Goal: Task Accomplishment & Management: Manage account settings

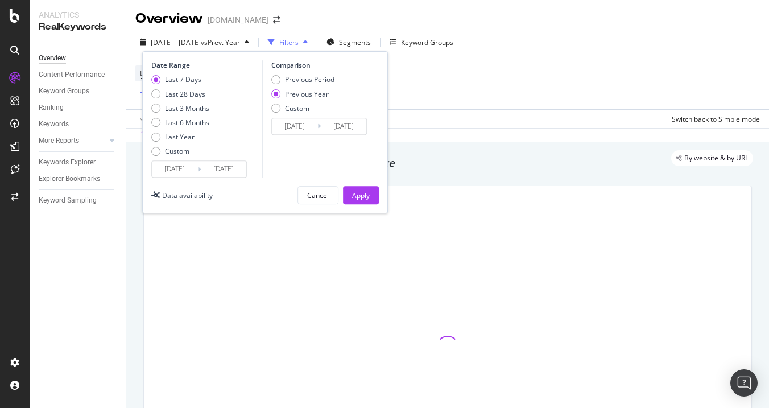
type input "[DATE]"
click at [216, 168] on input "[DATE]" at bounding box center [224, 169] width 46 height 16
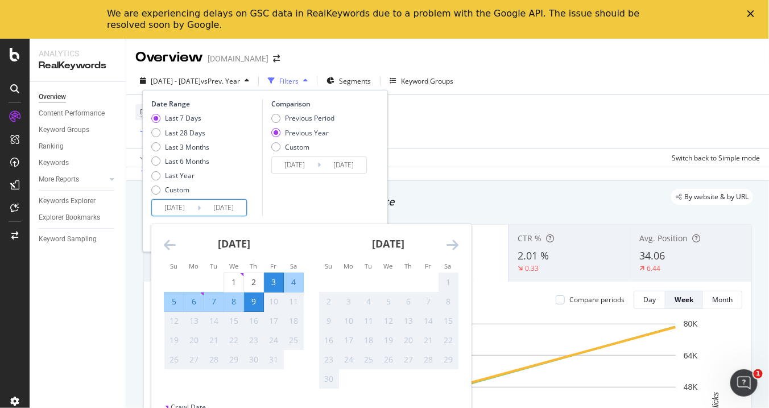
click at [752, 16] on icon "Close" at bounding box center [751, 13] width 7 height 7
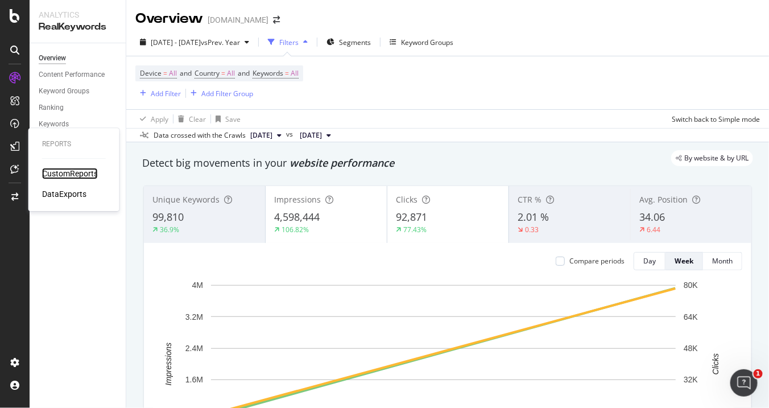
click at [59, 176] on div "CustomReports" at bounding box center [70, 173] width 56 height 11
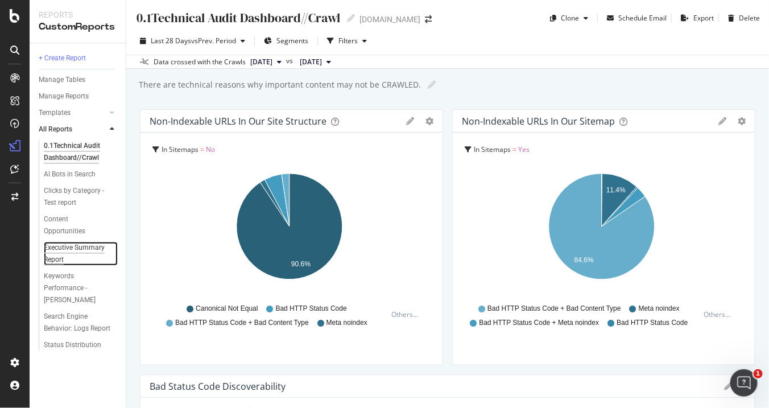
click at [60, 248] on div "Executive Summary Report" at bounding box center [76, 254] width 65 height 24
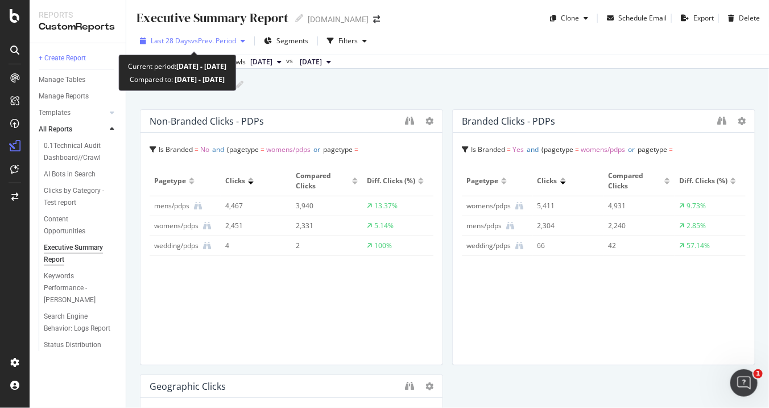
click at [217, 39] on span "vs Prev. Period" at bounding box center [213, 41] width 45 height 10
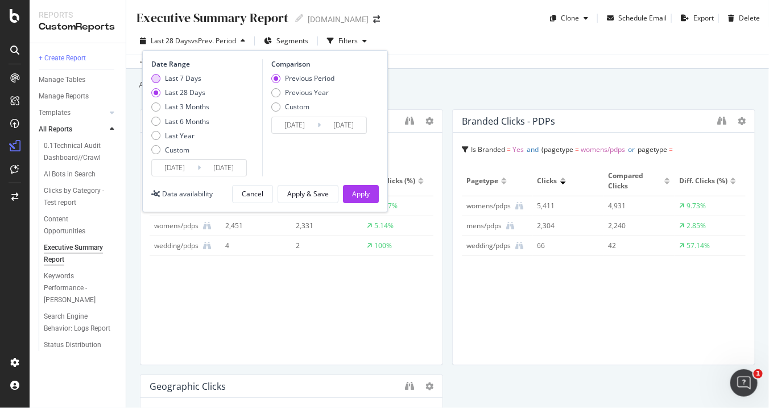
click at [151, 77] on div "Last 7 Days" at bounding box center [155, 78] width 9 height 9
type input "2025/10/03"
type input "2025/09/26"
type input "2025/10/02"
click at [275, 91] on div "Previous Year" at bounding box center [275, 92] width 9 height 9
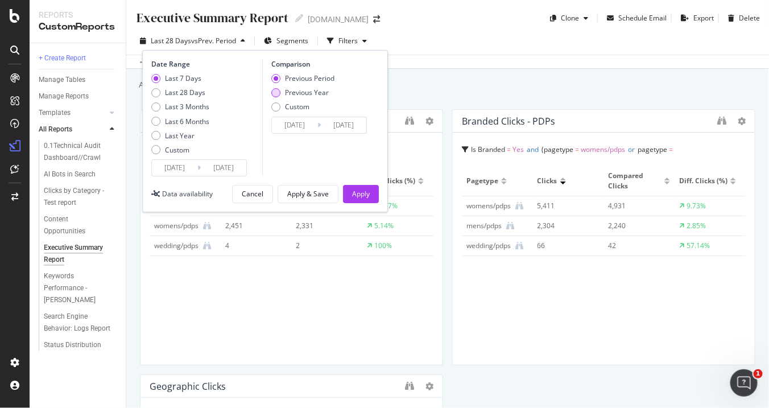
type input "2024/10/04"
type input "2024/10/10"
click at [312, 194] on div "Apply & Save" at bounding box center [308, 194] width 42 height 10
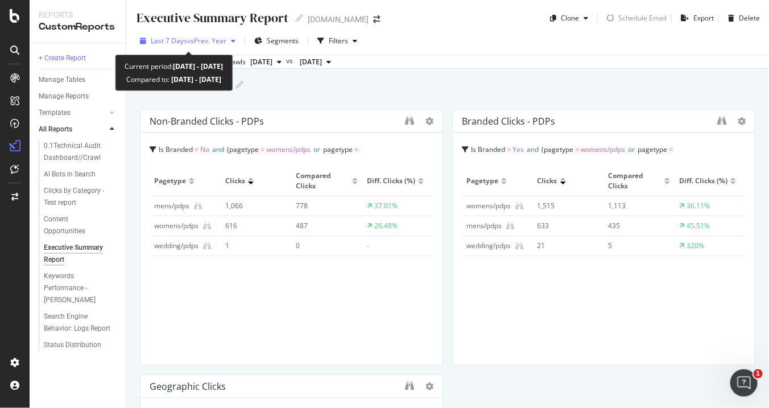
click at [222, 42] on span "vs Prev. Year" at bounding box center [206, 41] width 39 height 10
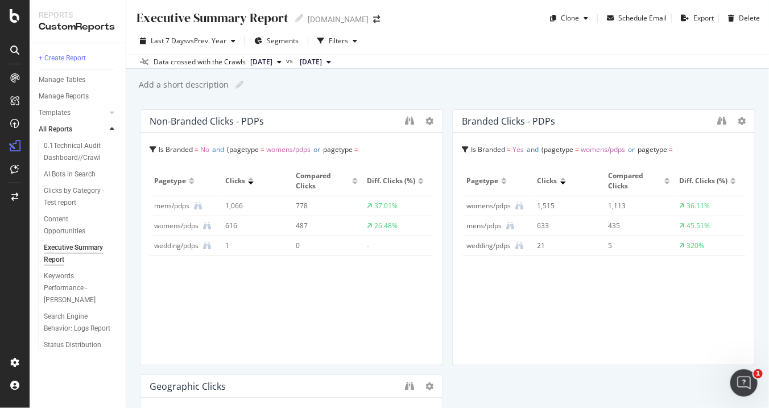
click at [474, 68] on div "Data crossed with the Crawls 2025 Oct. 6th vs 2024 Oct. 9th" at bounding box center [447, 62] width 643 height 14
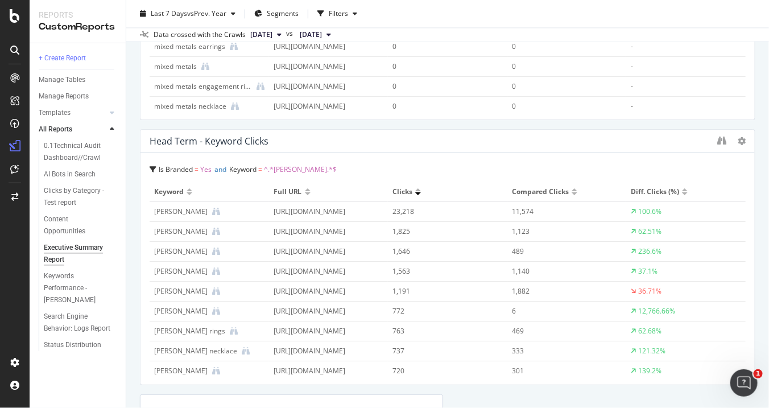
scroll to position [2633, 0]
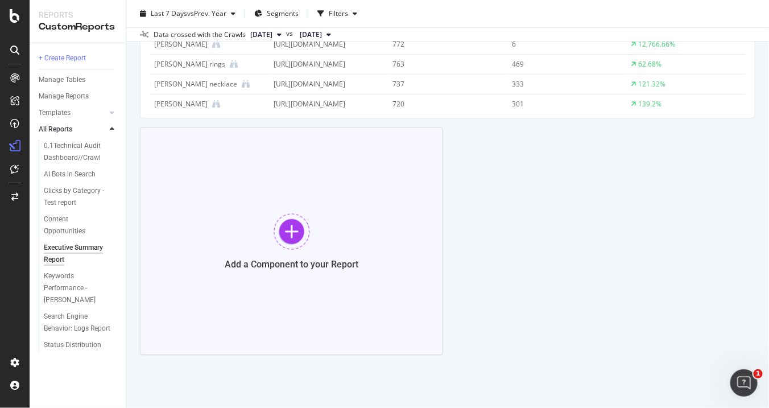
click at [292, 233] on div at bounding box center [292, 231] width 36 height 36
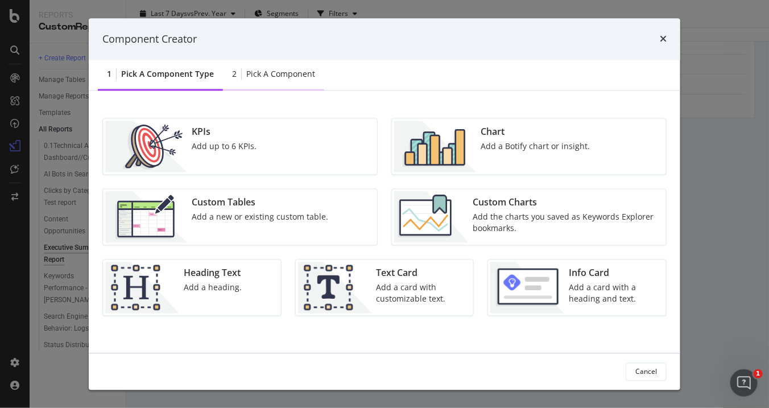
click at [295, 71] on div "Pick a Component" at bounding box center [280, 74] width 69 height 11
click at [276, 78] on div "Pick a Component" at bounding box center [280, 74] width 69 height 11
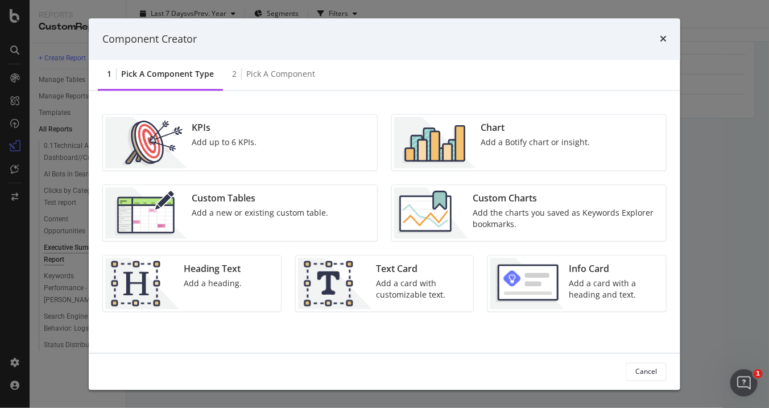
scroll to position [4, 0]
click at [436, 210] on img "modal" at bounding box center [431, 213] width 74 height 51
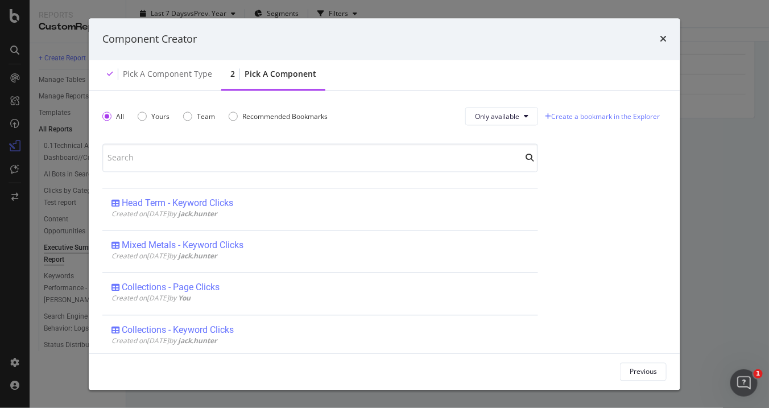
scroll to position [0, 0]
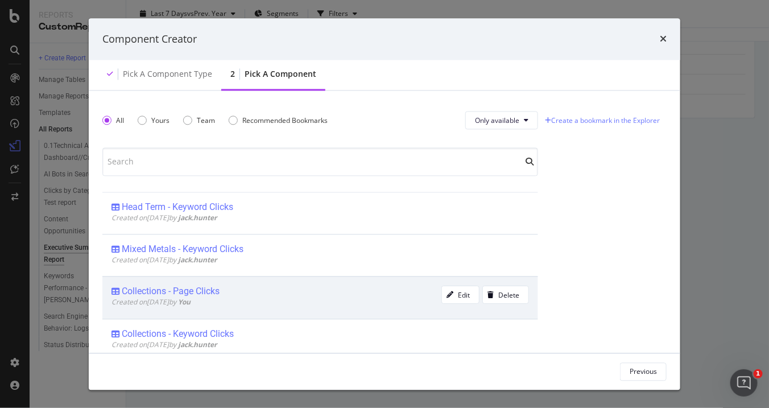
click at [358, 293] on div "Collections - Page Clicks" at bounding box center [277, 291] width 330 height 11
click at [621, 370] on div "Add Component" at bounding box center [631, 371] width 51 height 10
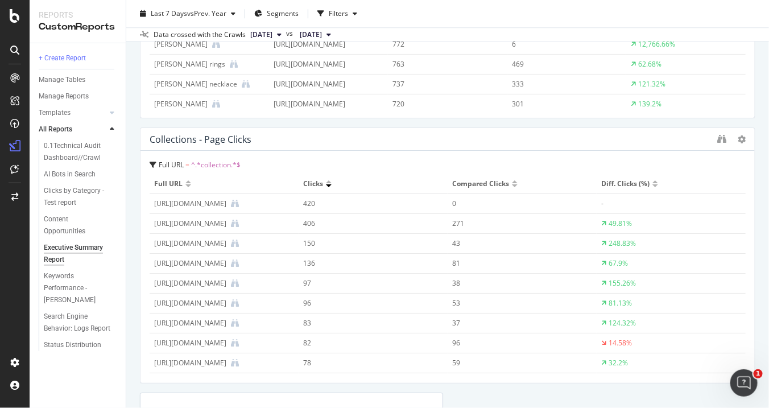
drag, startPoint x: 436, startPoint y: 190, endPoint x: 765, endPoint y: 235, distance: 331.9
click at [765, 235] on div "Executive Summary Report Executive Summary Report davidyurman.com Clone Schedul…" at bounding box center [447, 204] width 643 height 408
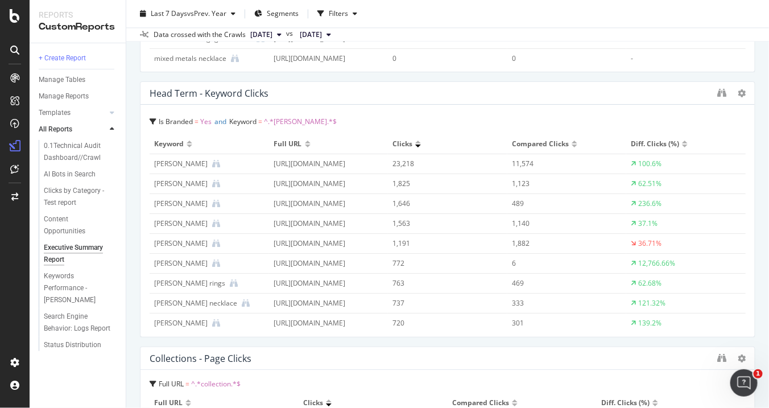
scroll to position [2402, 0]
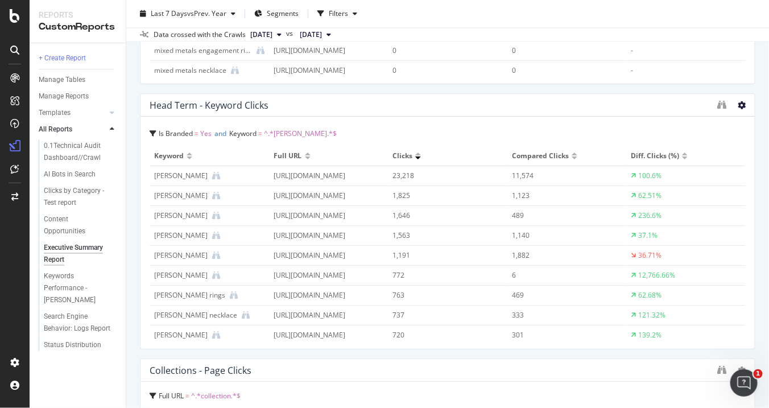
click at [738, 104] on icon at bounding box center [742, 105] width 8 height 8
click at [282, 132] on span "^.*david.*$" at bounding box center [300, 134] width 73 height 10
click at [202, 174] on span "^.*david.*$" at bounding box center [228, 177] width 73 height 10
click at [175, 175] on span "Keyword" at bounding box center [170, 177] width 27 height 10
click at [756, 198] on div "Executive Summary Report Executive Summary Report davidyurman.com Clone Schedul…" at bounding box center [447, 204] width 643 height 408
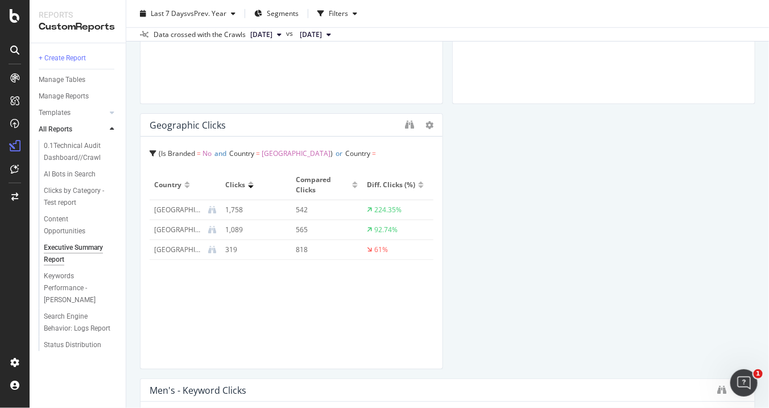
scroll to position [220, 0]
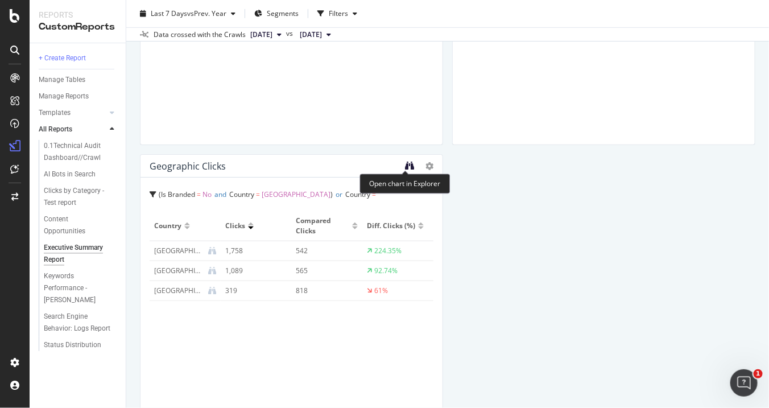
click at [406, 165] on icon "binoculars" at bounding box center [409, 165] width 9 height 9
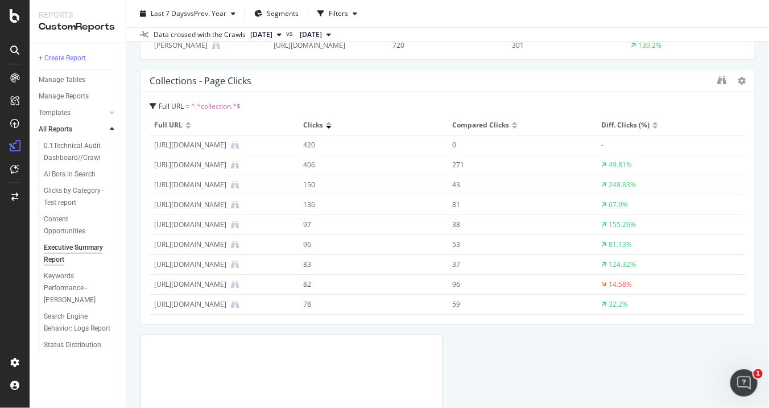
scroll to position [2898, 0]
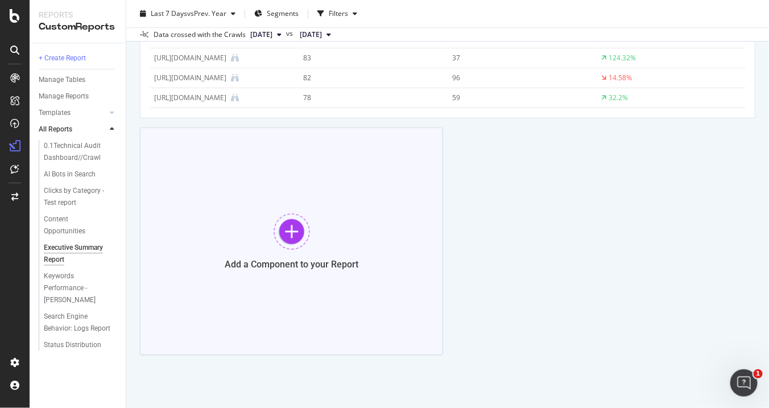
click at [283, 230] on div at bounding box center [292, 231] width 36 height 36
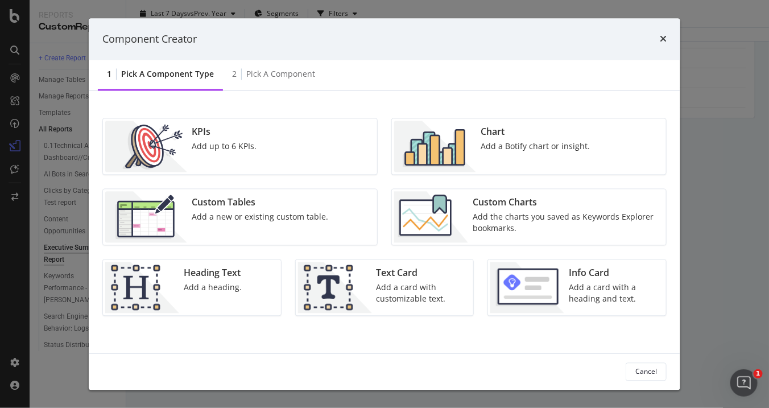
click at [270, 219] on div "Add a new or existing custom table." at bounding box center [260, 217] width 137 height 11
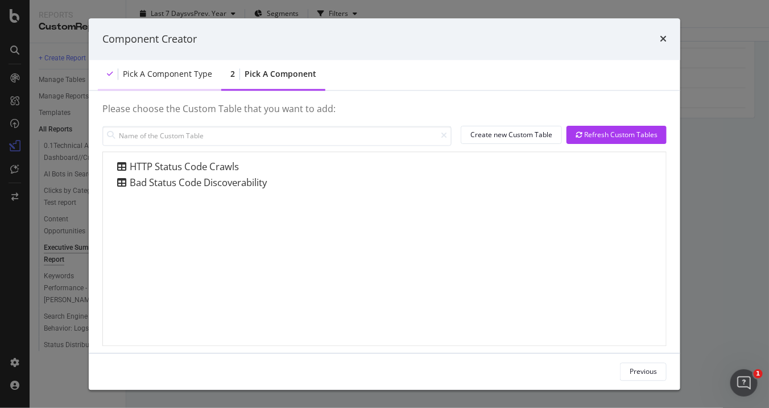
click at [190, 72] on div "Pick a Component type" at bounding box center [167, 74] width 89 height 11
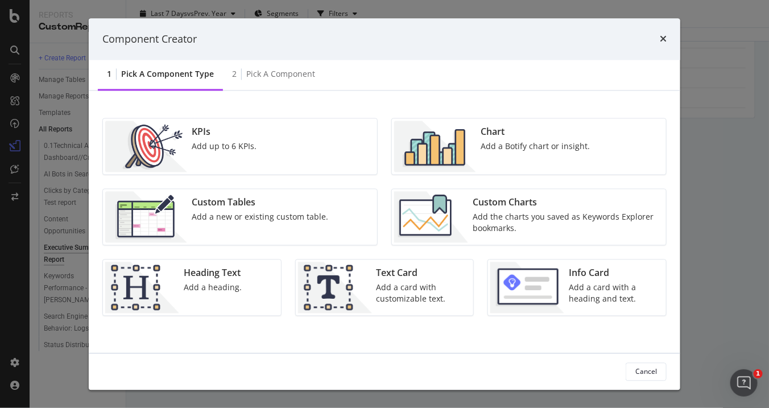
click at [517, 220] on div "Add the charts you saved as Keywords Explorer bookmarks." at bounding box center [566, 223] width 187 height 23
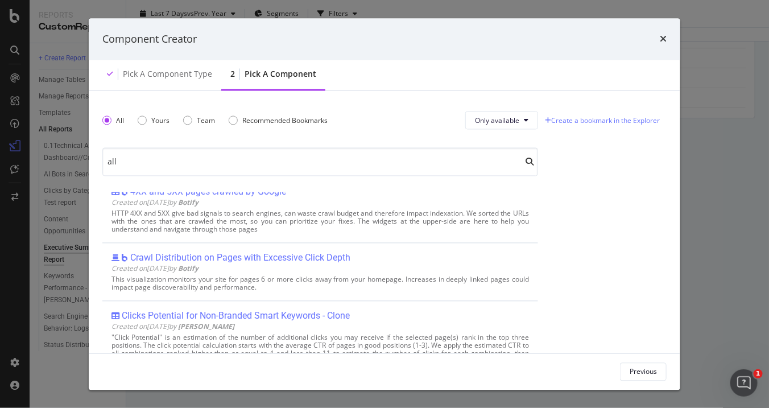
scroll to position [0, 0]
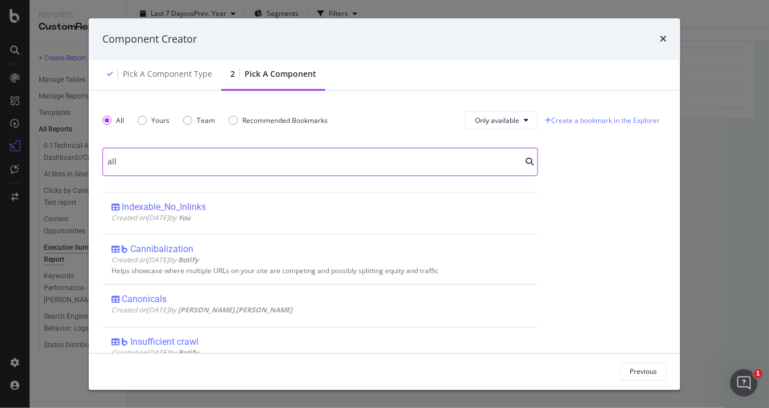
click at [218, 156] on input "all" at bounding box center [320, 162] width 436 height 28
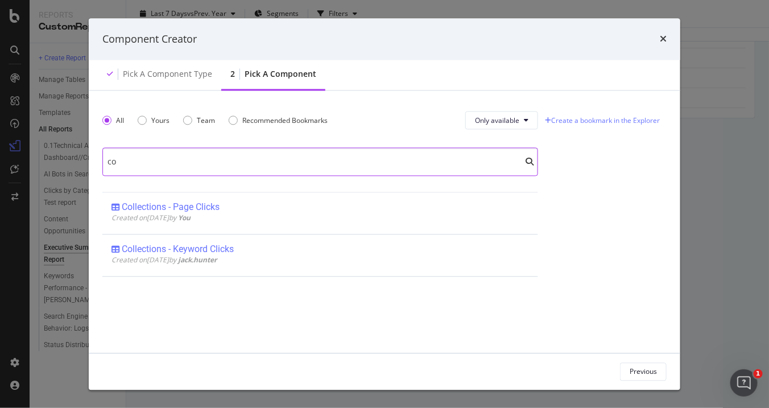
type input "c"
type input "geop"
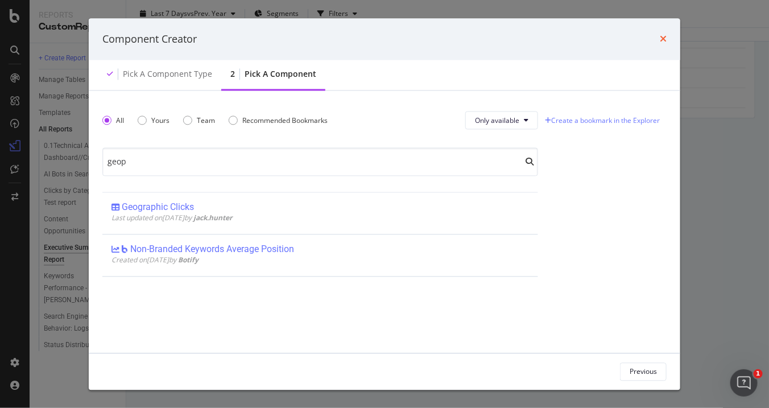
click at [663, 36] on icon "times" at bounding box center [663, 39] width 7 height 9
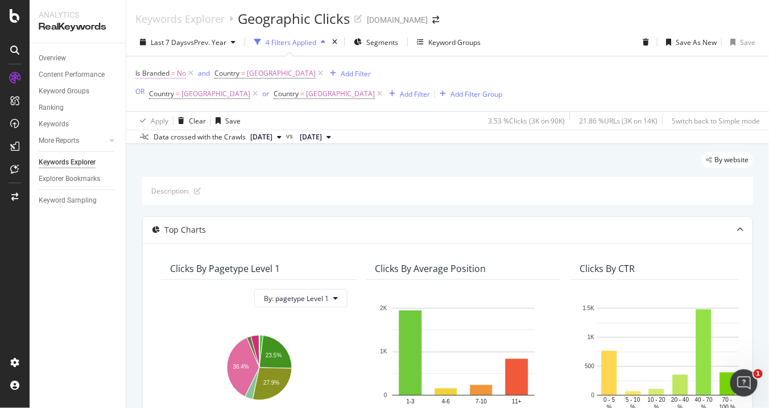
click at [169, 77] on span "Is Branded" at bounding box center [152, 73] width 34 height 10
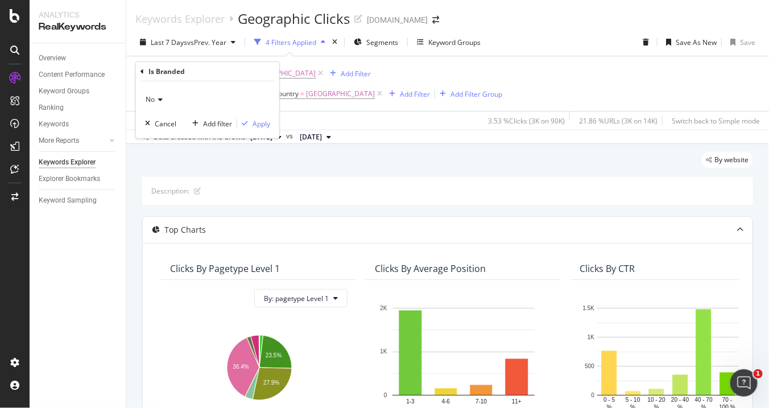
click at [150, 104] on div "No" at bounding box center [207, 99] width 125 height 18
click at [143, 72] on icon at bounding box center [142, 71] width 3 height 7
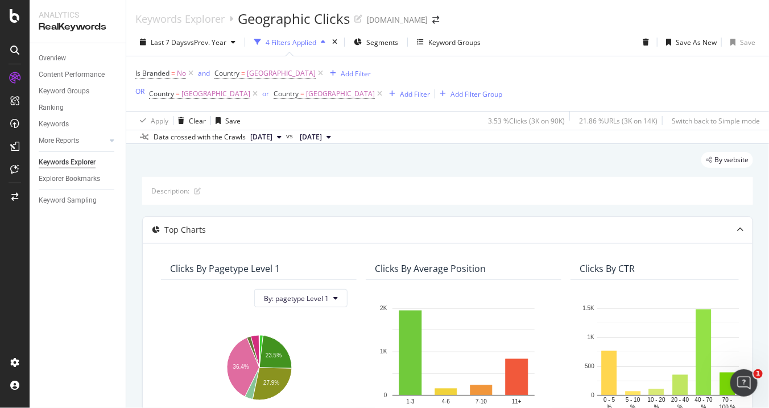
click at [439, 74] on div "Is Branded = No and Country = Canada Add Filter OR Country = United Kingdom or …" at bounding box center [318, 83] width 367 height 36
click at [192, 73] on icon at bounding box center [191, 73] width 10 height 11
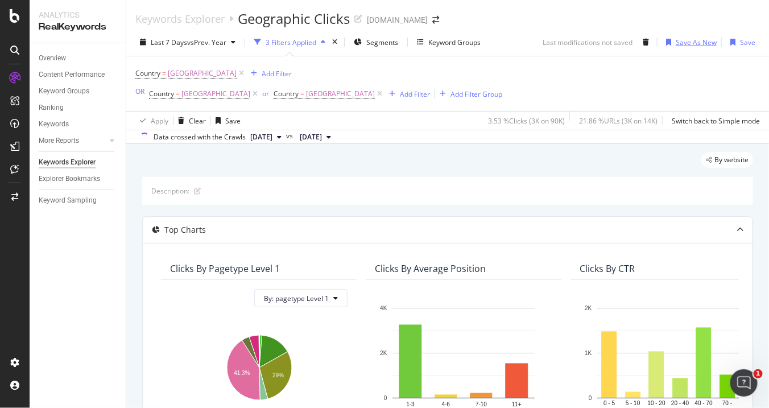
click at [686, 42] on div "Save As New" at bounding box center [696, 43] width 41 height 10
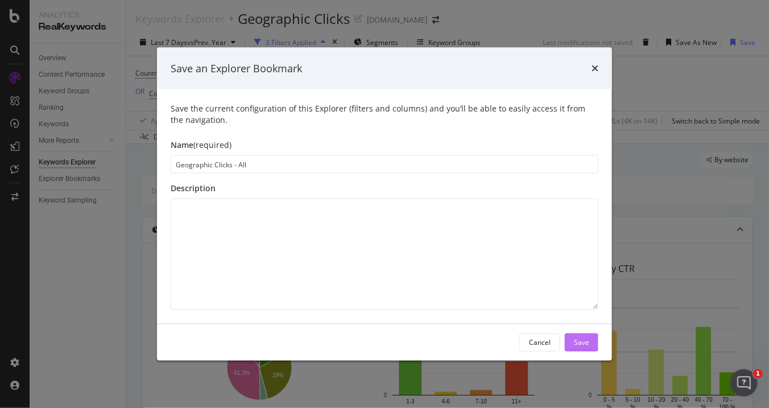
type input "Geographic Clicks - All"
click at [585, 343] on div "Save" at bounding box center [581, 342] width 15 height 10
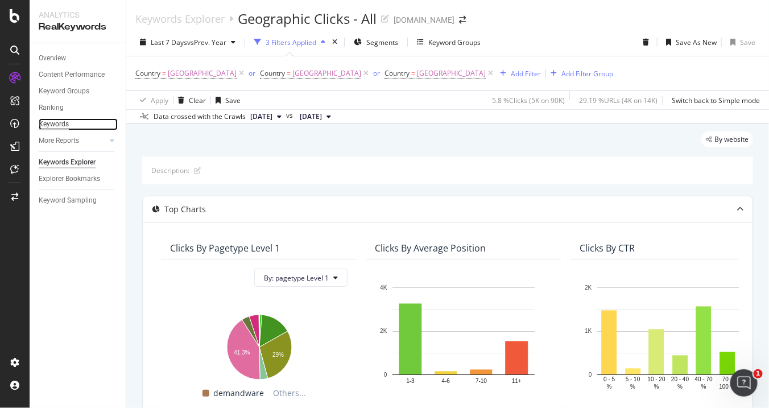
click at [56, 124] on div "Keywords" at bounding box center [54, 124] width 30 height 12
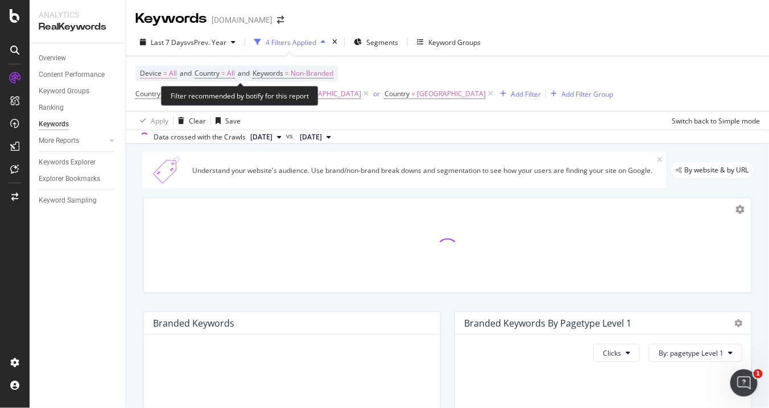
click at [171, 72] on span "All" at bounding box center [173, 73] width 8 height 16
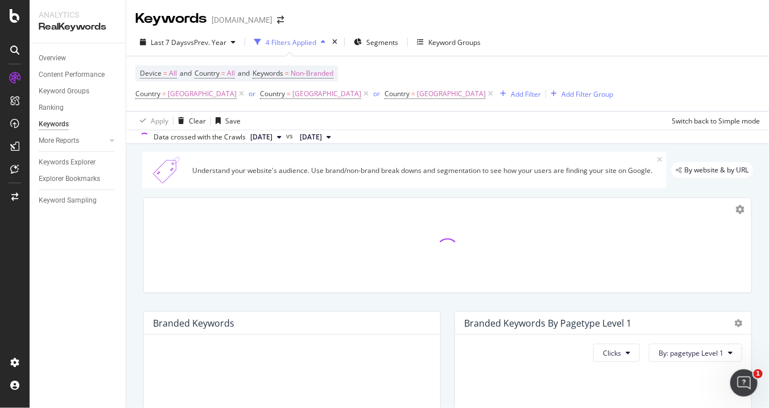
click at [411, 77] on div "Device = All and Country = All and Keywords = Non-Branded Country = United King…" at bounding box center [374, 83] width 478 height 36
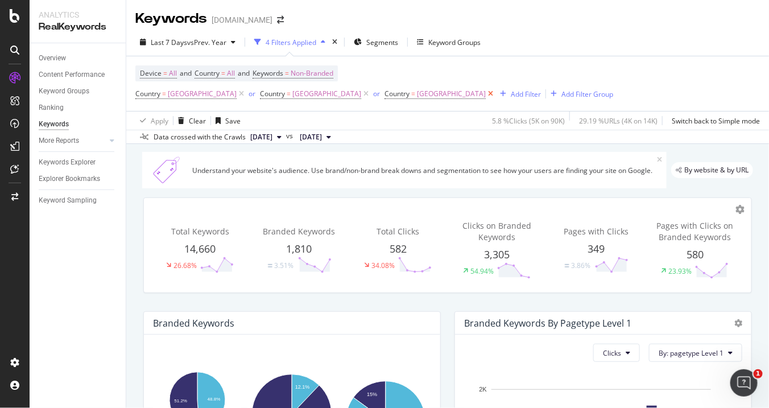
click at [486, 94] on icon at bounding box center [491, 93] width 10 height 11
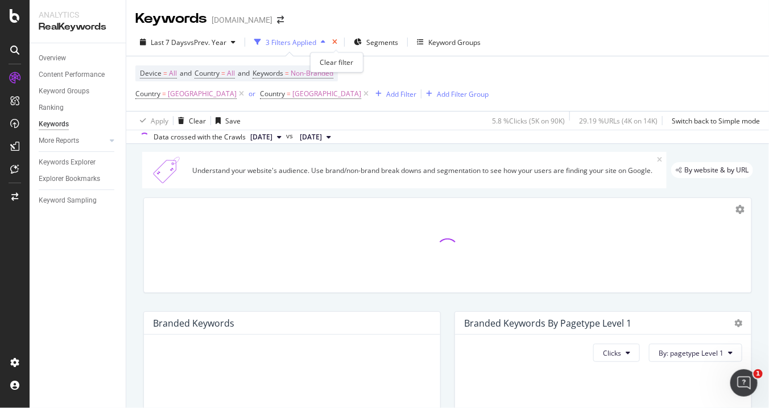
click at [337, 39] on icon "times" at bounding box center [334, 42] width 5 height 7
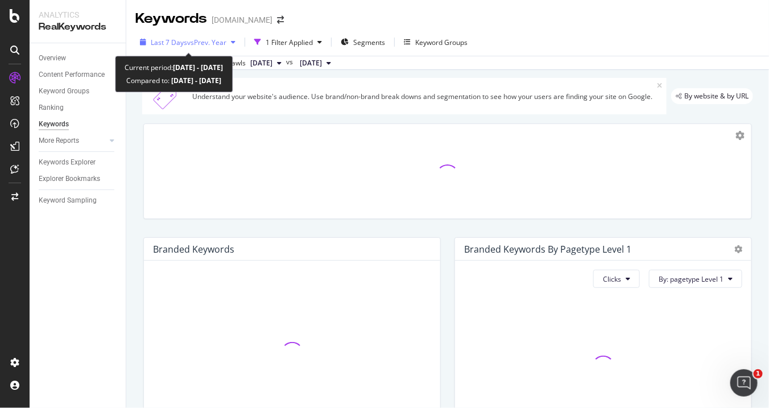
click at [220, 43] on span "vs Prev. Year" at bounding box center [206, 43] width 39 height 10
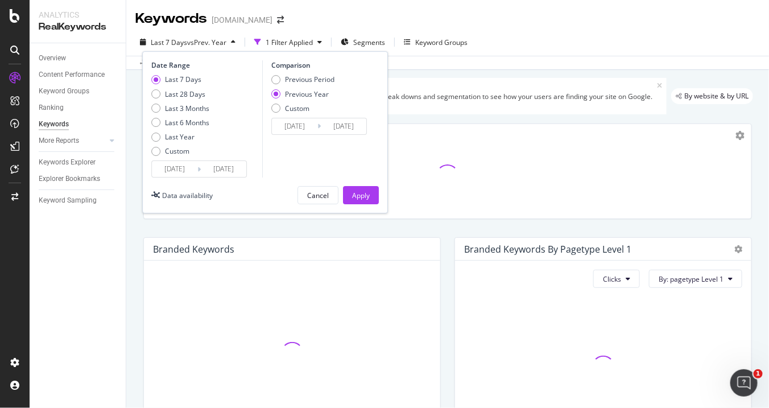
click at [470, 57] on div "Data crossed with the Crawls 2025 Oct. 6th vs 2024 Oct. 9th" at bounding box center [447, 63] width 643 height 14
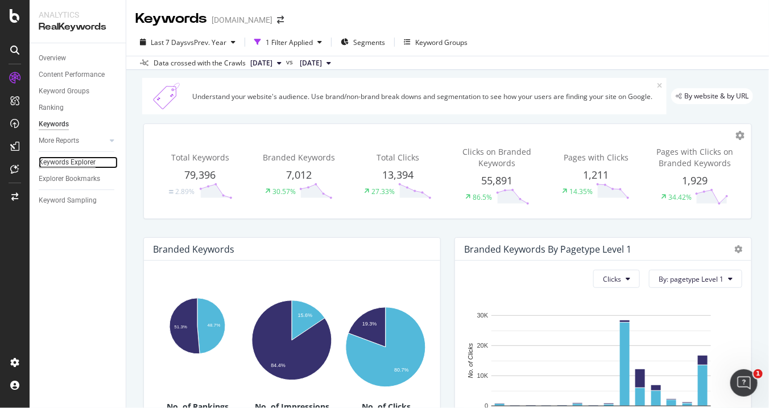
click at [75, 163] on div "Keywords Explorer" at bounding box center [67, 162] width 57 height 12
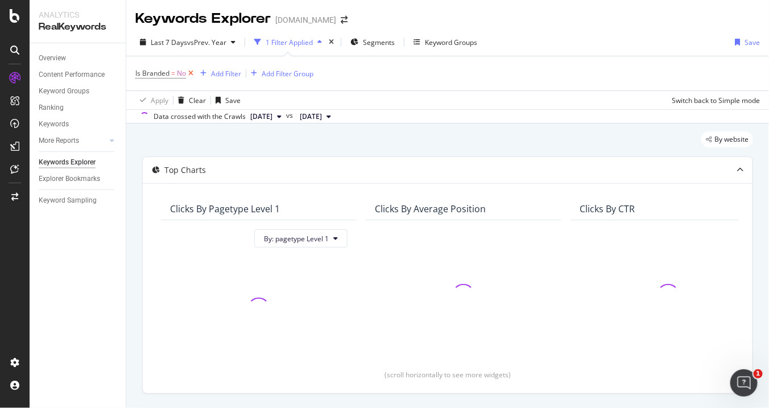
click at [193, 71] on icon at bounding box center [191, 73] width 10 height 11
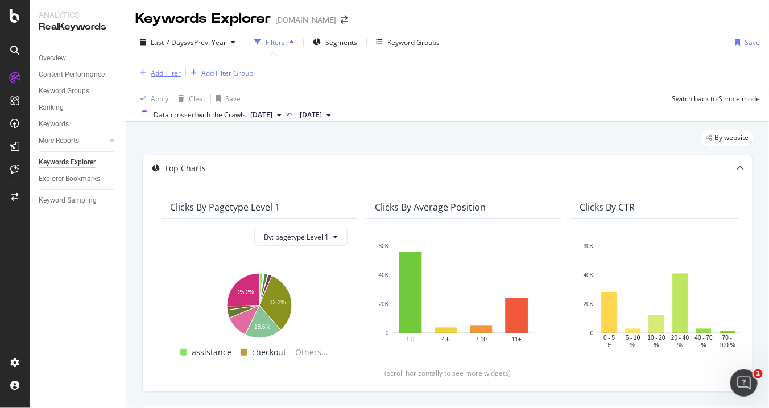
click at [167, 71] on div "Add Filter" at bounding box center [166, 73] width 30 height 10
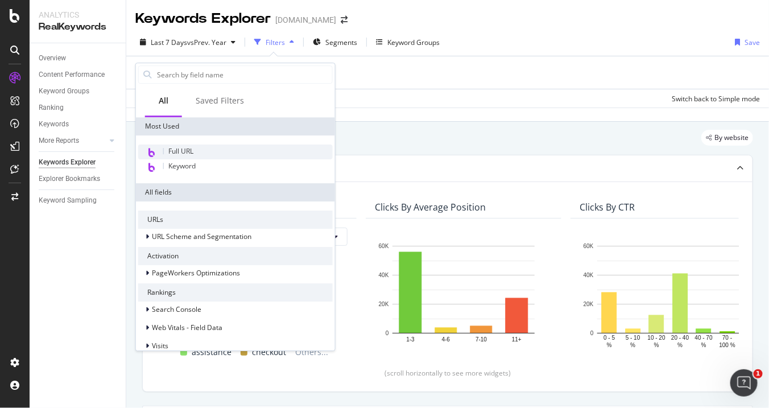
click at [190, 155] on span "Full URL" at bounding box center [180, 151] width 25 height 10
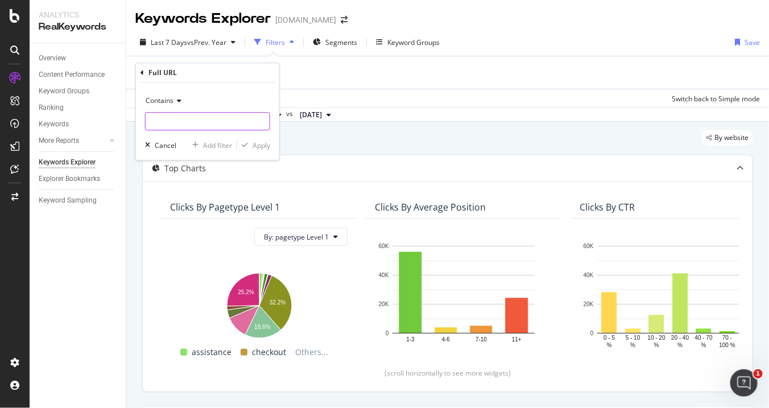
click at [195, 125] on input "text" at bounding box center [208, 121] width 124 height 18
type input "gift"
click at [259, 146] on div "Apply" at bounding box center [262, 146] width 18 height 10
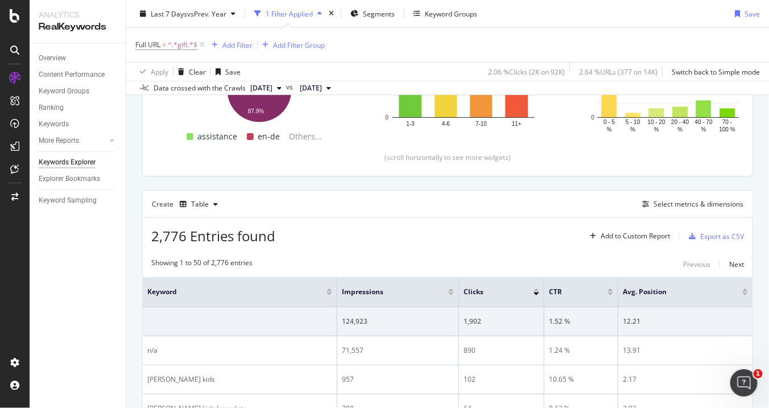
scroll to position [212, 0]
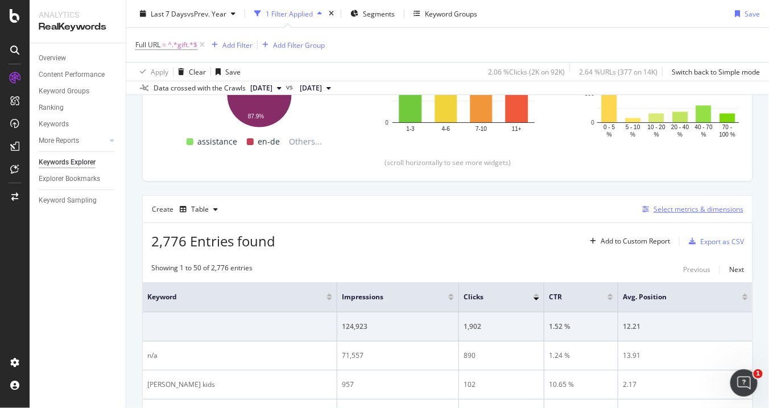
click at [661, 208] on div "Select metrics & dimensions" at bounding box center [699, 209] width 90 height 10
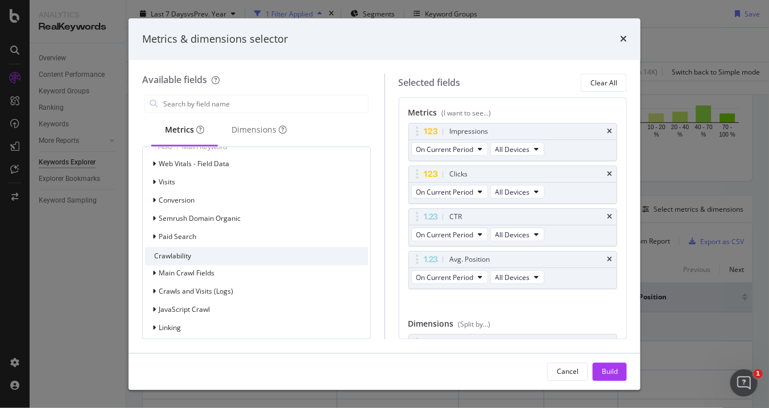
scroll to position [556, 0]
click at [183, 183] on div "Visits" at bounding box center [256, 181] width 223 height 16
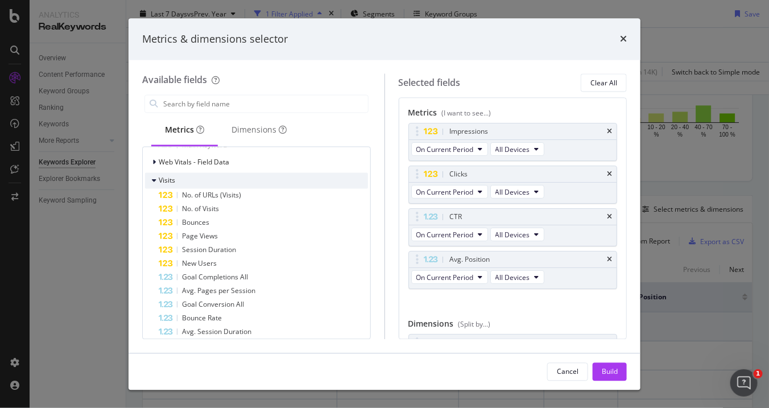
click at [183, 183] on div "Visits" at bounding box center [256, 181] width 223 height 16
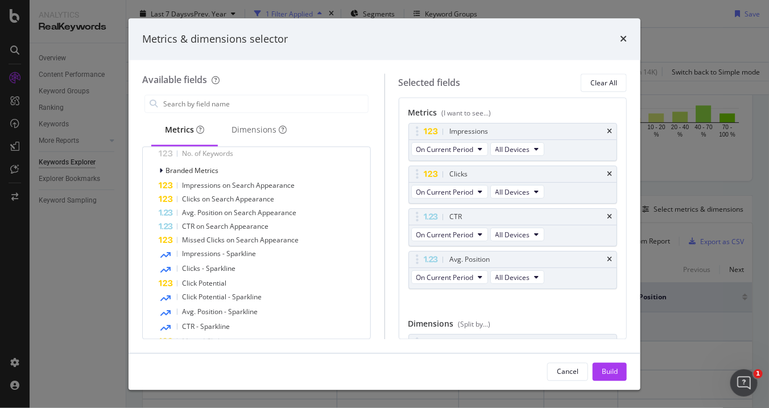
scroll to position [195, 0]
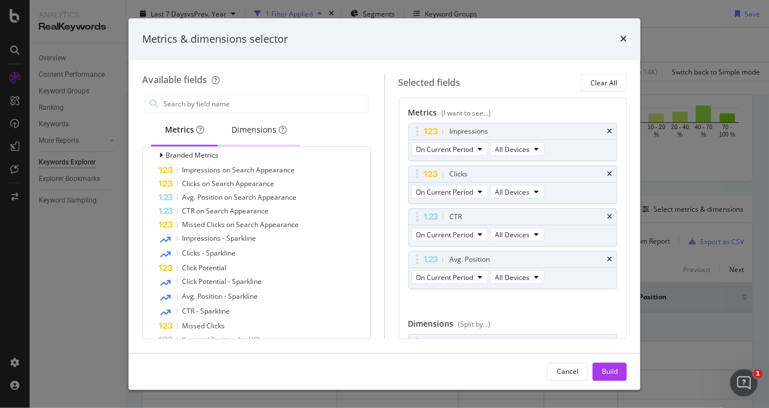
click at [282, 139] on div "Dimensions" at bounding box center [259, 130] width 82 height 31
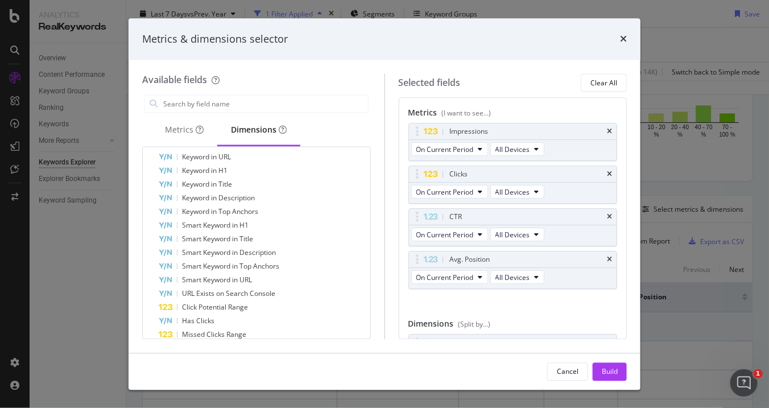
scroll to position [0, 0]
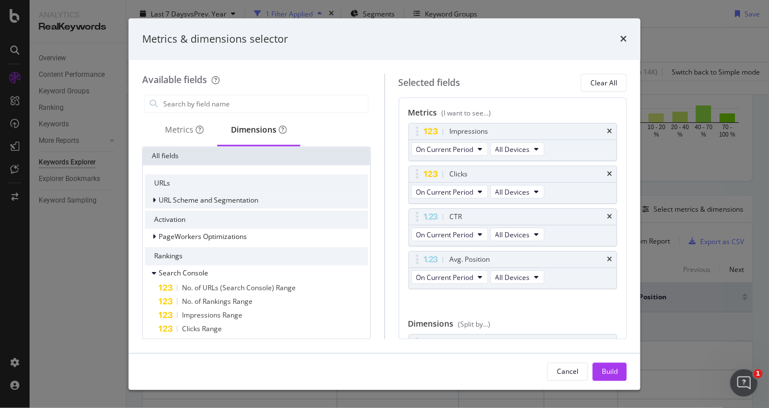
click at [241, 196] on span "URL Scheme and Segmentation" at bounding box center [209, 201] width 100 height 10
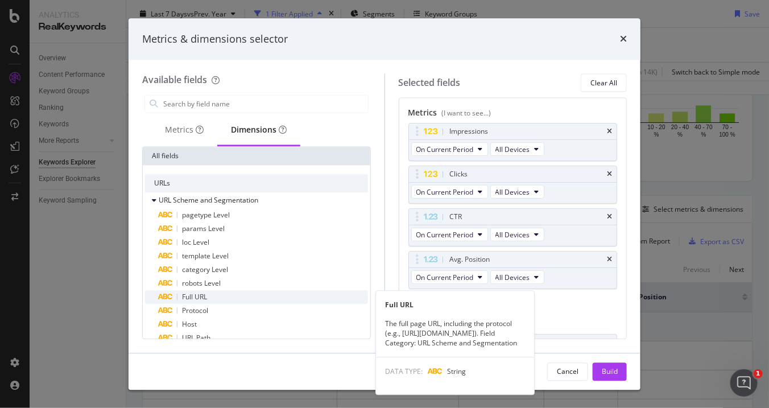
click at [190, 292] on span "Full URL" at bounding box center [194, 297] width 25 height 10
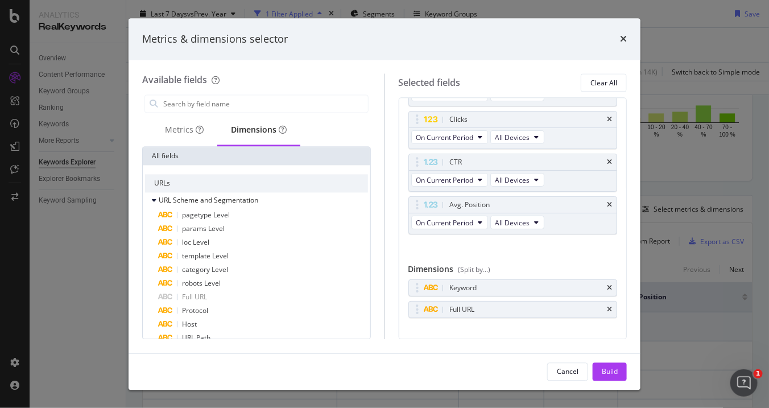
scroll to position [55, 0]
click at [615, 371] on div "Build" at bounding box center [610, 371] width 16 height 10
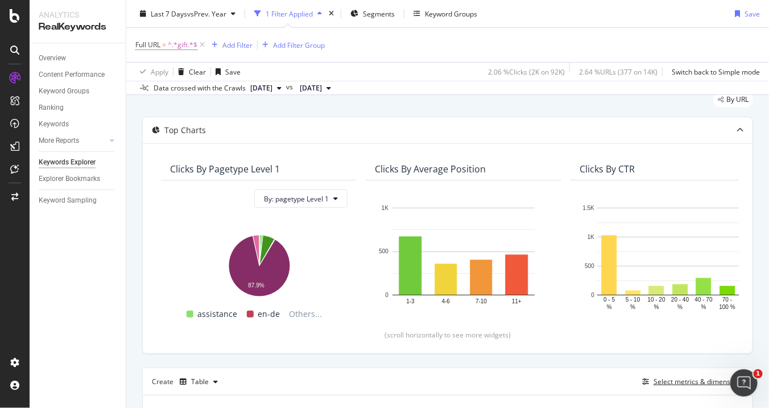
scroll to position [15, 0]
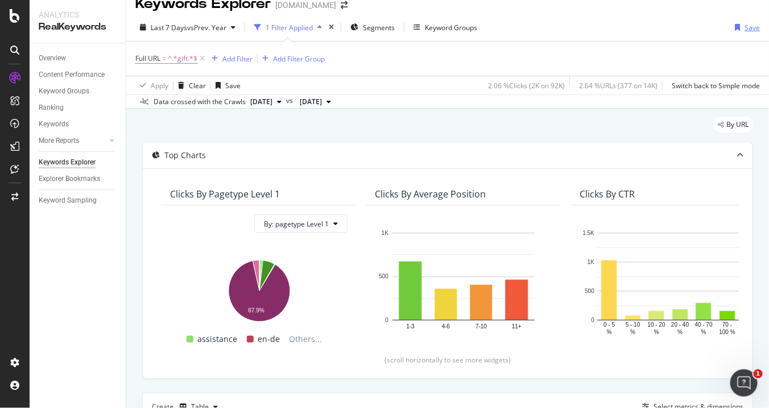
click at [734, 25] on div "button" at bounding box center [737, 27] width 14 height 7
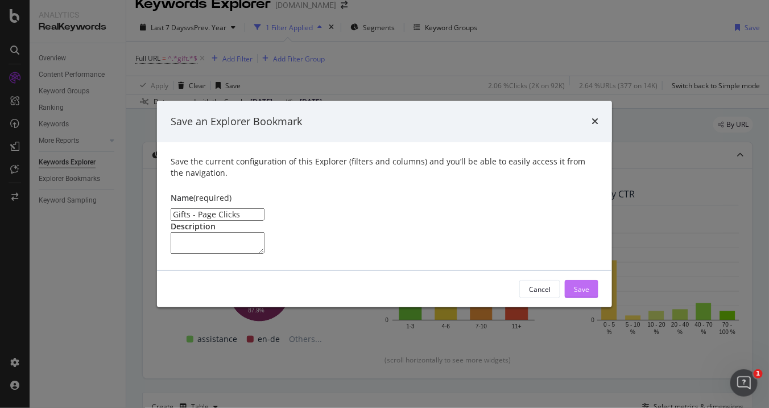
type input "Gifts - Page Clicks"
click at [579, 294] on div "Save" at bounding box center [581, 289] width 15 height 10
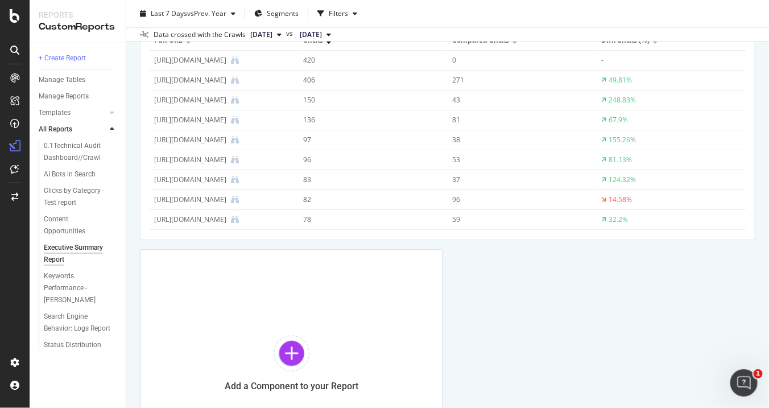
scroll to position [2785, 0]
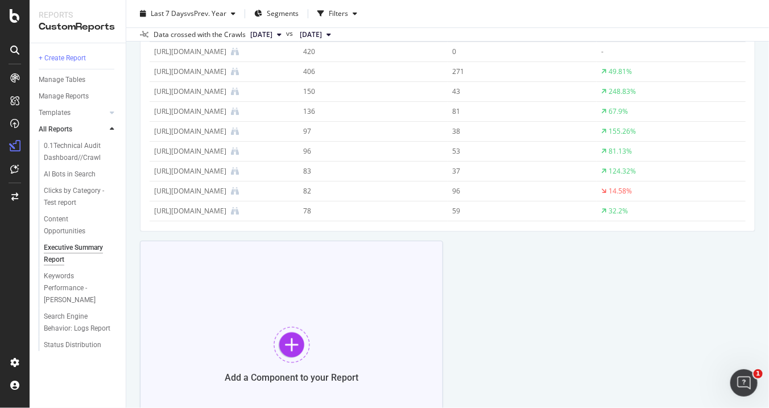
click at [291, 338] on div at bounding box center [292, 345] width 36 height 36
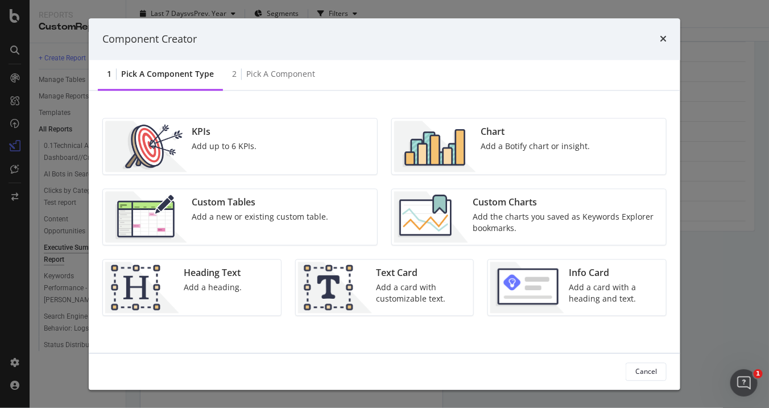
click at [474, 229] on div "Add the charts you saved as Keywords Explorer bookmarks." at bounding box center [566, 223] width 187 height 23
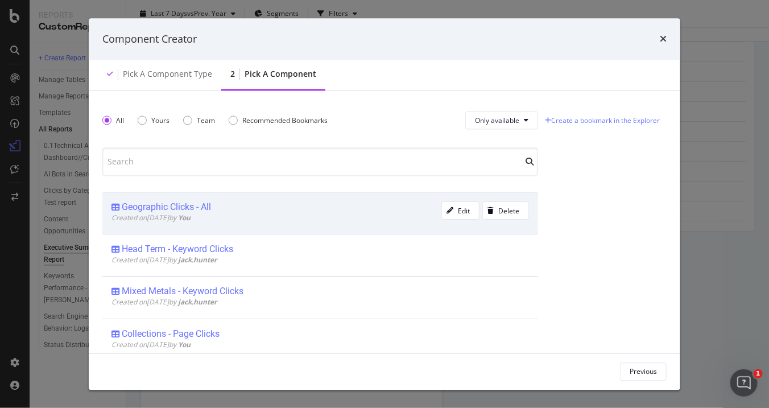
click at [235, 204] on div "Geographic Clicks - All" at bounding box center [277, 207] width 330 height 11
click at [641, 366] on div "Add Component" at bounding box center [631, 371] width 51 height 17
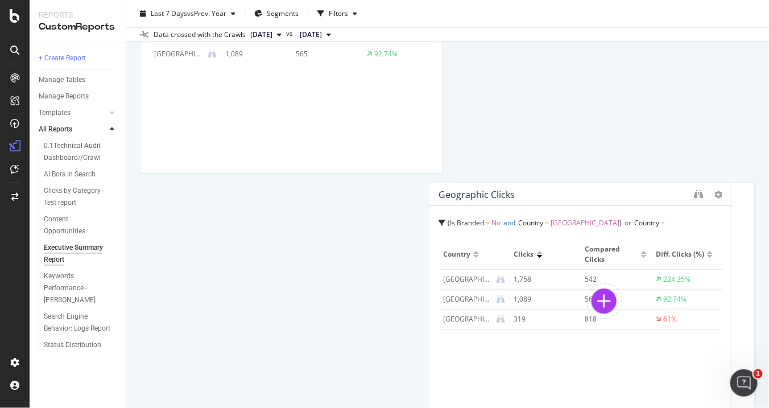
scroll to position [2927, 0]
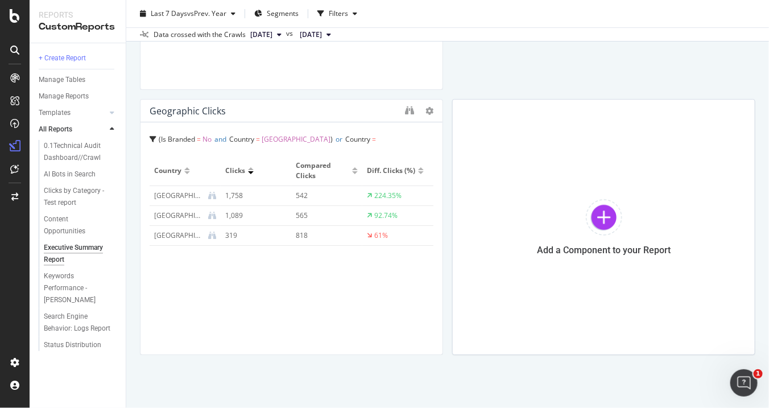
drag, startPoint x: 359, startPoint y: 103, endPoint x: 326, endPoint y: 197, distance: 100.0
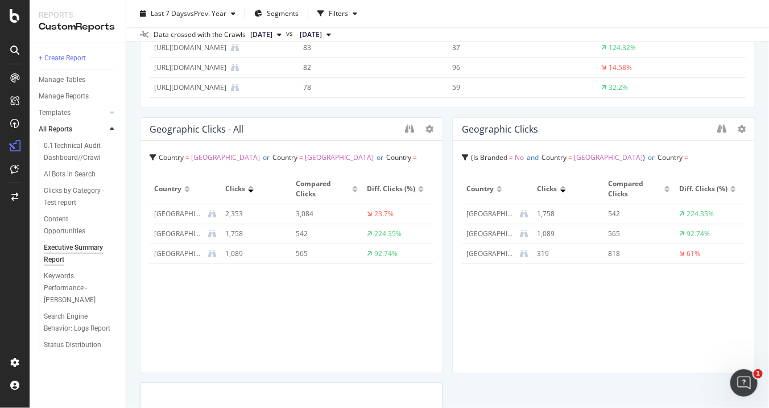
scroll to position [2661, 0]
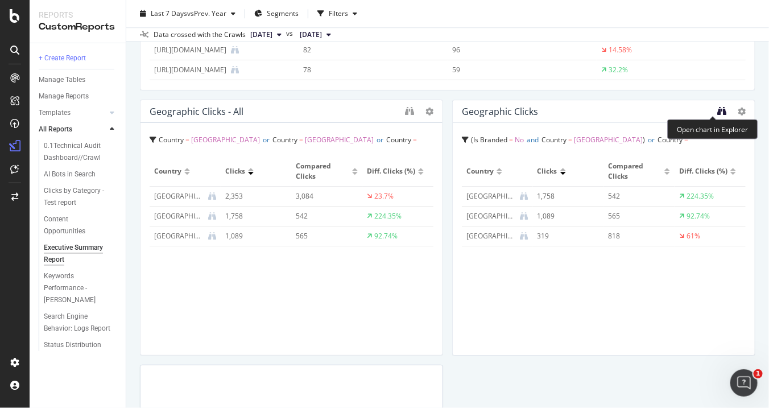
click at [717, 108] on icon "binoculars" at bounding box center [721, 110] width 9 height 9
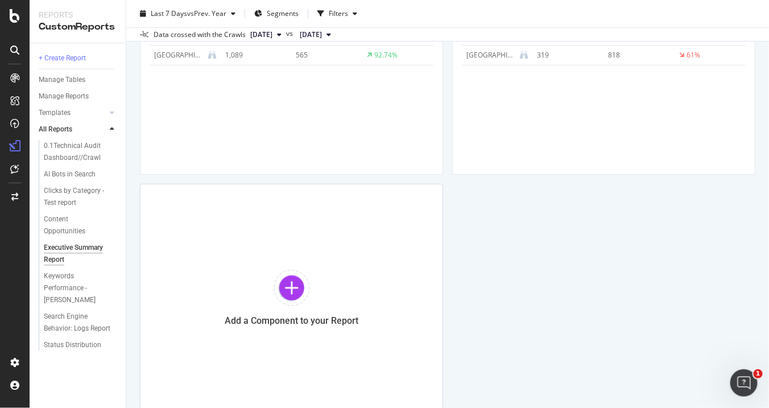
scroll to position [2898, 0]
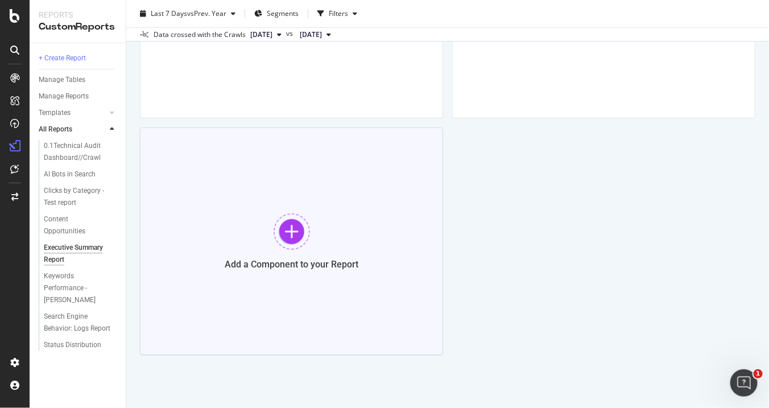
click at [279, 232] on div at bounding box center [292, 231] width 36 height 36
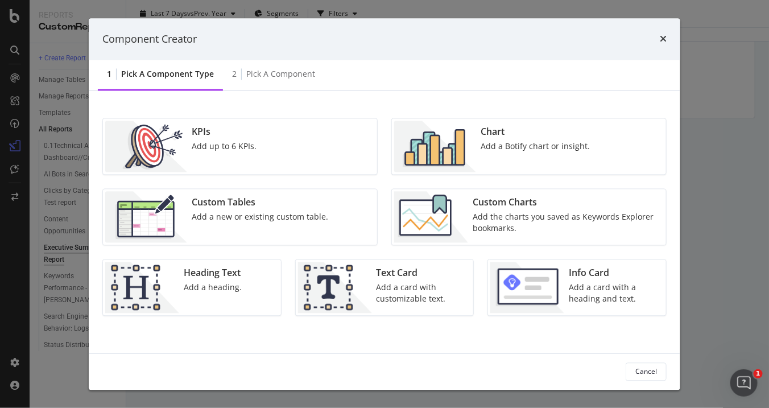
click at [465, 214] on img "modal" at bounding box center [431, 217] width 74 height 51
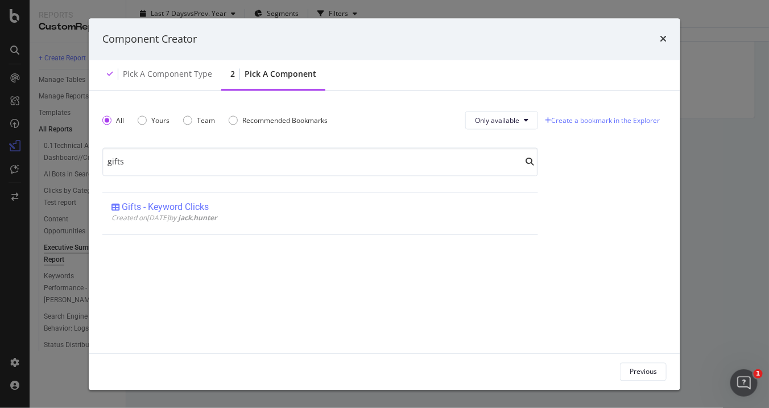
type input "gifts"
click at [659, 39] on div "Component Creator" at bounding box center [384, 39] width 564 height 15
click at [663, 43] on icon "times" at bounding box center [663, 39] width 7 height 9
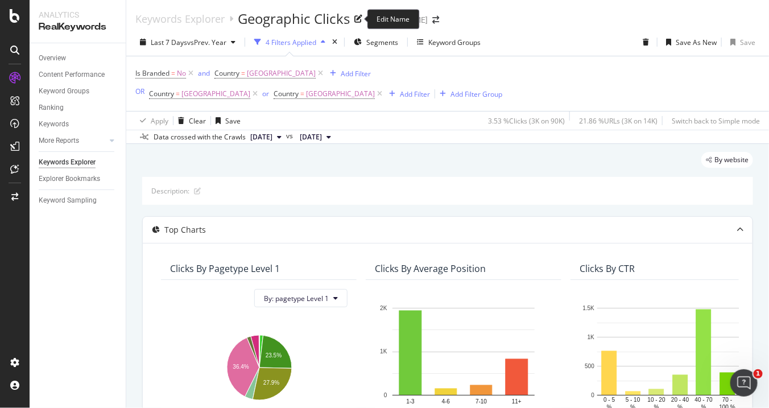
click at [357, 19] on icon at bounding box center [358, 19] width 8 height 8
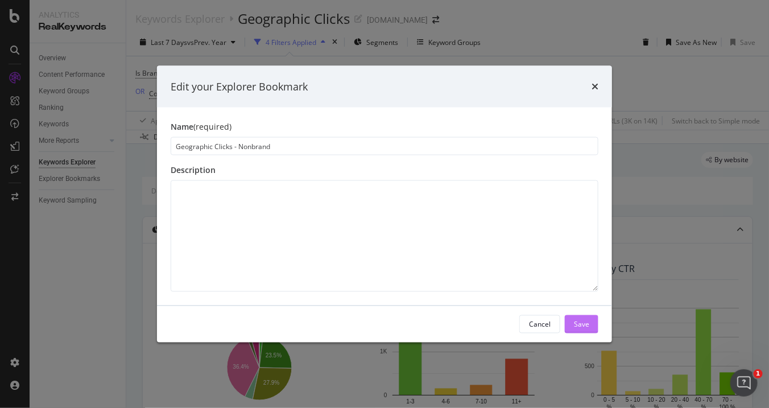
type input "Geographic Clicks - Nonbrand"
click at [587, 318] on div "Save" at bounding box center [581, 324] width 15 height 17
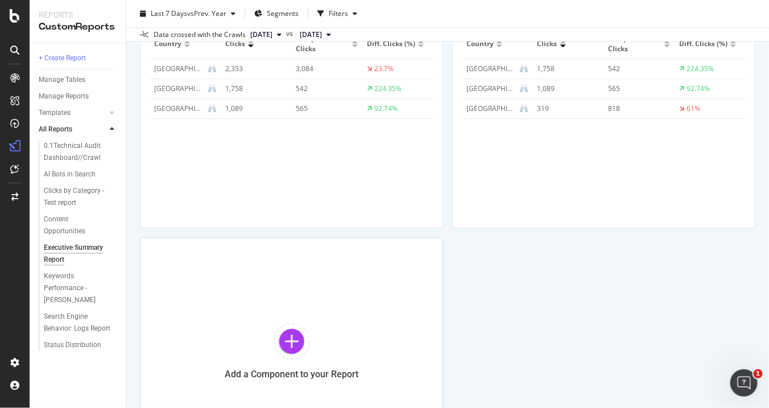
scroll to position [2829, 0]
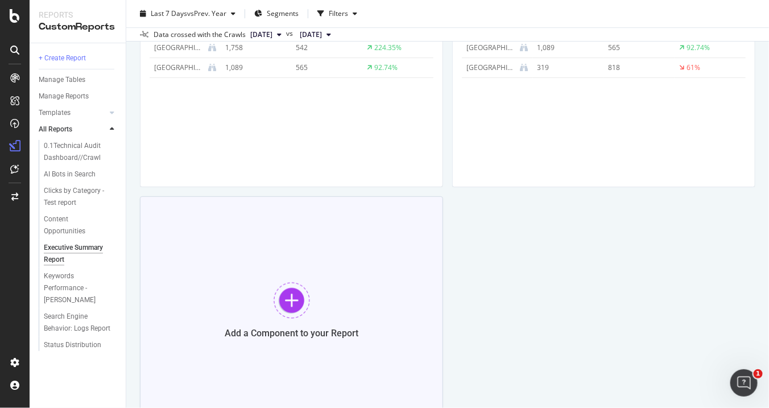
click at [295, 297] on div at bounding box center [292, 300] width 36 height 36
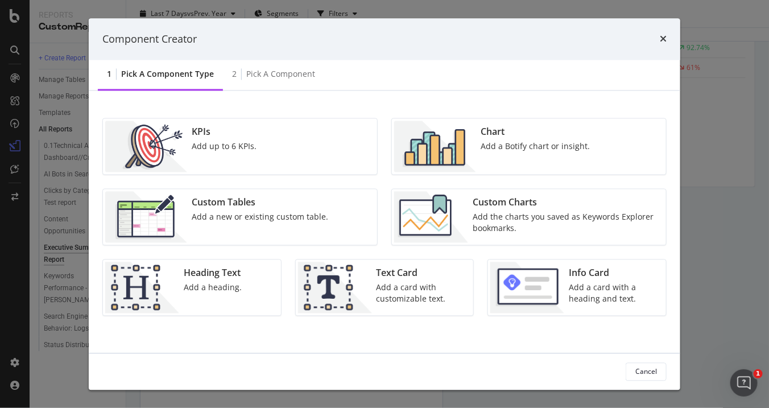
click at [576, 220] on div "Add the charts you saved as Keywords Explorer bookmarks." at bounding box center [566, 223] width 187 height 23
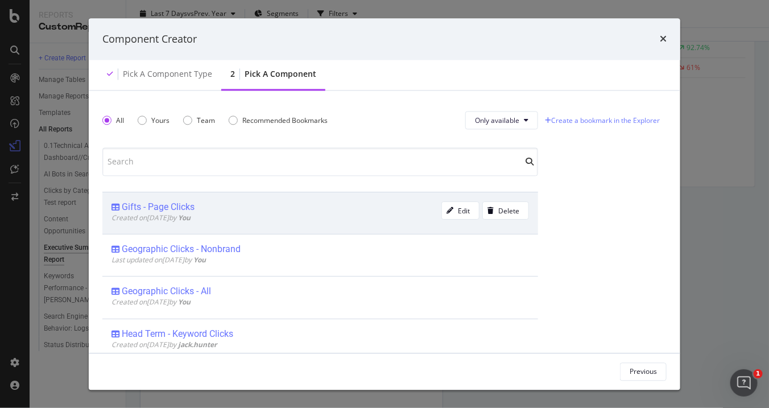
click at [355, 216] on div "Created on [DATE] by You" at bounding box center [277, 218] width 330 height 10
click at [645, 366] on div "Add Component" at bounding box center [631, 371] width 51 height 10
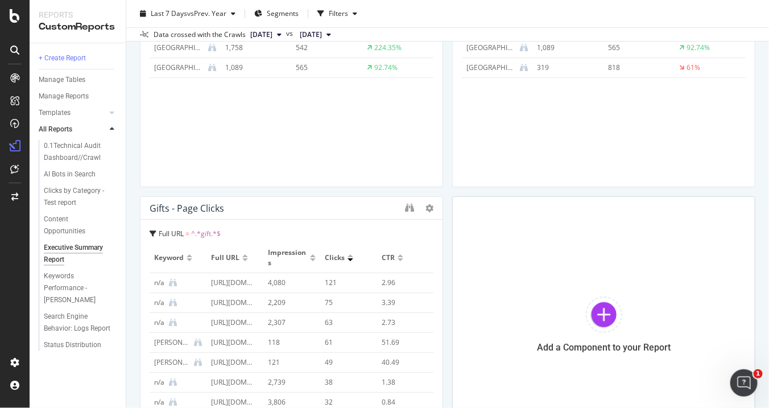
drag, startPoint x: 762, startPoint y: 375, endPoint x: 762, endPoint y: 354, distance: 21.6
click at [762, 354] on body "Reports CustomReports + Create Report Manage Tables Manage Reports Templates AI…" at bounding box center [384, 204] width 769 height 408
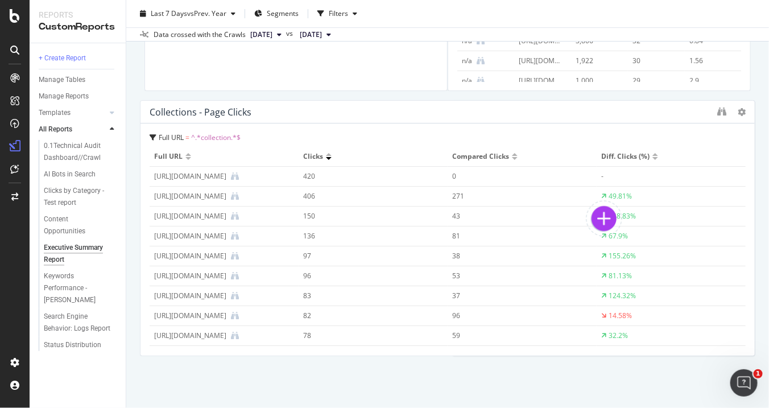
scroll to position [2927, 0]
drag, startPoint x: 536, startPoint y: 82, endPoint x: 763, endPoint y: 354, distance: 354.7
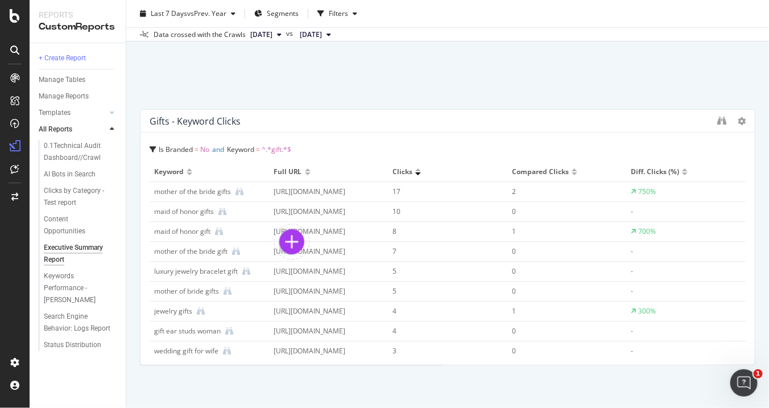
scroll to position [3163, 0]
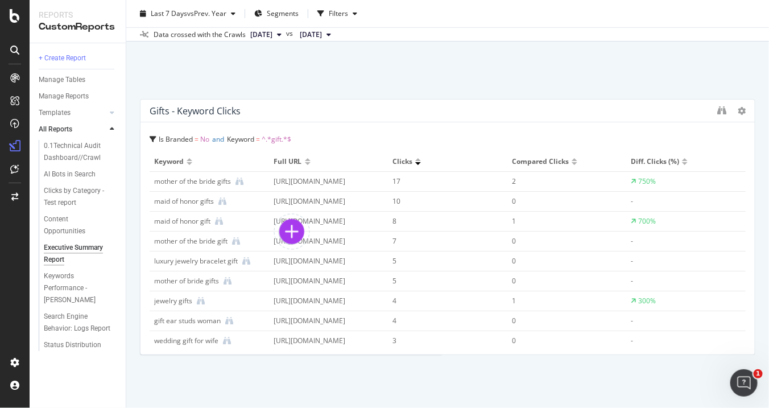
drag, startPoint x: 647, startPoint y: 129, endPoint x: 624, endPoint y: 394, distance: 266.8
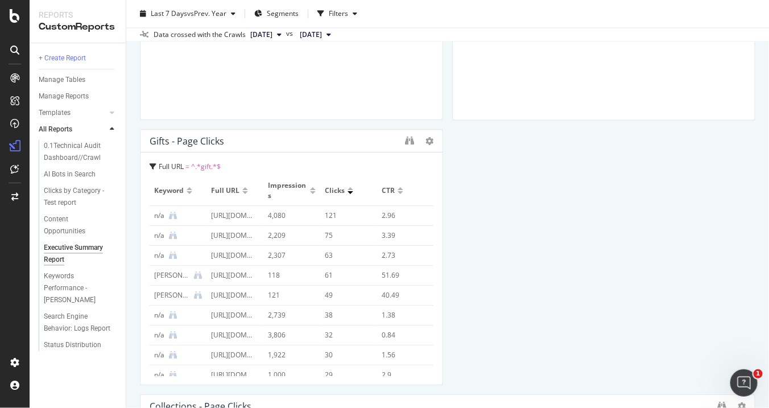
scroll to position [2356, 0]
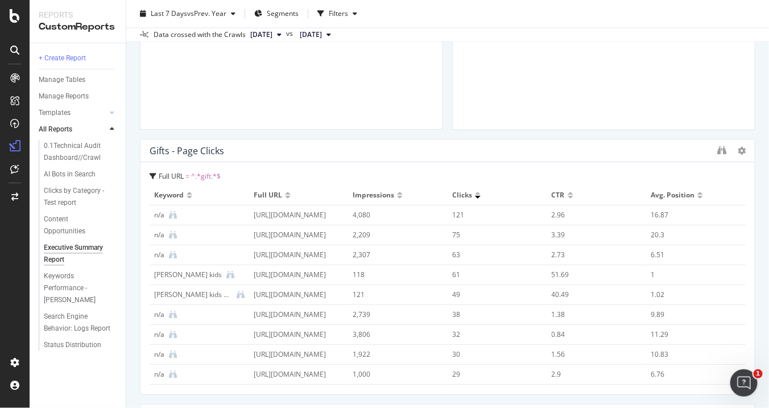
drag, startPoint x: 435, startPoint y: 237, endPoint x: 754, endPoint y: 236, distance: 319.2
click at [754, 236] on div "Executive Summary Report Executive Summary Report davidyurman.com Clone Schedul…" at bounding box center [447, 204] width 643 height 408
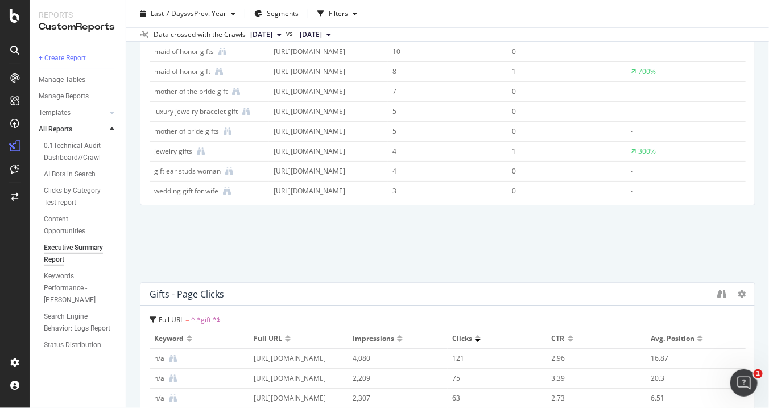
scroll to position [2813, 0]
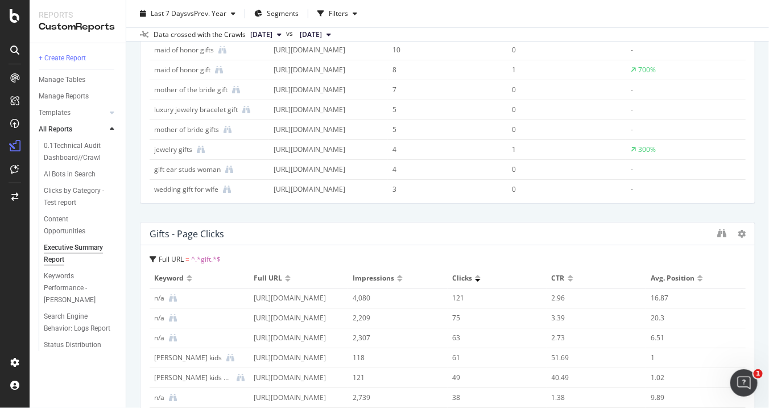
drag, startPoint x: 567, startPoint y: 112, endPoint x: 765, endPoint y: 322, distance: 289.0
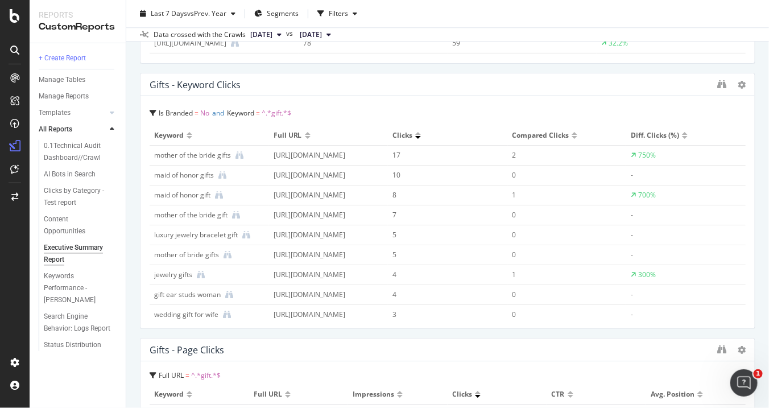
scroll to position [2669, 0]
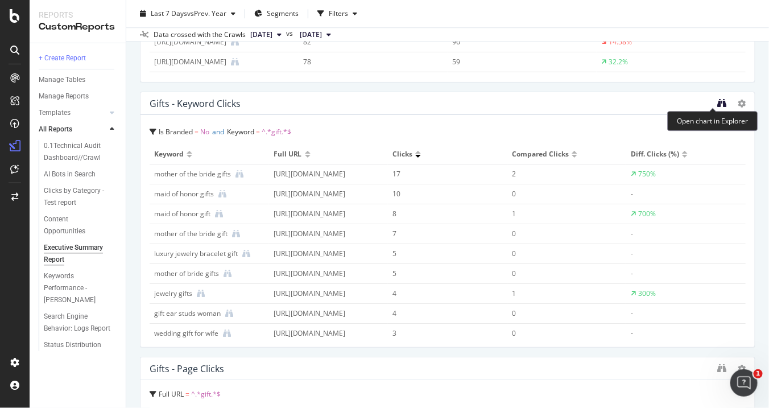
click at [717, 101] on icon "binoculars" at bounding box center [721, 102] width 9 height 9
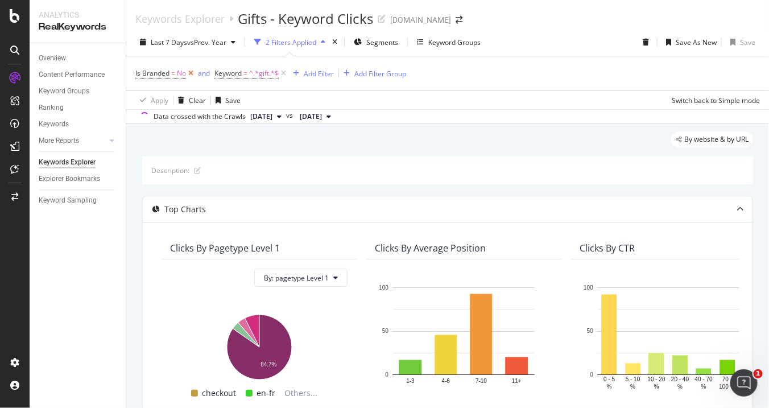
click at [188, 72] on icon at bounding box center [191, 73] width 10 height 11
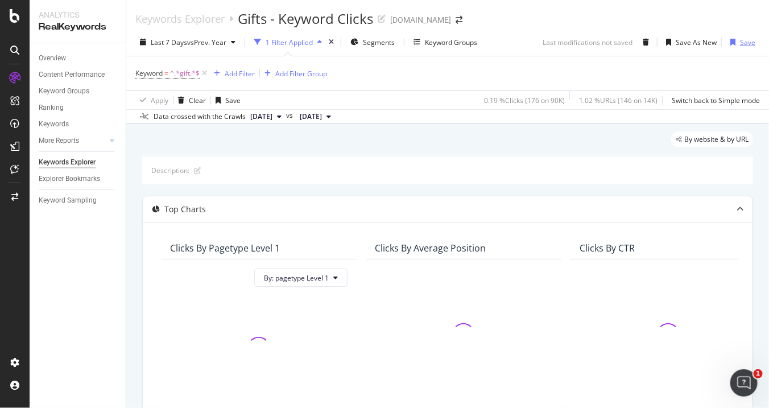
click at [740, 43] on div "Save" at bounding box center [747, 43] width 15 height 10
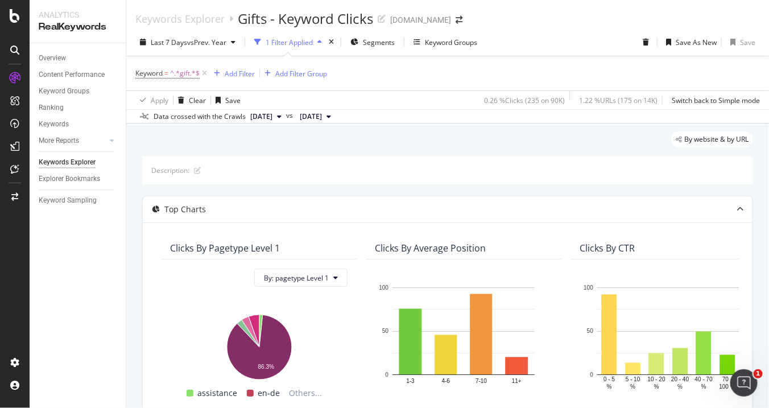
click at [312, 38] on div "1 Filter Applied" at bounding box center [289, 43] width 47 height 10
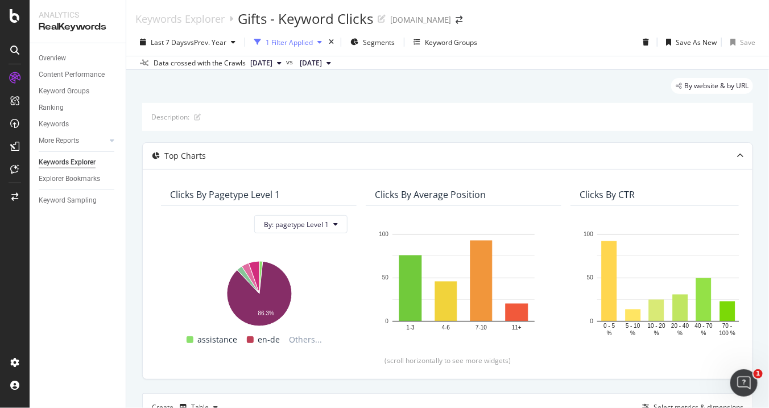
click at [312, 38] on div "1 Filter Applied" at bounding box center [289, 43] width 47 height 10
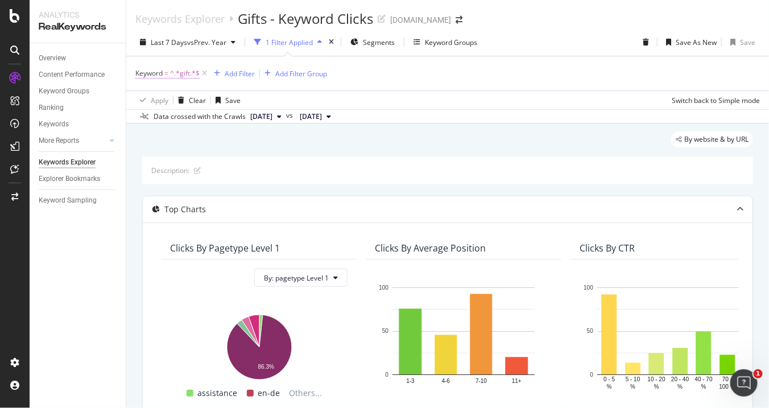
click at [178, 75] on span "^.*gift.*$" at bounding box center [185, 73] width 30 height 16
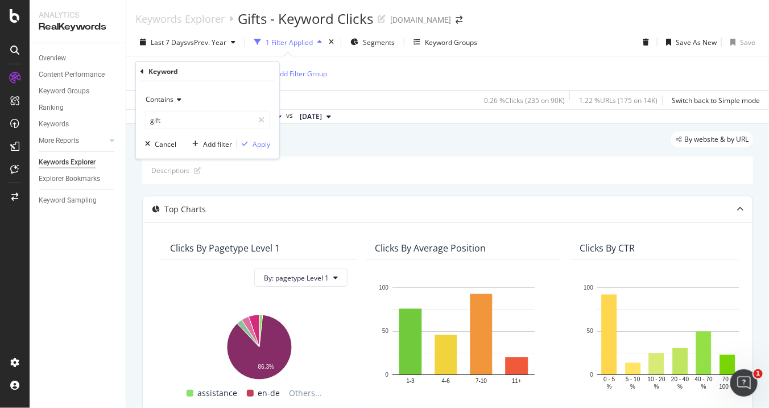
click at [143, 69] on icon at bounding box center [142, 71] width 3 height 7
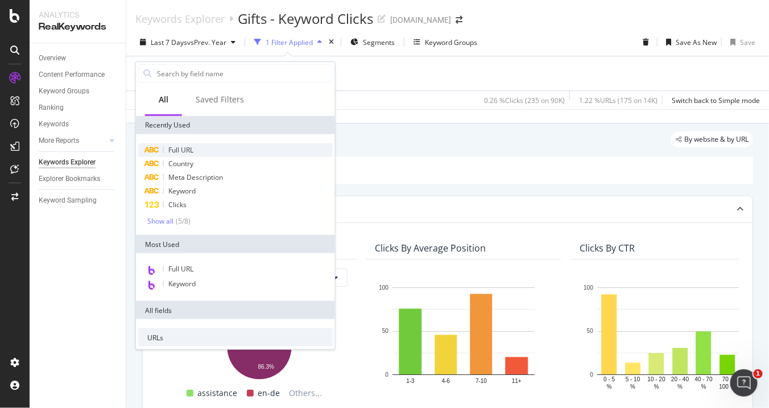
click at [188, 148] on span "Full URL" at bounding box center [180, 150] width 25 height 10
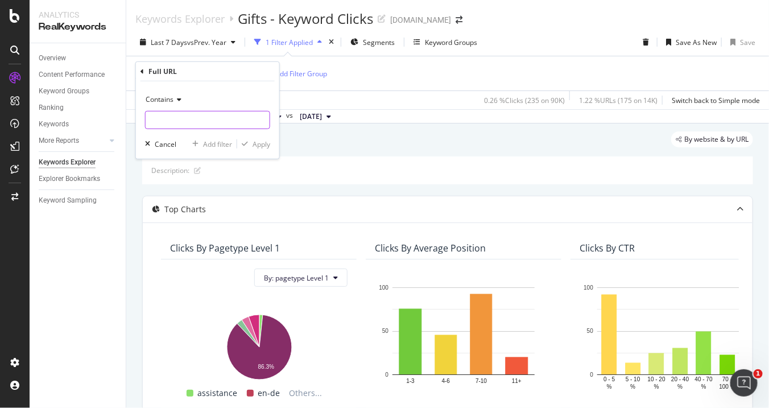
click at [184, 125] on input "text" at bounding box center [208, 120] width 124 height 18
type input "-gbp-"
click at [262, 141] on div "Apply" at bounding box center [262, 144] width 18 height 10
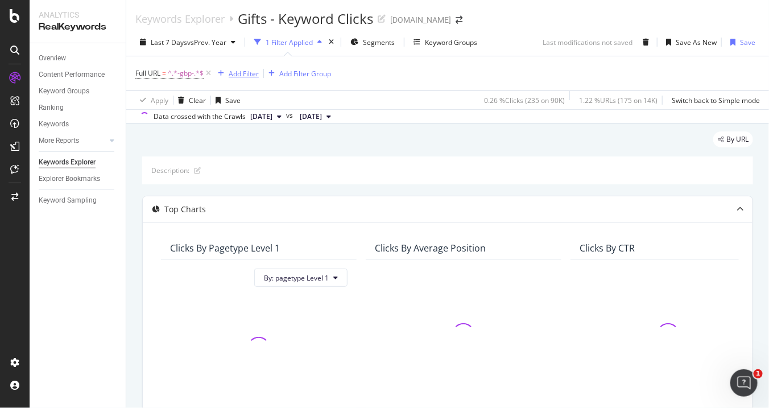
click at [249, 69] on div "Add Filter" at bounding box center [244, 74] width 30 height 10
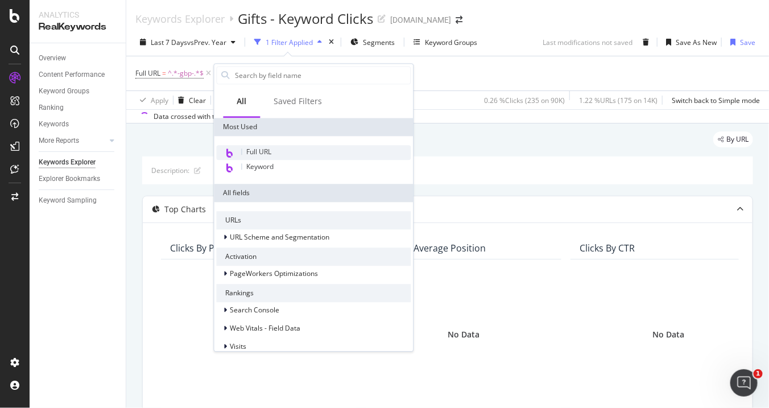
click at [250, 152] on span "Full URL" at bounding box center [259, 152] width 25 height 10
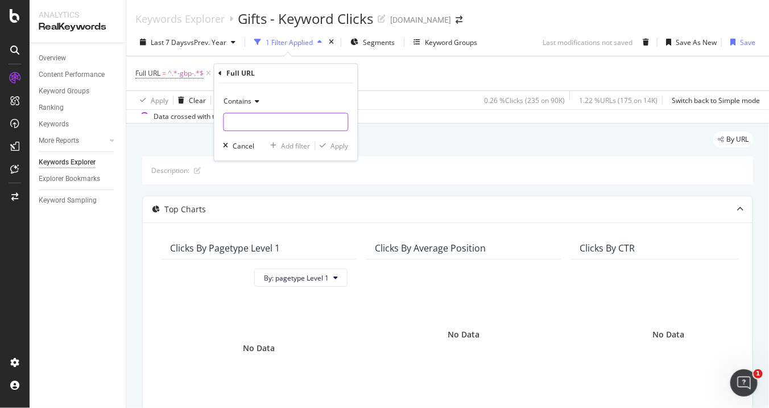
click at [246, 118] on input "text" at bounding box center [286, 122] width 124 height 18
type input "yext"
click at [342, 145] on div "Apply" at bounding box center [340, 146] width 18 height 10
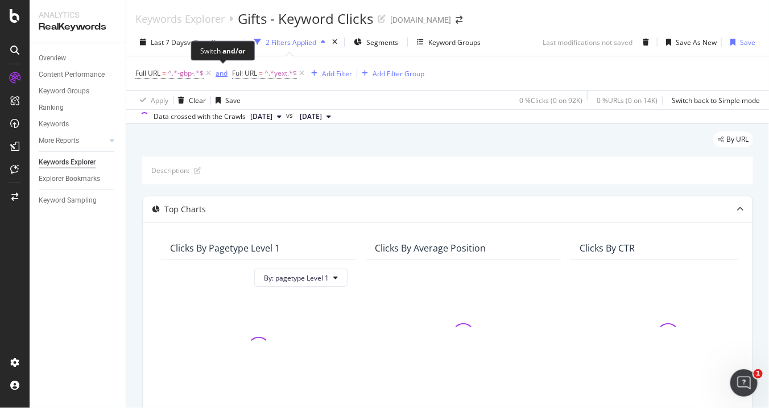
click at [218, 75] on div "and" at bounding box center [222, 73] width 12 height 10
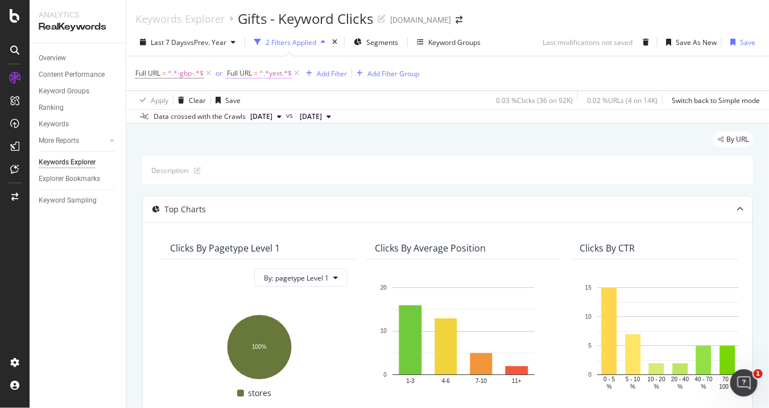
click at [243, 71] on span "Full URL" at bounding box center [239, 73] width 25 height 10
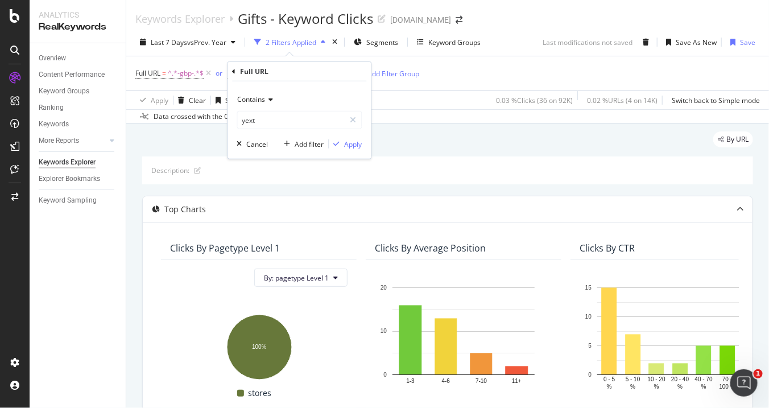
click at [259, 99] on span "Contains" at bounding box center [252, 99] width 28 height 10
click at [319, 86] on div "Contains yext Cancel Add filter Apply" at bounding box center [299, 119] width 143 height 77
click at [254, 141] on div "Cancel" at bounding box center [258, 144] width 22 height 10
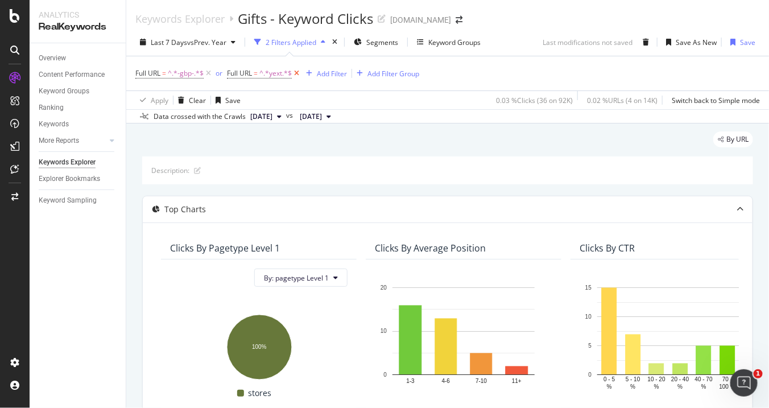
click at [300, 71] on icon at bounding box center [297, 73] width 10 height 11
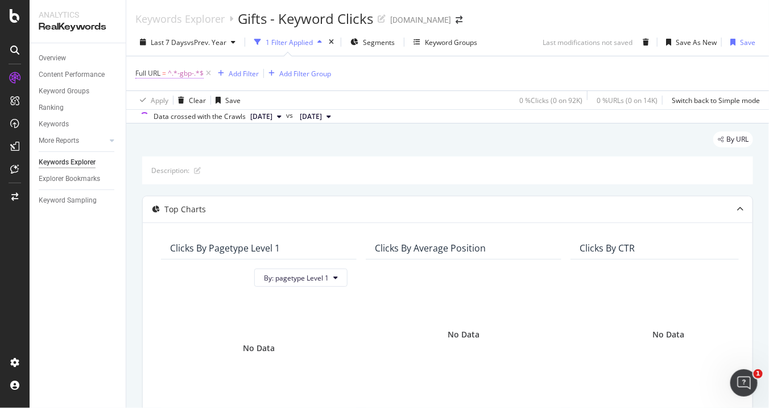
click at [189, 71] on span "^.*-gbp-.*$" at bounding box center [186, 73] width 36 height 16
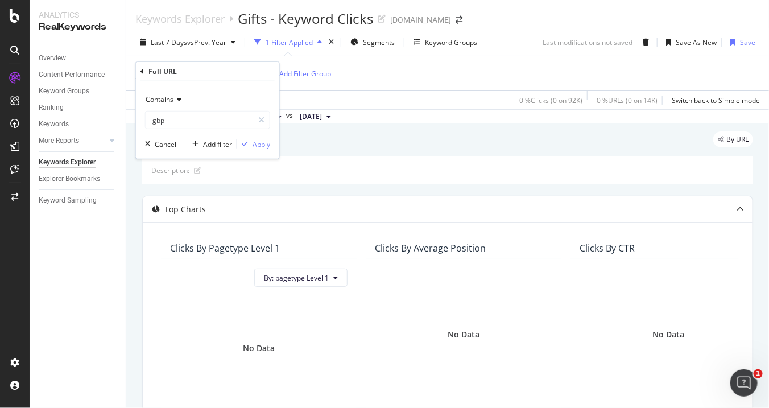
click at [176, 93] on div "Contains" at bounding box center [207, 99] width 125 height 18
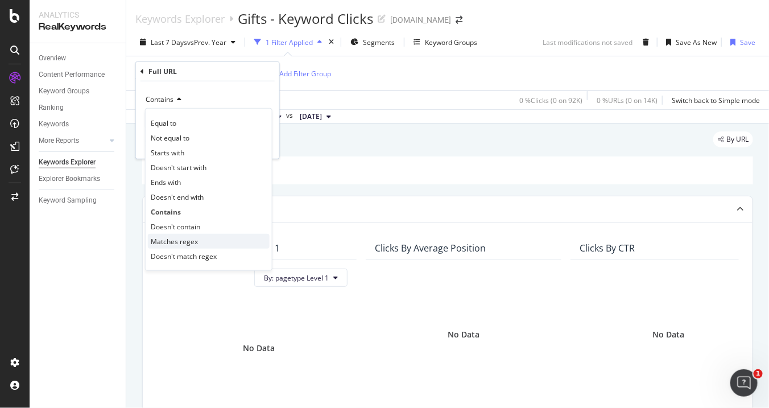
click at [163, 238] on span "Matches regex" at bounding box center [174, 241] width 47 height 10
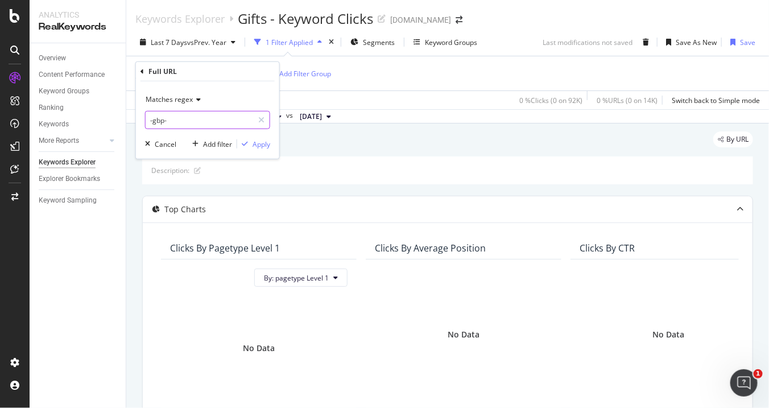
click at [170, 122] on input "-gbp-" at bounding box center [200, 120] width 108 height 18
type input "gbp,yext"
click at [255, 141] on div "Apply" at bounding box center [262, 144] width 18 height 10
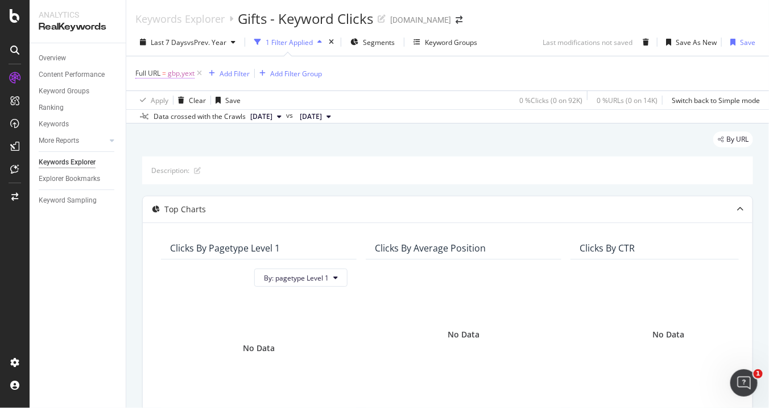
click at [181, 70] on span "gbp,yext" at bounding box center [181, 73] width 27 height 16
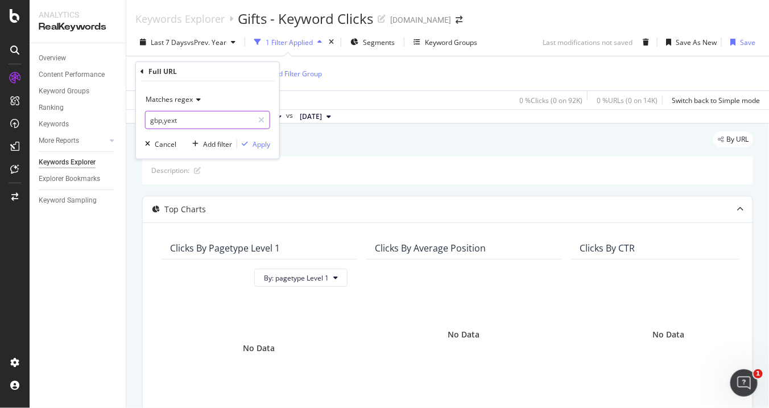
click at [164, 121] on input "gbp,yext" at bounding box center [200, 120] width 108 height 18
type input "gbp|yext"
click at [259, 143] on div "Apply" at bounding box center [262, 144] width 18 height 10
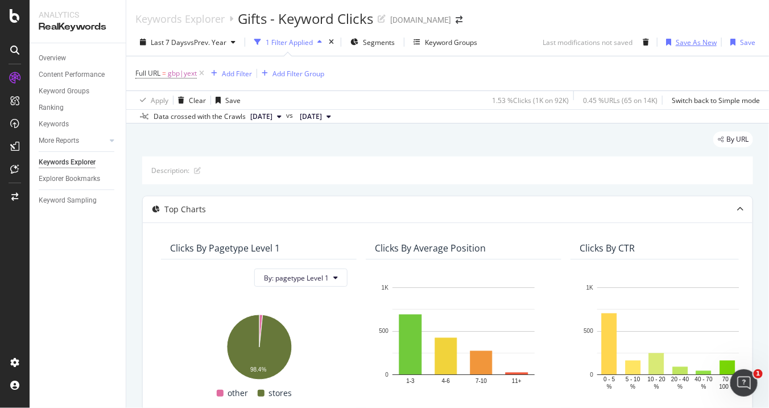
click at [690, 44] on div "Save As New" at bounding box center [696, 43] width 41 height 10
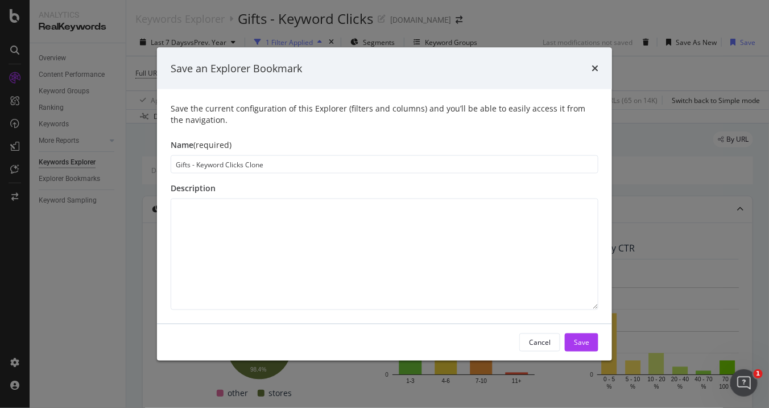
click at [322, 165] on input "Gifts - Keyword Clicks Clone" at bounding box center [385, 164] width 428 height 18
type input "L"
type input "GBP Clicks"
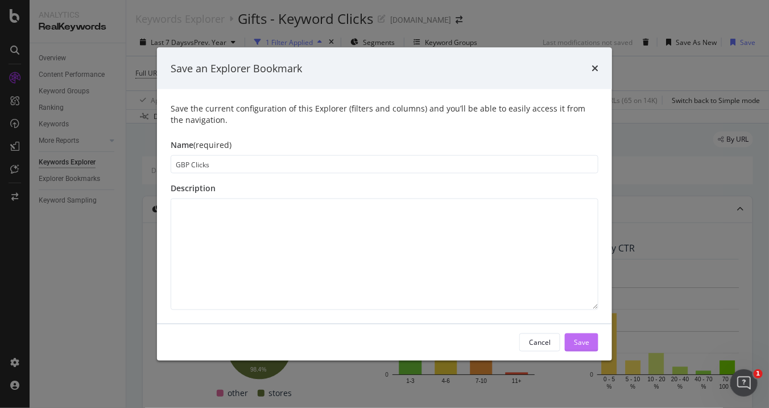
click at [585, 341] on div "Save" at bounding box center [581, 342] width 15 height 10
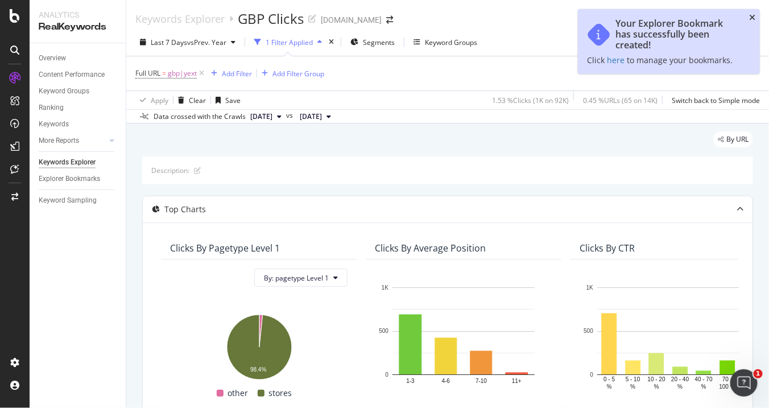
click at [753, 19] on icon "close toast" at bounding box center [752, 18] width 6 height 8
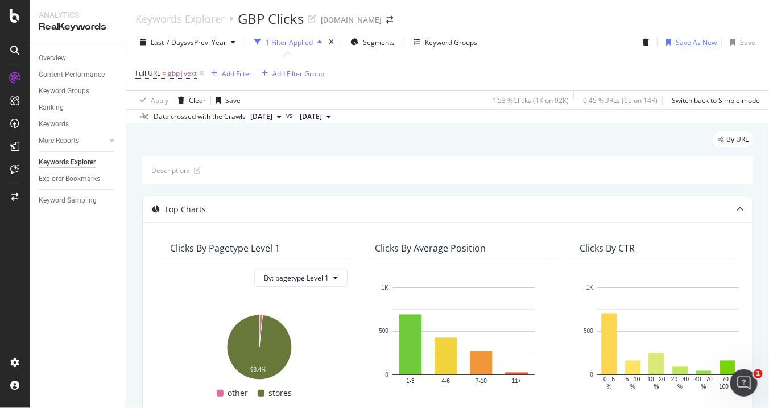
click at [707, 39] on div "Save As New" at bounding box center [696, 43] width 41 height 10
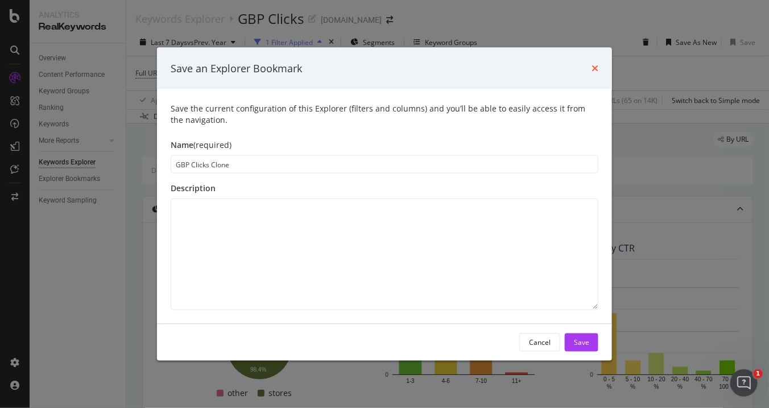
click at [595, 67] on icon "times" at bounding box center [595, 68] width 7 height 9
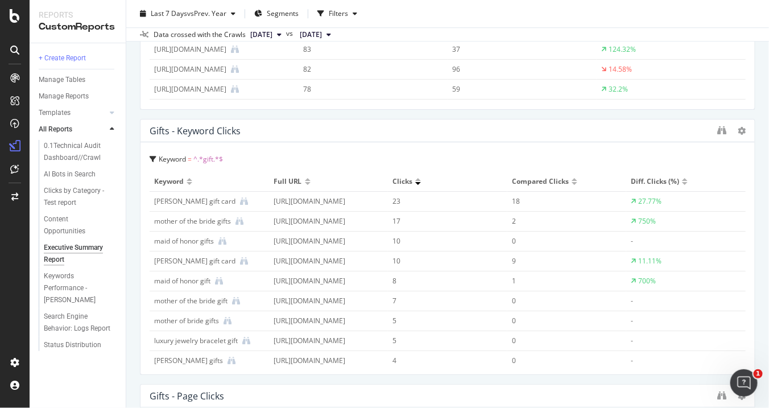
scroll to position [2626, 0]
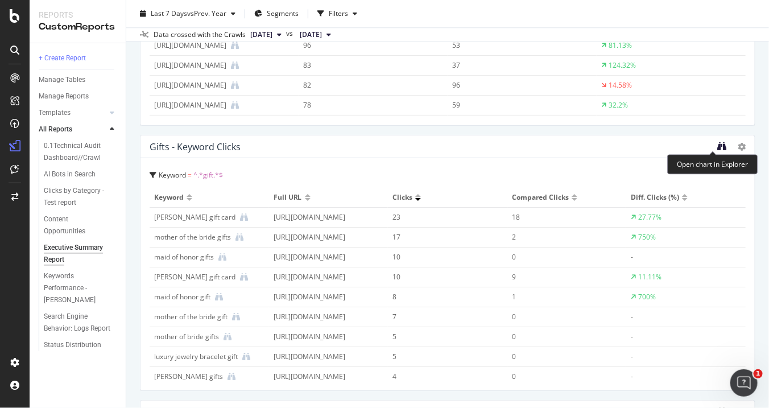
click at [717, 147] on icon "binoculars" at bounding box center [721, 146] width 9 height 9
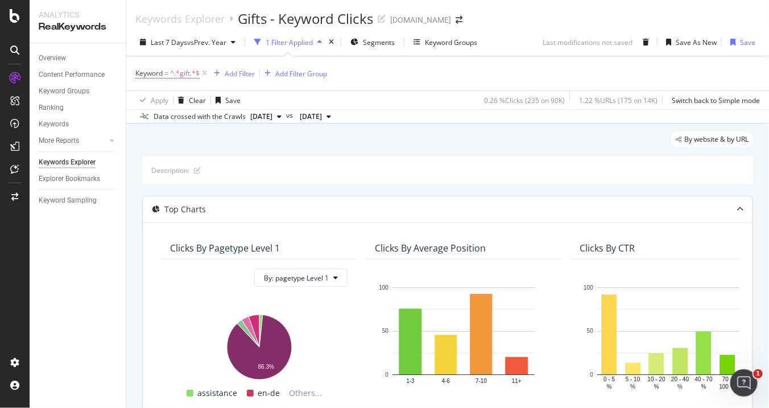
click at [192, 208] on div "Top Charts" at bounding box center [185, 209] width 42 height 11
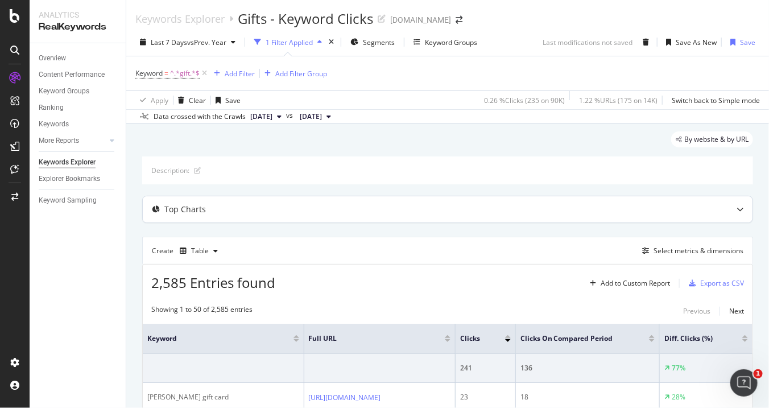
click at [192, 208] on div "Top Charts" at bounding box center [185, 209] width 42 height 11
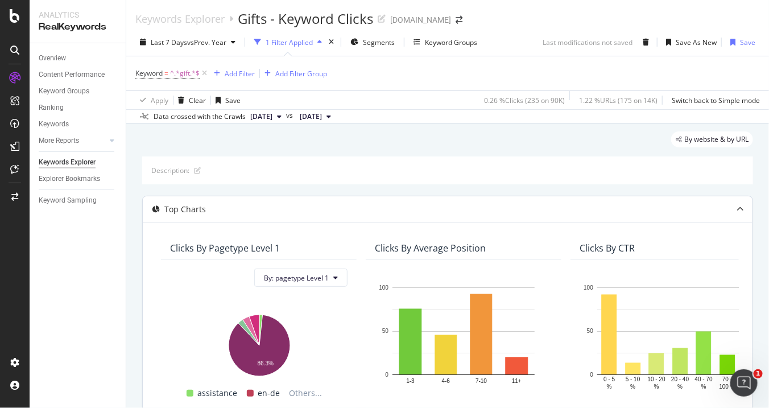
click at [192, 208] on div "Top Charts" at bounding box center [185, 209] width 42 height 11
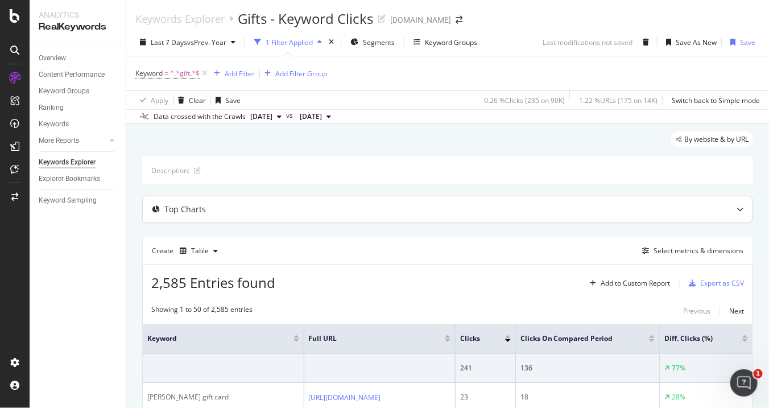
click at [192, 208] on div "Top Charts" at bounding box center [185, 209] width 42 height 11
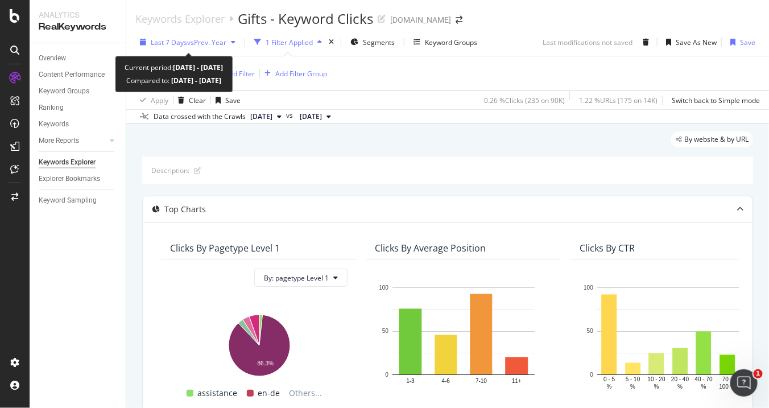
click at [218, 45] on span "vs Prev. Year" at bounding box center [206, 43] width 39 height 10
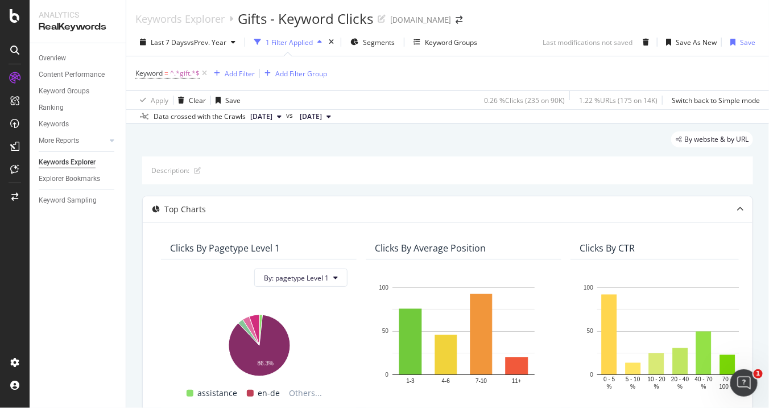
click at [61, 269] on div "Overview Content Performance Keyword Groups Ranking Keywords More Reports Count…" at bounding box center [78, 225] width 96 height 365
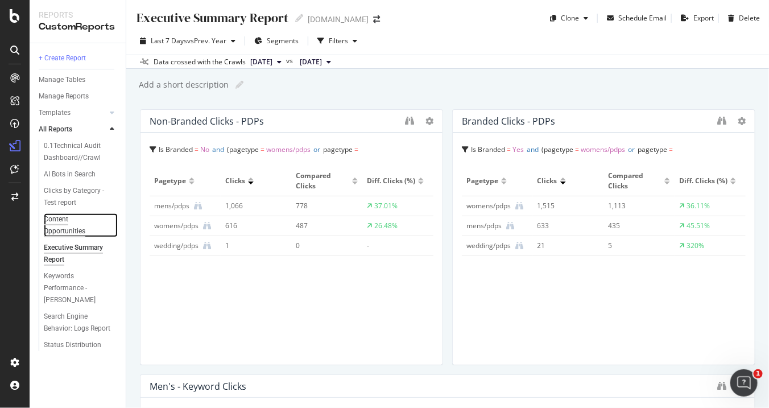
click at [59, 225] on div "Content Opportunities" at bounding box center [75, 225] width 63 height 24
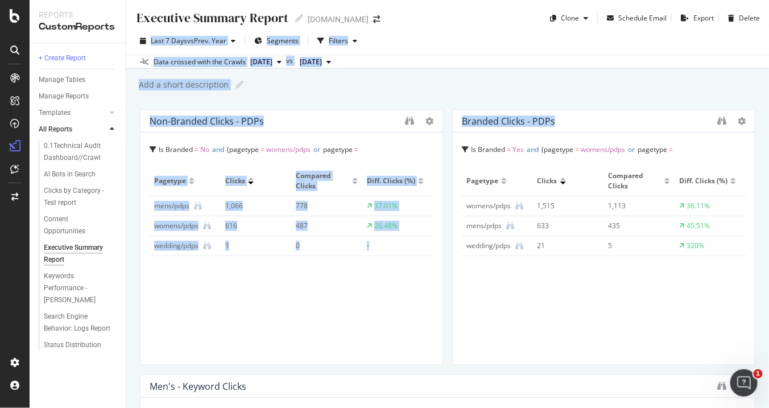
drag, startPoint x: 757, startPoint y: 66, endPoint x: 768, endPoint y: -51, distance: 117.2
click at [768, 0] on html "Reports CustomReports + Create Report Manage Tables Manage Reports Templates AI…" at bounding box center [384, 204] width 769 height 408
click at [631, 89] on div "Add a short description Add a short description" at bounding box center [453, 84] width 631 height 17
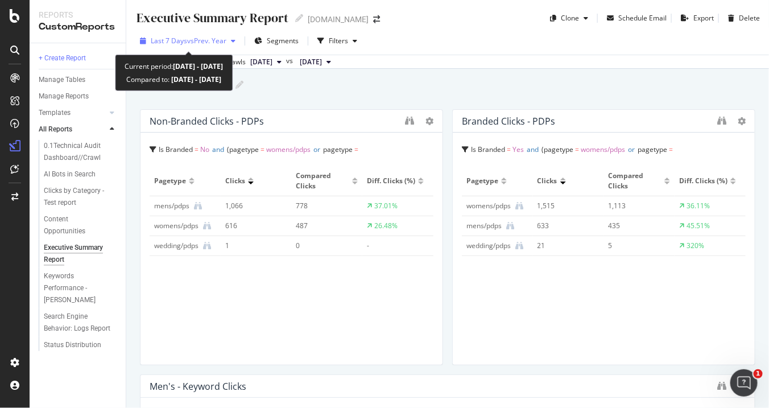
click at [216, 40] on span "vs Prev. Year" at bounding box center [206, 41] width 39 height 10
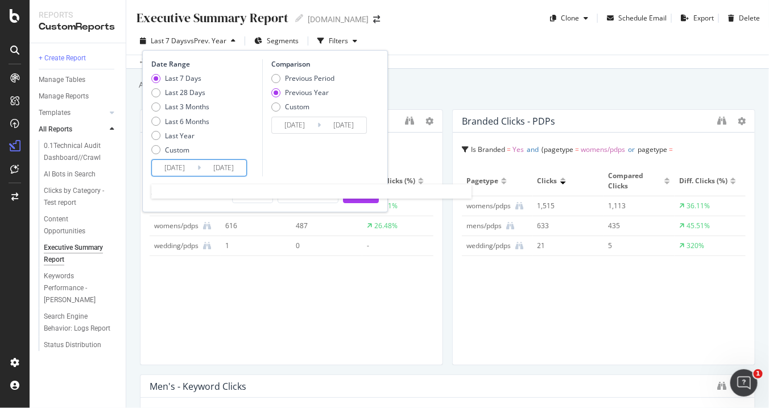
click at [210, 161] on input "2025/10/09" at bounding box center [224, 168] width 46 height 16
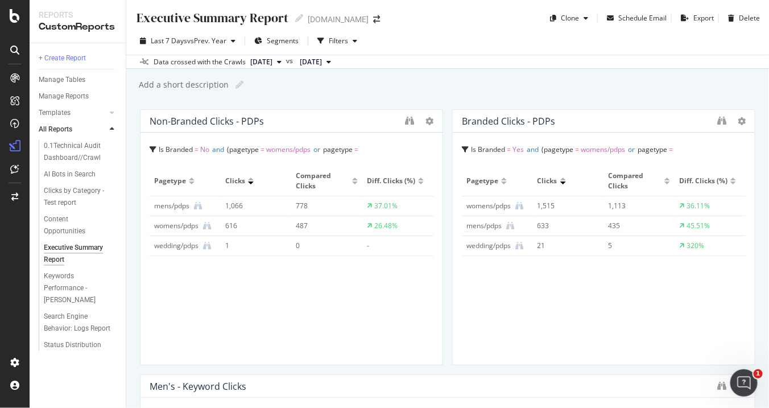
click at [470, 88] on div "Add a short description Add a short description" at bounding box center [453, 84] width 631 height 17
click at [291, 40] on span "Segments" at bounding box center [283, 41] width 32 height 10
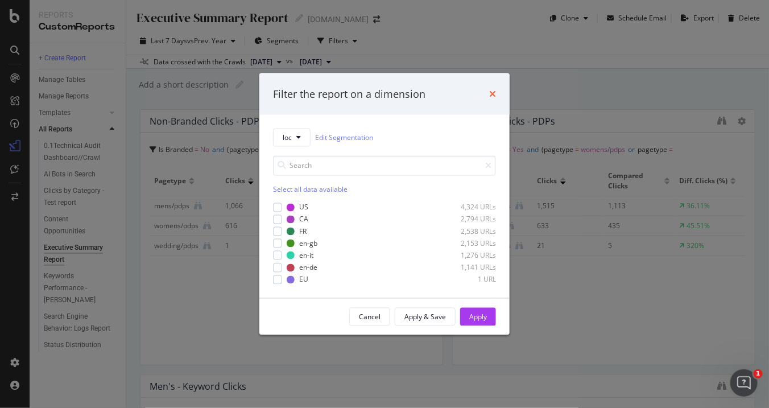
click at [496, 91] on icon "times" at bounding box center [492, 93] width 7 height 9
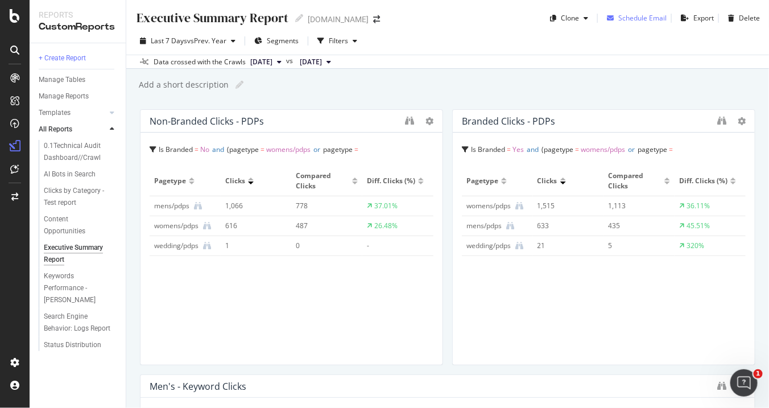
click at [642, 14] on div "Schedule Email" at bounding box center [642, 18] width 48 height 10
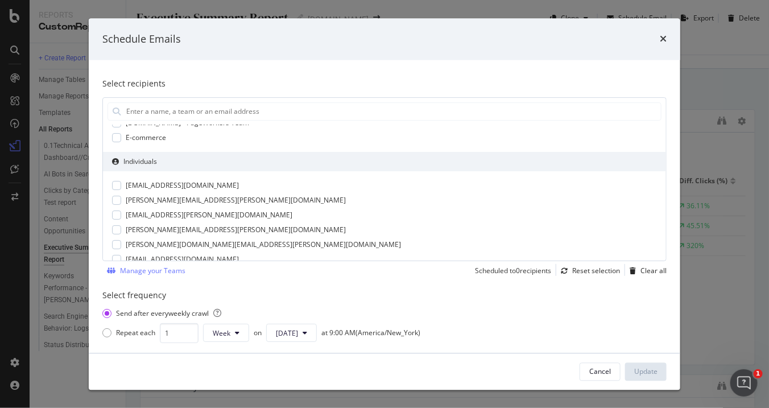
scroll to position [49, 0]
click at [114, 213] on div "modal" at bounding box center [116, 216] width 9 height 9
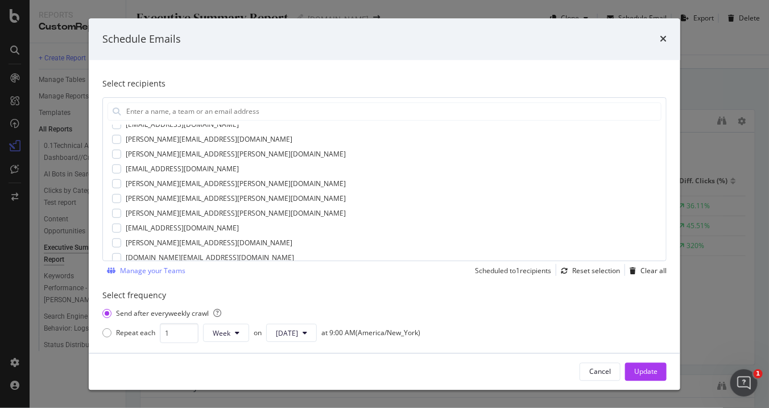
scroll to position [329, 0]
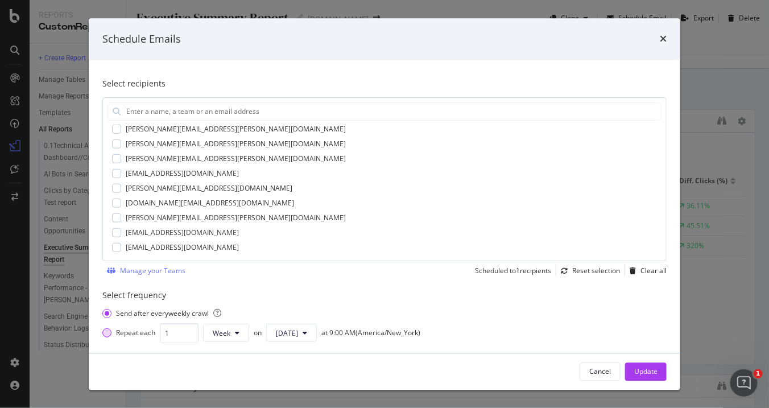
click at [108, 333] on div "modal" at bounding box center [106, 333] width 9 height 9
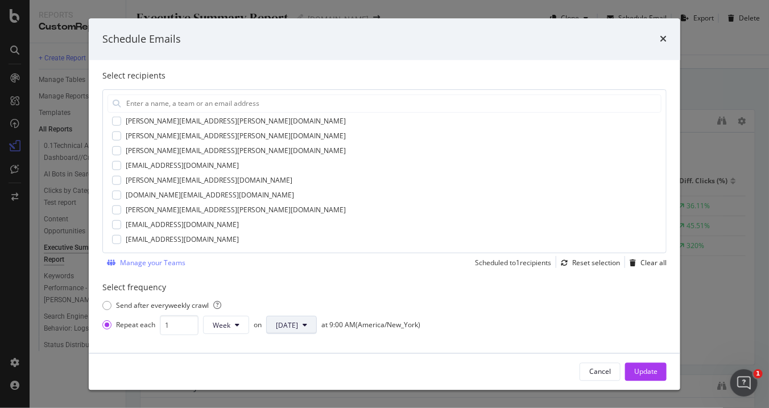
click at [308, 318] on button "Monday" at bounding box center [291, 325] width 51 height 18
click at [298, 203] on span "Tuesday" at bounding box center [286, 197] width 22 height 10
click at [653, 366] on div "Update" at bounding box center [645, 371] width 23 height 10
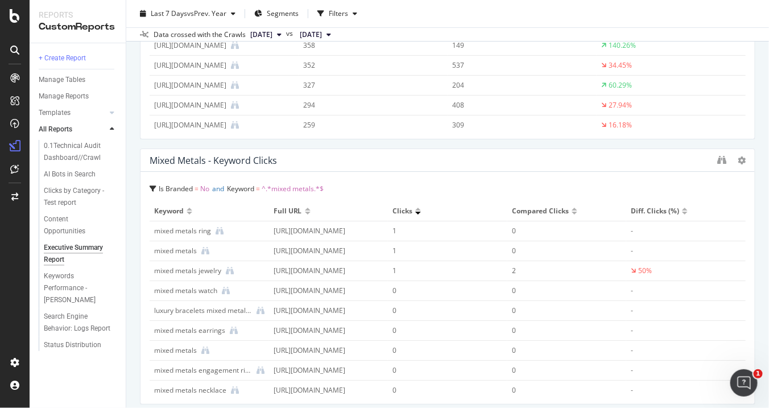
scroll to position [1554, 0]
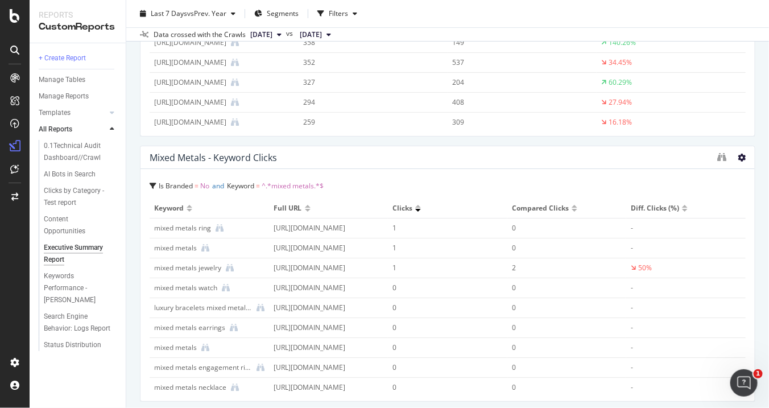
click at [738, 157] on icon at bounding box center [742, 158] width 8 height 8
click at [751, 181] on div "Executive Summary Report Executive Summary Report [DOMAIN_NAME] Clone Email Sch…" at bounding box center [447, 204] width 643 height 408
click at [717, 155] on icon "binoculars" at bounding box center [721, 156] width 9 height 9
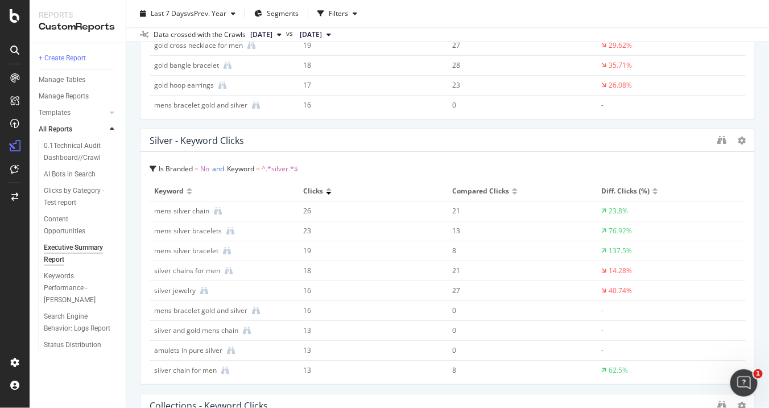
scroll to position [985, 0]
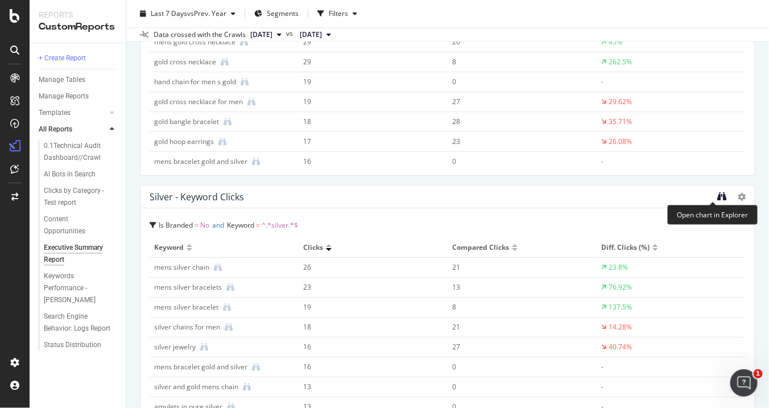
click at [717, 194] on icon "binoculars" at bounding box center [721, 196] width 9 height 9
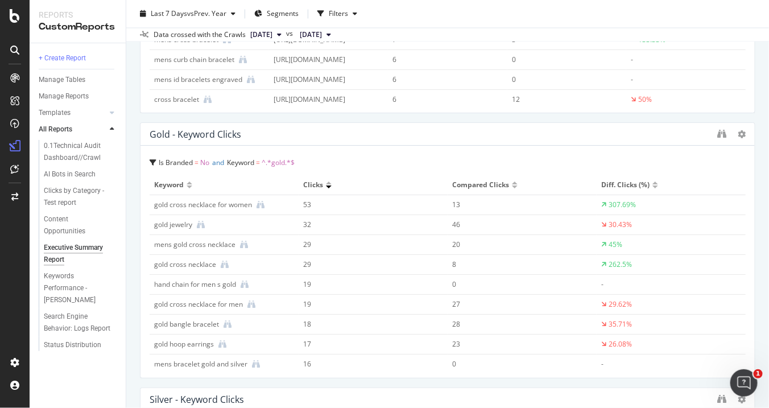
scroll to position [814, 0]
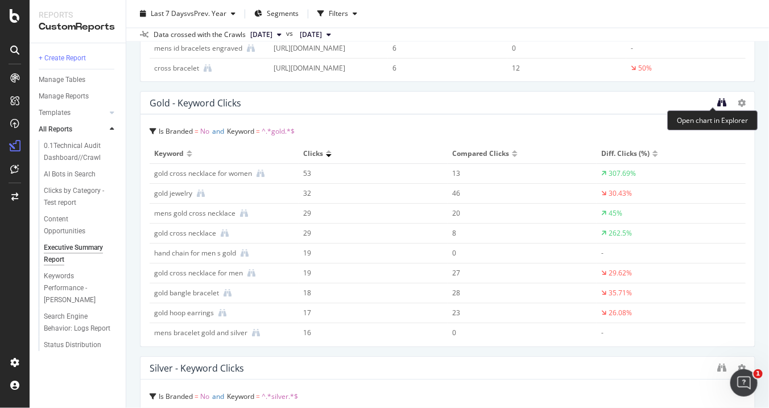
click at [717, 100] on icon "binoculars" at bounding box center [721, 102] width 9 height 9
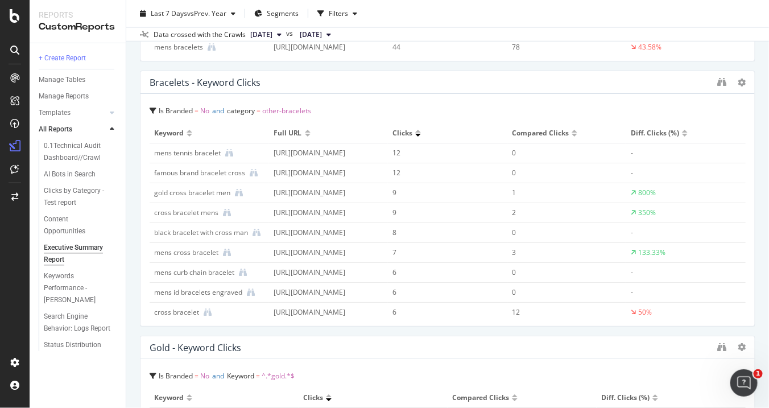
scroll to position [575, 0]
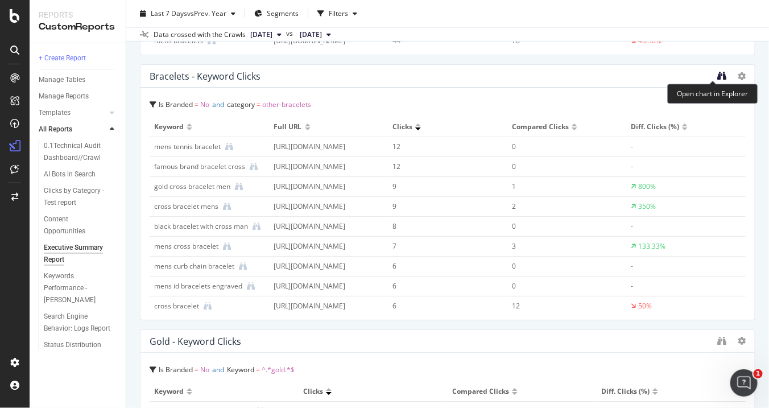
click at [717, 74] on icon "binoculars" at bounding box center [721, 75] width 9 height 9
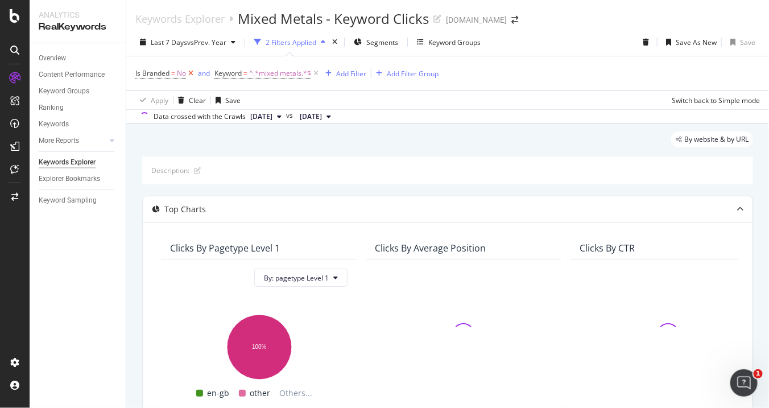
click at [191, 73] on icon at bounding box center [191, 73] width 10 height 11
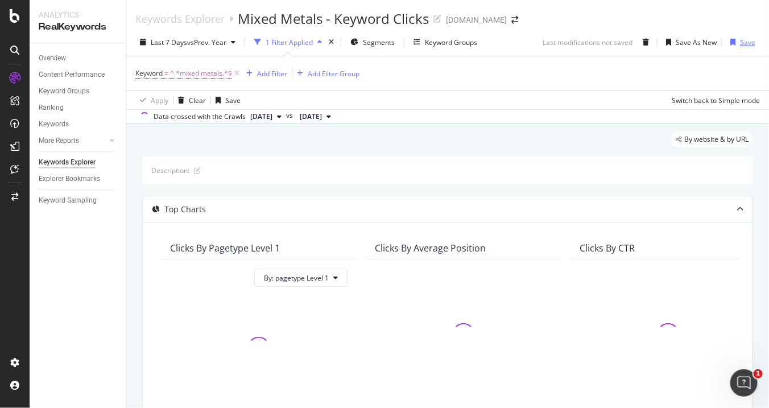
click at [740, 46] on div "Save" at bounding box center [747, 43] width 15 height 10
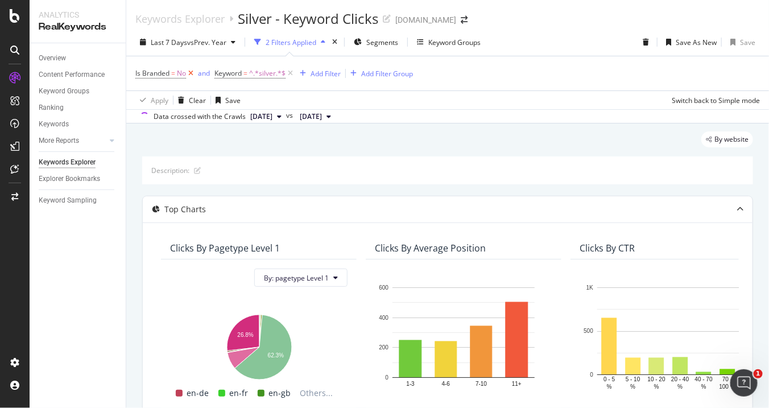
click at [189, 72] on icon at bounding box center [191, 73] width 10 height 11
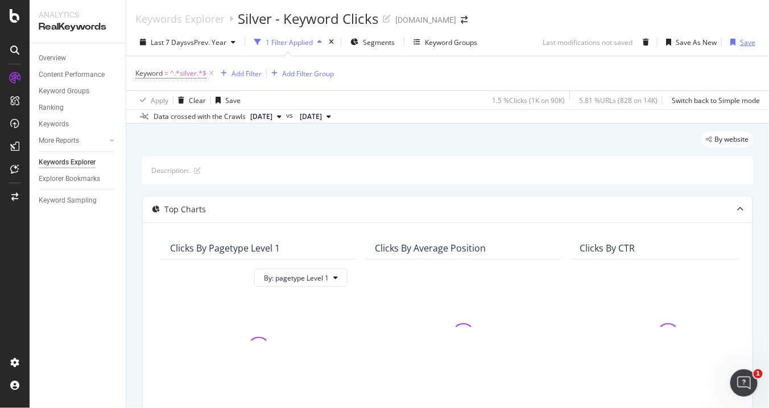
click at [740, 39] on div "Save" at bounding box center [747, 43] width 15 height 10
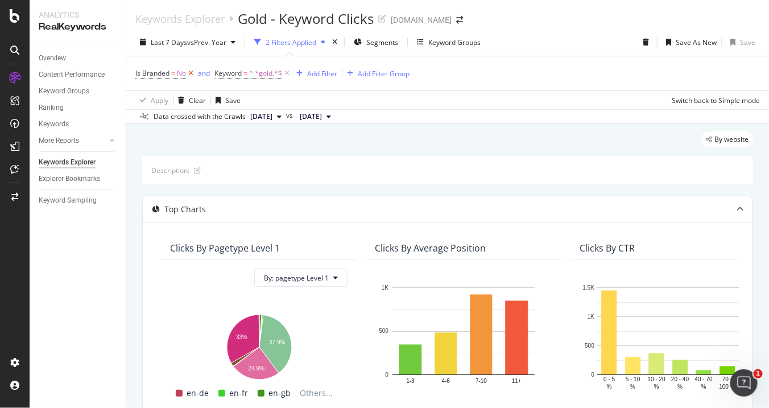
click at [191, 71] on icon at bounding box center [191, 73] width 10 height 11
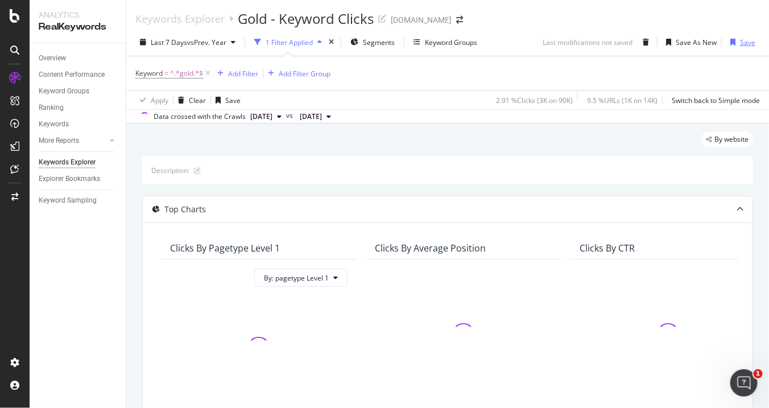
click at [740, 42] on div "Save" at bounding box center [747, 43] width 15 height 10
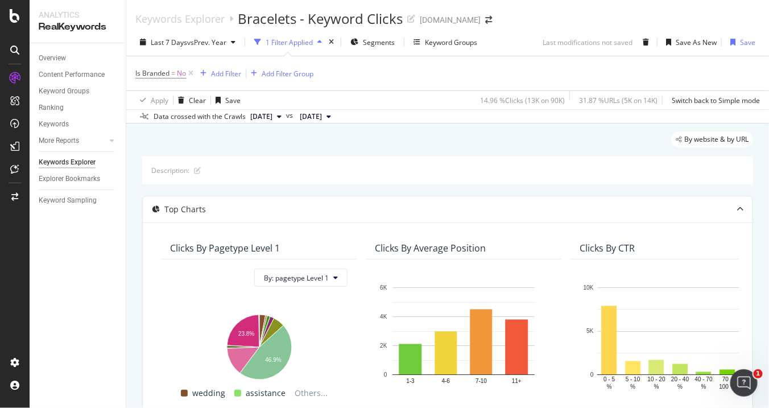
click at [322, 41] on icon "button" at bounding box center [319, 42] width 5 height 7
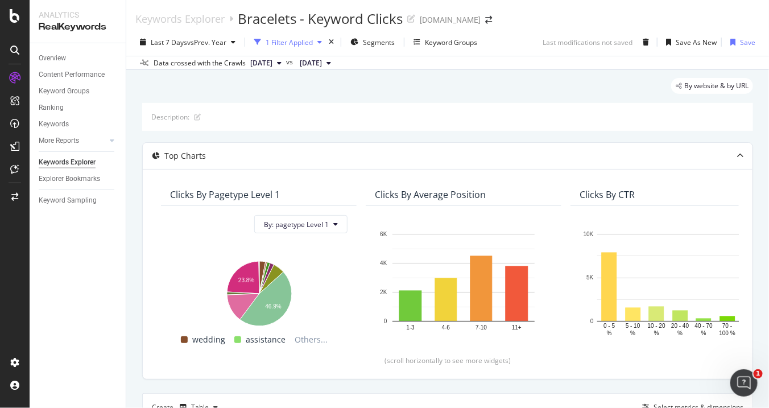
click at [322, 41] on icon "button" at bounding box center [319, 42] width 5 height 7
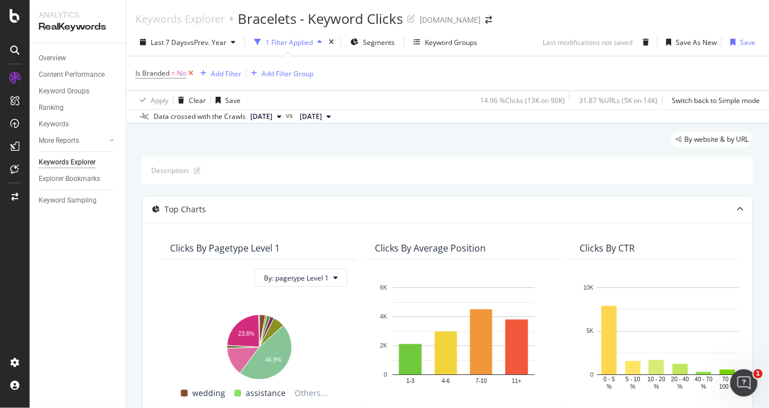
click at [189, 73] on icon at bounding box center [191, 73] width 10 height 11
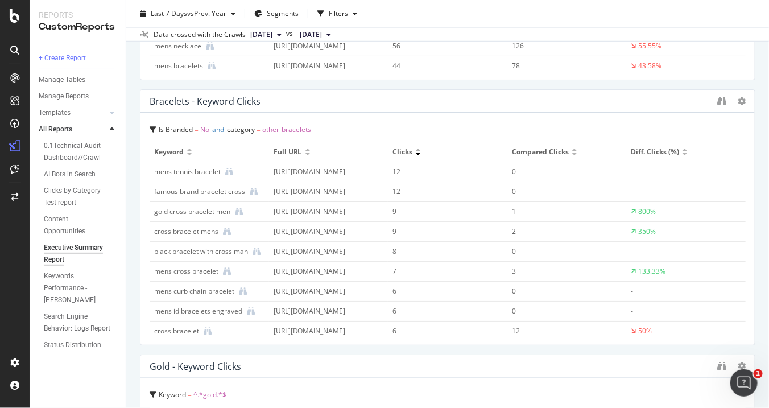
scroll to position [529, 0]
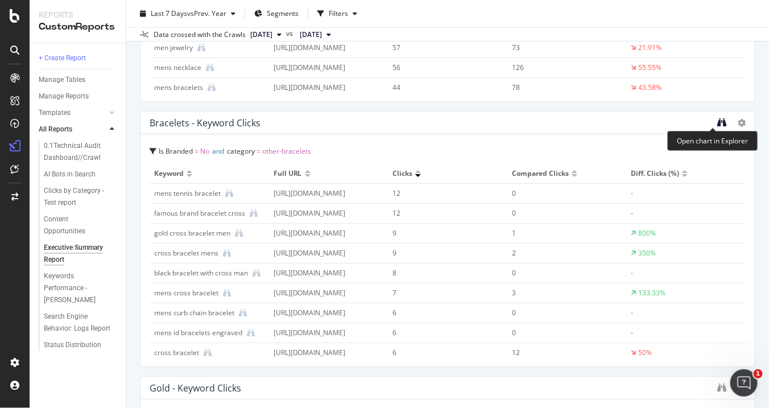
click at [717, 118] on icon "binoculars" at bounding box center [721, 122] width 9 height 9
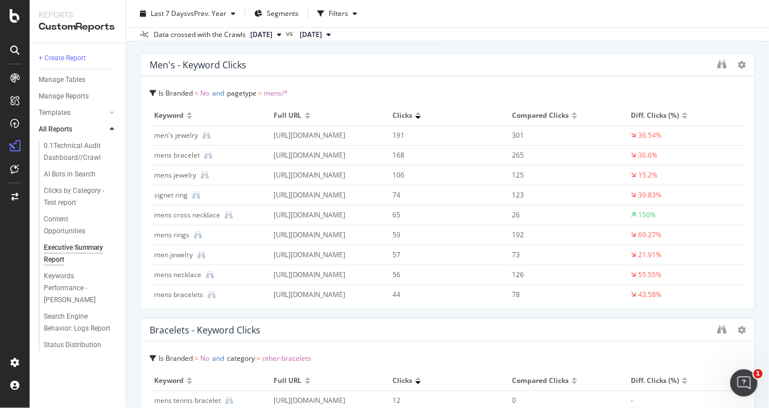
scroll to position [306, 0]
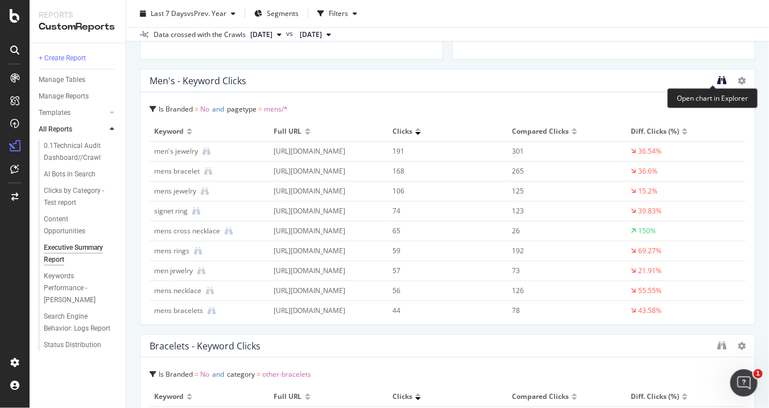
click at [717, 77] on icon "binoculars" at bounding box center [721, 80] width 9 height 9
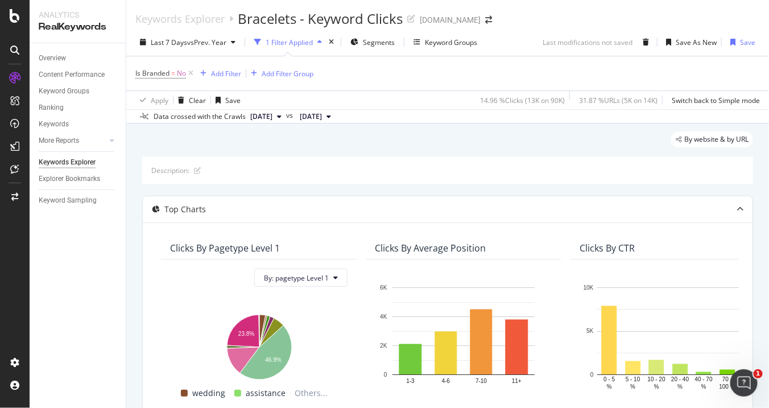
click at [308, 43] on div "1 Filter Applied" at bounding box center [289, 43] width 47 height 10
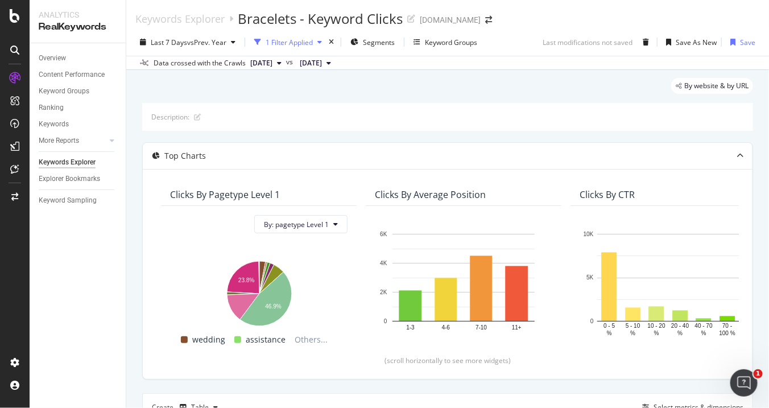
click at [308, 43] on div "1 Filter Applied" at bounding box center [289, 43] width 47 height 10
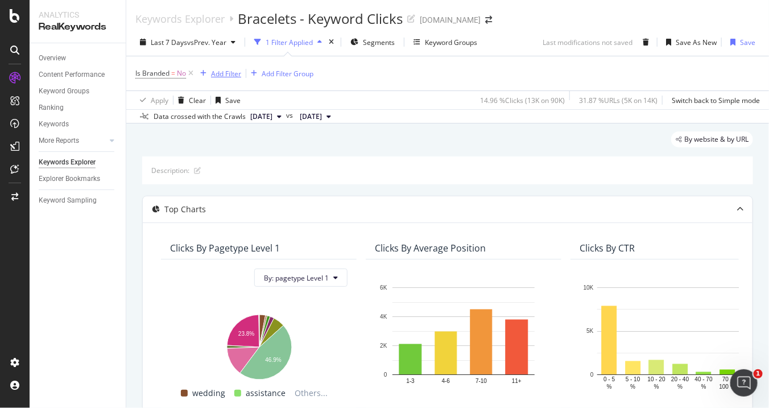
click at [214, 73] on div "Add Filter" at bounding box center [226, 74] width 30 height 10
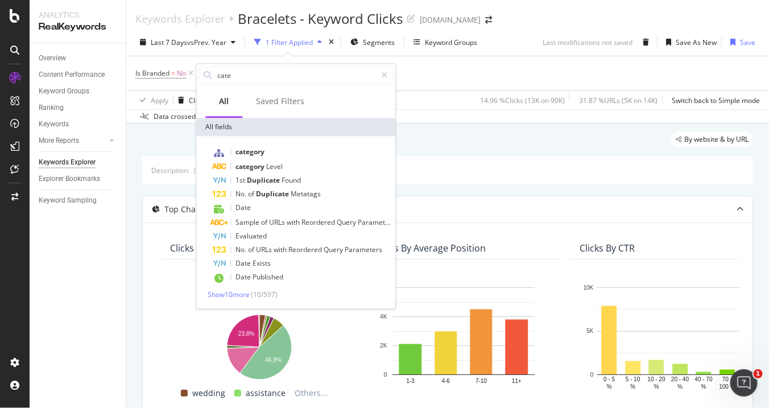
type input "cate"
click at [230, 155] on div "category" at bounding box center [302, 152] width 181 height 15
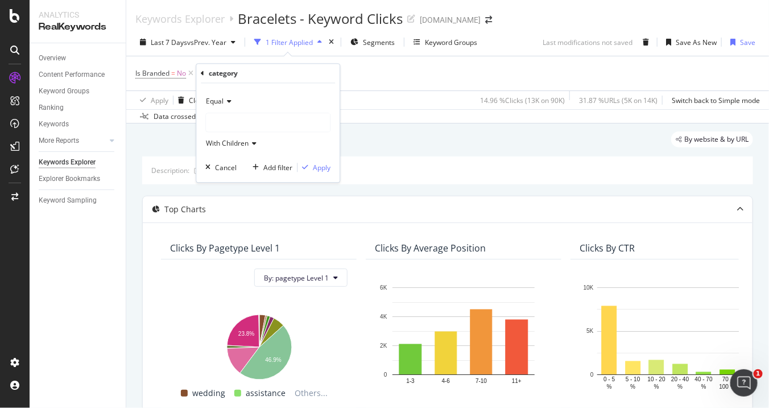
click at [237, 114] on div at bounding box center [268, 123] width 124 height 18
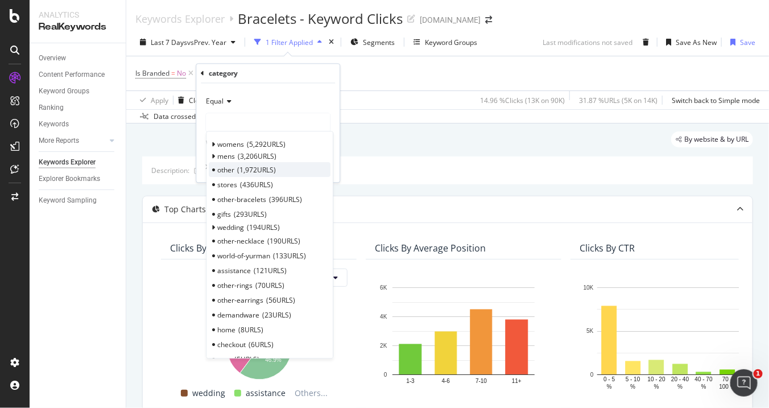
click at [228, 167] on span "other" at bounding box center [225, 170] width 17 height 10
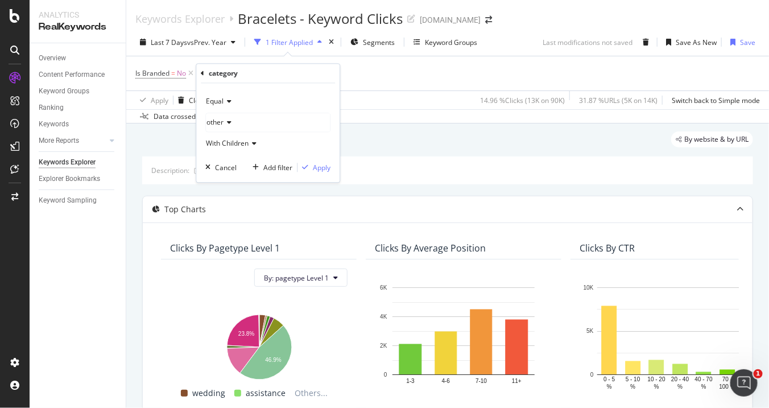
click at [253, 141] on icon at bounding box center [253, 144] width 8 height 7
click at [273, 110] on div "Equal" at bounding box center [267, 102] width 125 height 18
click at [285, 96] on div "Equal" at bounding box center [267, 102] width 125 height 18
click at [315, 171] on div "Apply" at bounding box center [322, 168] width 18 height 10
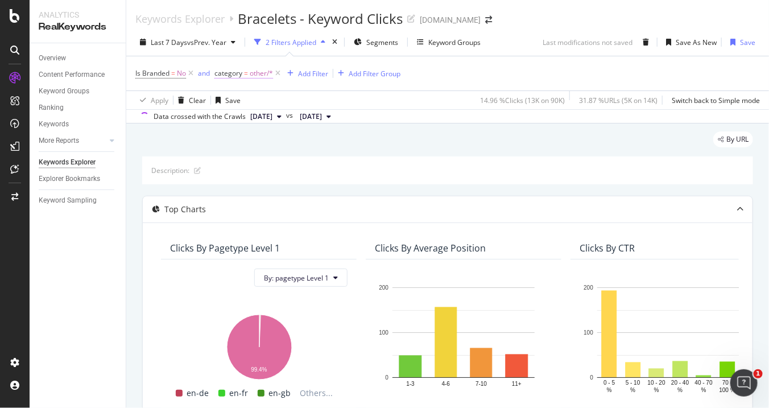
click at [257, 75] on span "other/*" at bounding box center [261, 73] width 23 height 16
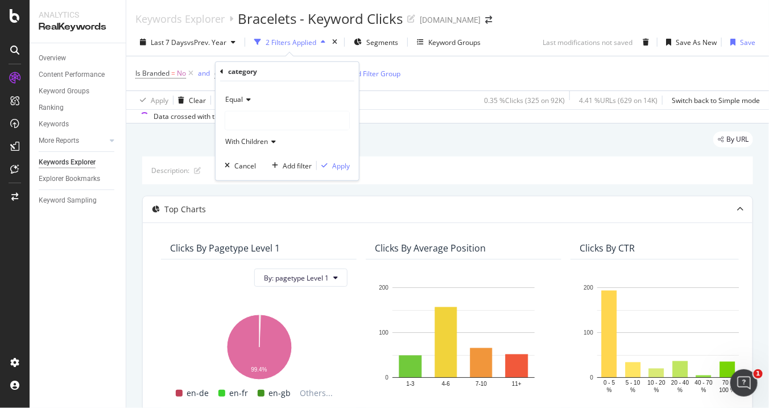
click at [270, 142] on icon at bounding box center [272, 141] width 8 height 7
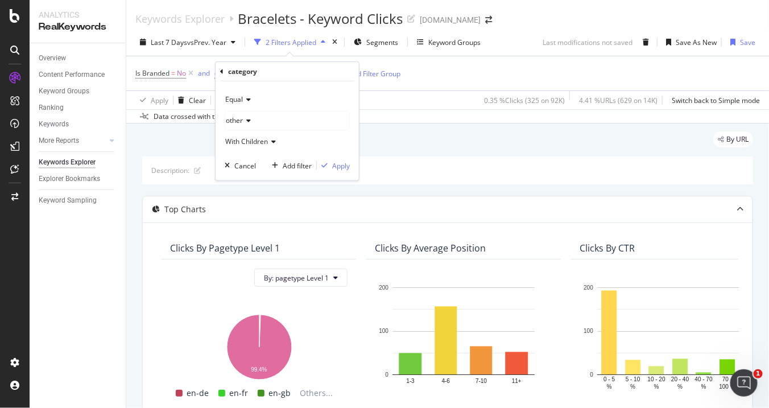
click at [253, 142] on span "With Children" at bounding box center [246, 142] width 43 height 10
click at [246, 195] on span "Only Children" at bounding box center [251, 194] width 43 height 10
click at [275, 151] on div "Equal other Only Children Cancel Add filter Apply" at bounding box center [287, 130] width 143 height 99
click at [245, 164] on div "Cancel" at bounding box center [245, 165] width 22 height 10
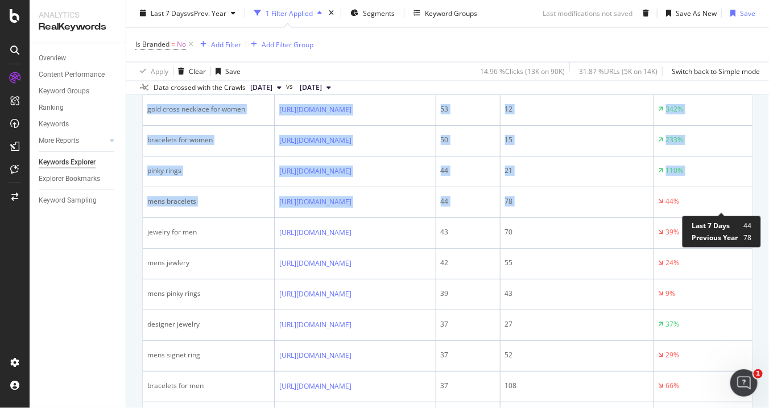
scroll to position [0, 46]
drag, startPoint x: 735, startPoint y: 193, endPoint x: 753, endPoint y: 238, distance: 49.0
click at [753, 238] on div "By website & by URL Description: Top Charts Clicks By pagetype Level 1 By: page…" at bounding box center [447, 323] width 643 height 2070
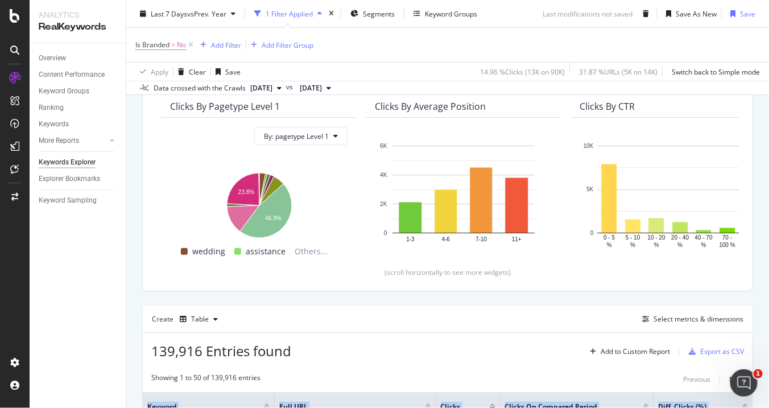
scroll to position [0, 0]
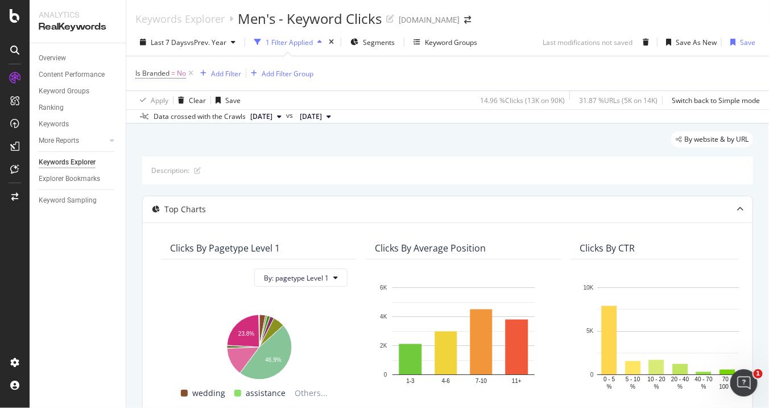
click at [472, 134] on div "By website & by URL" at bounding box center [447, 143] width 611 height 25
click at [191, 73] on icon at bounding box center [191, 73] width 10 height 11
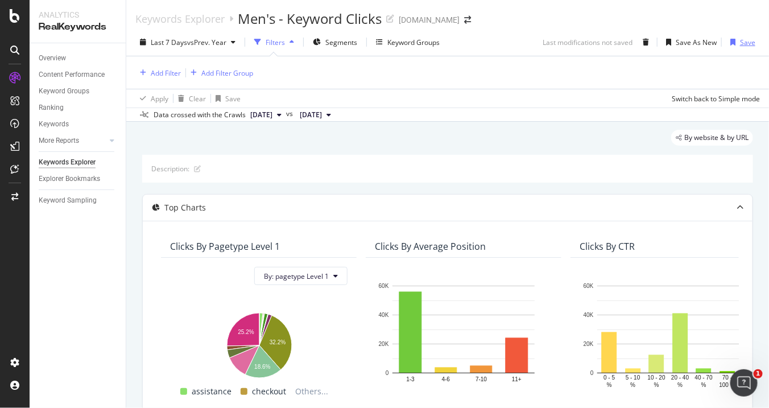
click at [730, 41] on div "button" at bounding box center [733, 42] width 14 height 7
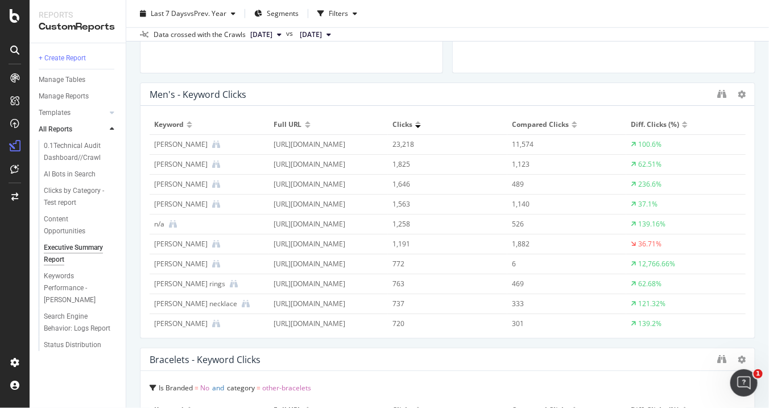
scroll to position [288, 0]
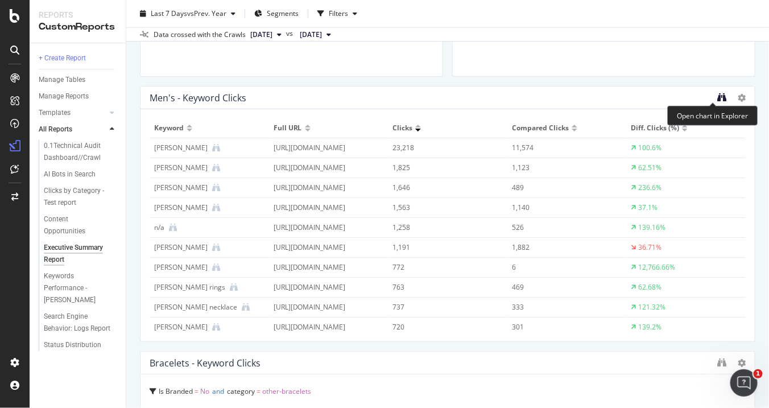
click at [717, 99] on icon "binoculars" at bounding box center [721, 97] width 9 height 9
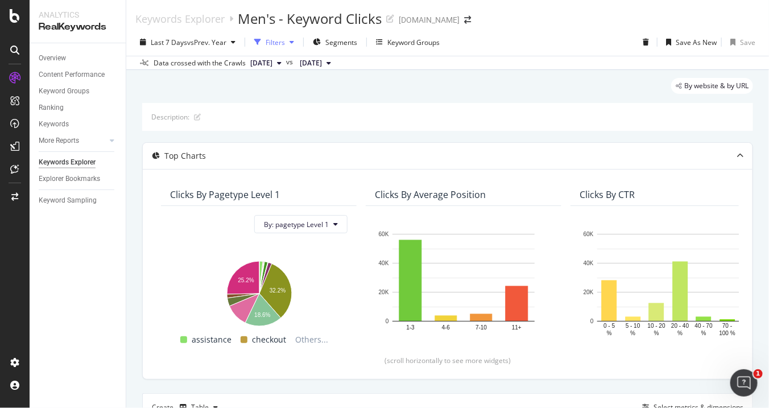
click at [287, 43] on div "button" at bounding box center [292, 42] width 14 height 7
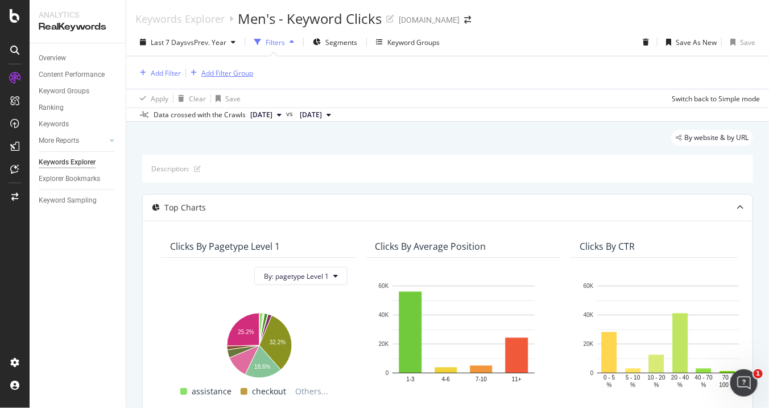
click at [224, 69] on div "Add Filter Group" at bounding box center [227, 73] width 52 height 10
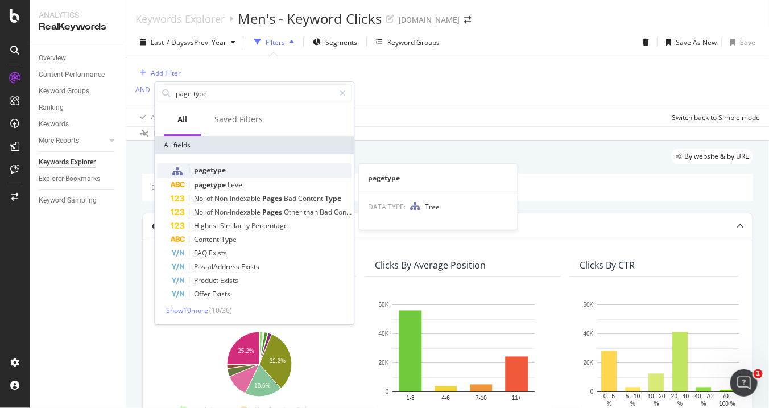
type input "page type"
click at [205, 167] on span "pagetype" at bounding box center [210, 170] width 32 height 10
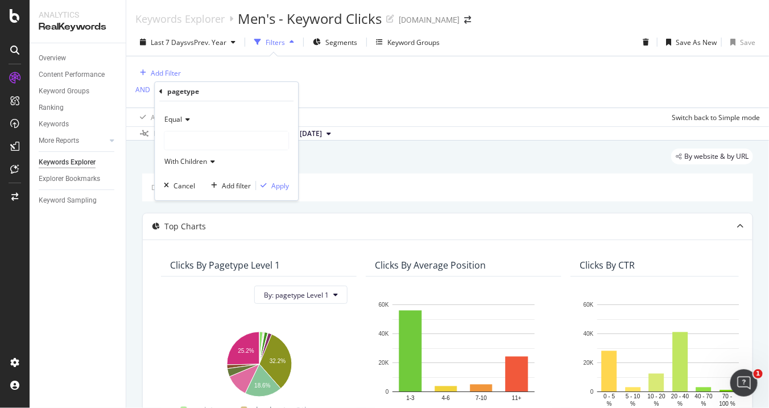
click at [204, 139] on div at bounding box center [226, 140] width 124 height 18
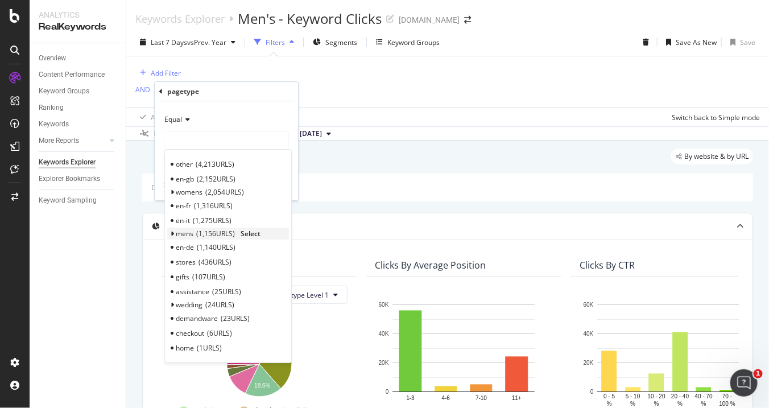
click at [180, 232] on span "mens" at bounding box center [185, 234] width 18 height 10
click at [210, 233] on span "1,156 URLS" at bounding box center [215, 234] width 39 height 10
click at [243, 237] on span "Select" at bounding box center [251, 234] width 20 height 10
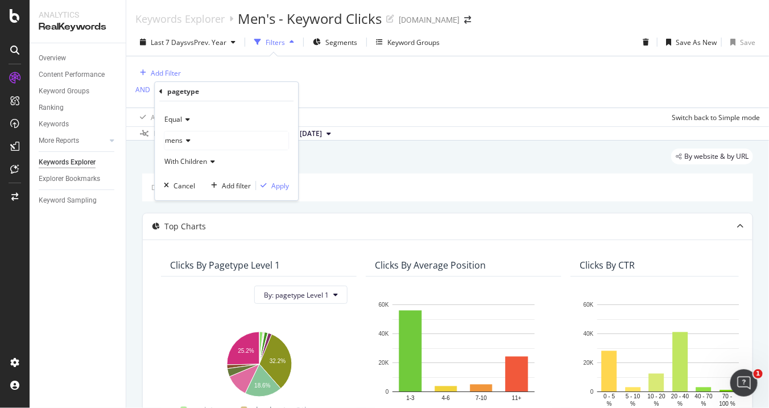
click at [208, 160] on icon at bounding box center [211, 161] width 8 height 7
click at [248, 156] on div "With Children" at bounding box center [226, 161] width 125 height 18
click at [185, 117] on icon at bounding box center [186, 119] width 8 height 7
click at [230, 115] on div "Equal" at bounding box center [226, 119] width 125 height 18
click at [278, 183] on div "Apply" at bounding box center [280, 186] width 18 height 10
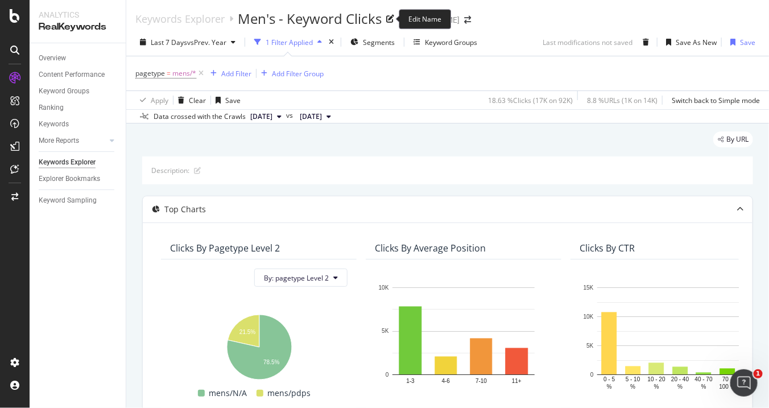
click at [325, 20] on div "Men's - Keyword Clicks" at bounding box center [310, 18] width 144 height 19
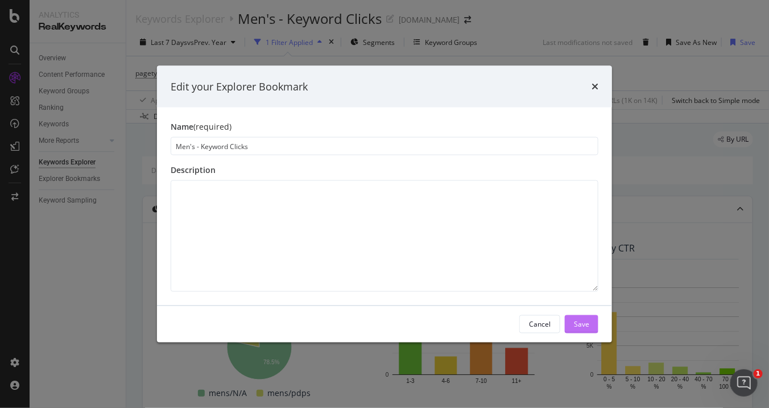
click at [589, 320] on div "Save" at bounding box center [581, 324] width 15 height 10
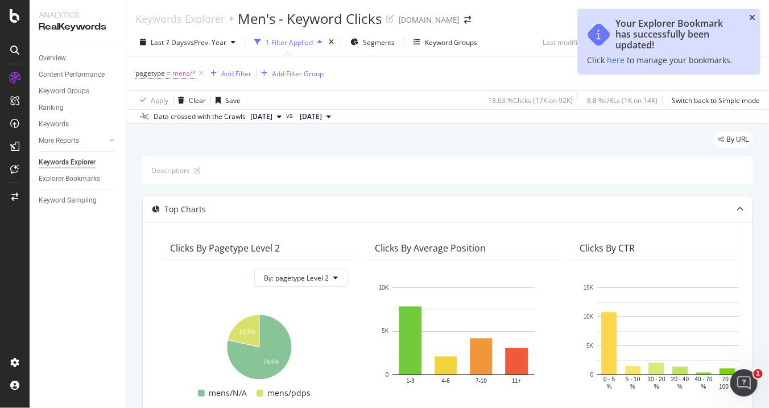
click at [753, 15] on icon "close toast" at bounding box center [752, 18] width 6 height 8
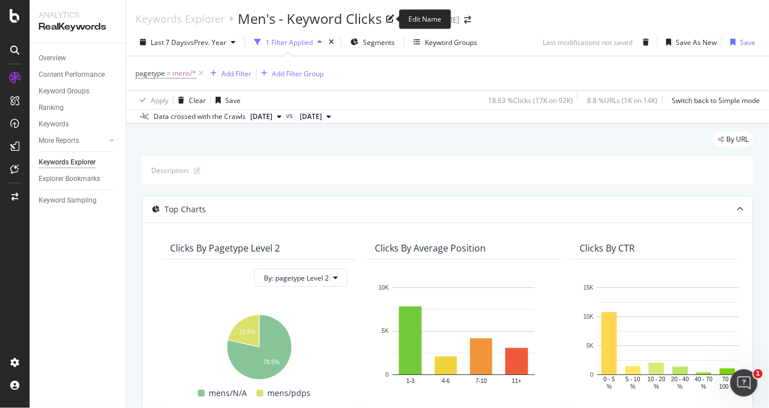
click at [302, 20] on div "Men's - Keyword Clicks" at bounding box center [310, 18] width 144 height 19
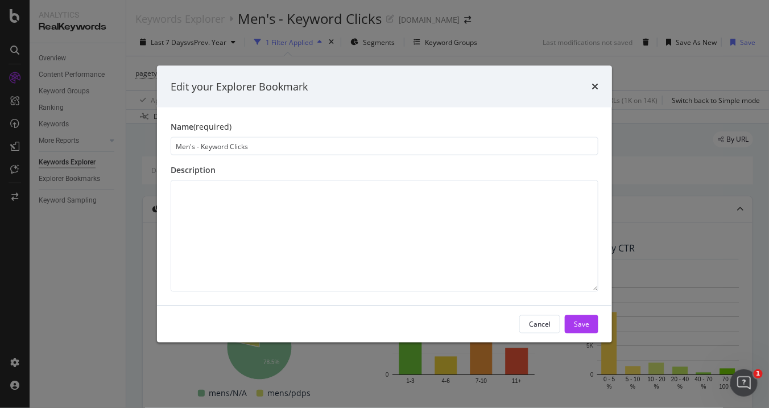
click at [212, 148] on input "Men's - Keyword Clicks" at bounding box center [385, 146] width 428 height 18
type input "Men's - Page Clicks"
click at [584, 320] on div "Save" at bounding box center [581, 324] width 15 height 10
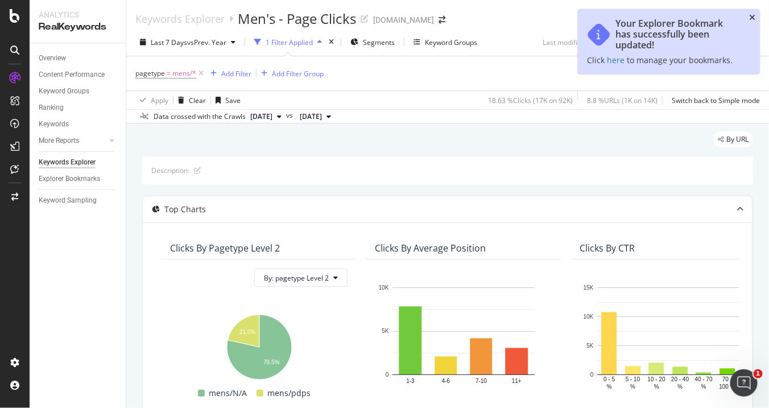
click at [754, 17] on icon "close toast" at bounding box center [752, 18] width 6 height 8
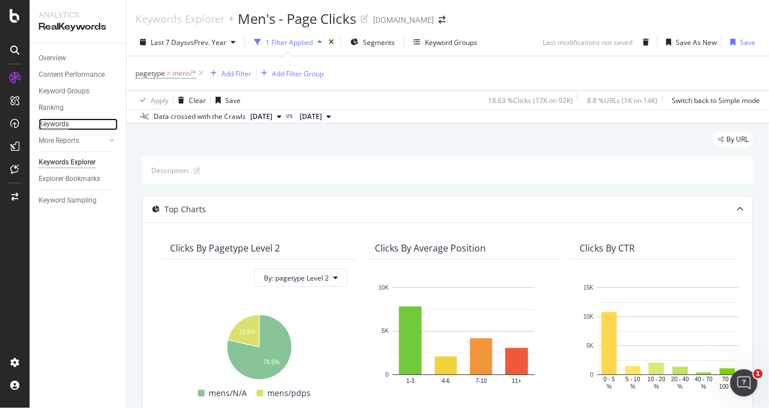
click at [66, 130] on div "Keywords" at bounding box center [54, 124] width 30 height 12
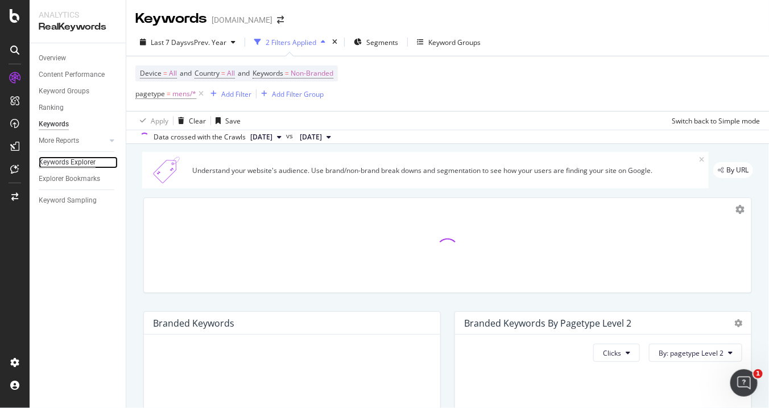
click at [58, 163] on div "Keywords Explorer" at bounding box center [67, 162] width 57 height 12
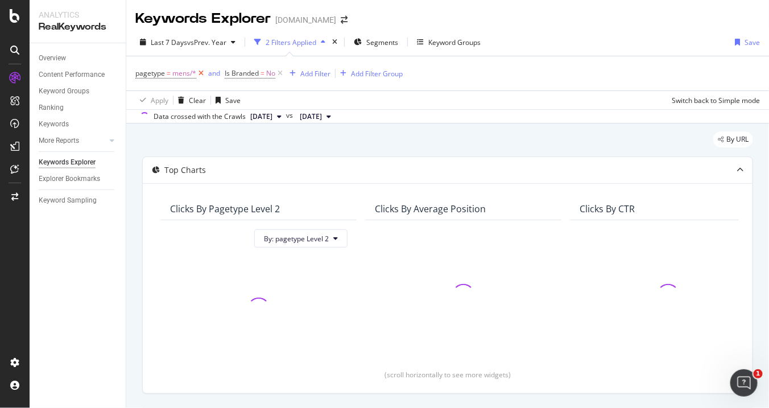
click at [204, 73] on icon at bounding box center [201, 73] width 10 height 11
click at [188, 72] on icon at bounding box center [191, 73] width 10 height 11
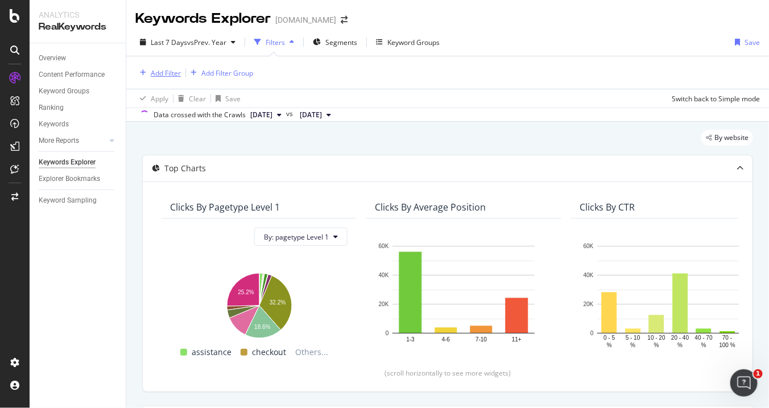
click at [159, 69] on div "Add Filter" at bounding box center [166, 73] width 30 height 10
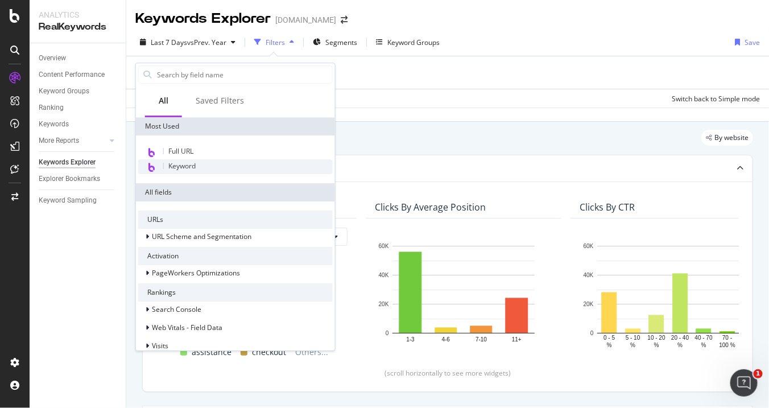
click at [165, 164] on div "Keyword" at bounding box center [235, 166] width 195 height 15
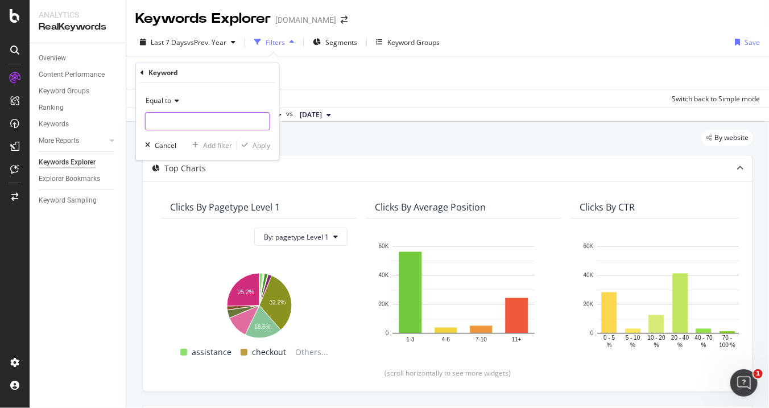
click at [191, 112] on input "text" at bounding box center [208, 121] width 124 height 18
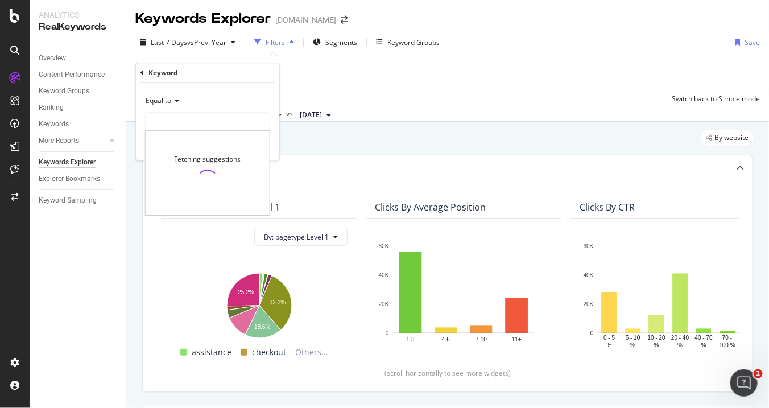
click at [171, 102] on icon at bounding box center [175, 100] width 8 height 7
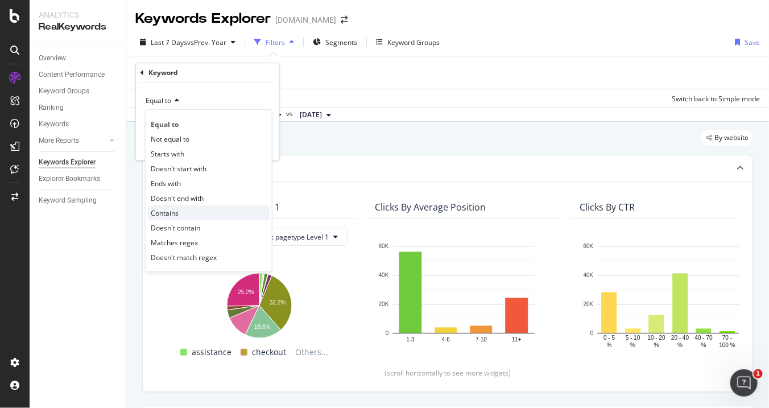
click at [169, 217] on div "Contains" at bounding box center [209, 212] width 122 height 15
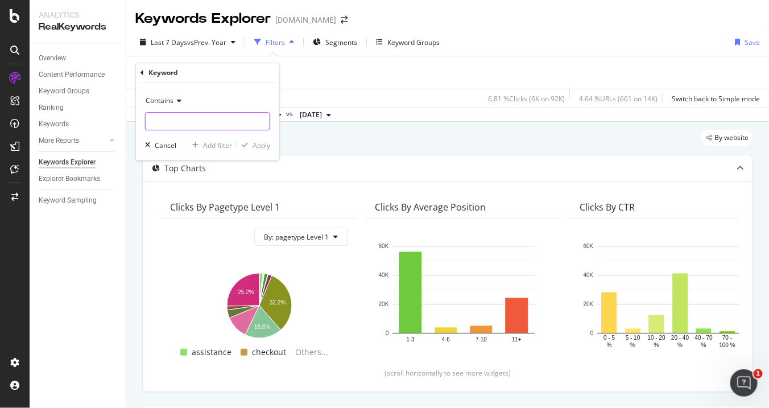
click at [187, 120] on input "text" at bounding box center [208, 121] width 124 height 18
type input "bra"
click at [187, 120] on input "bra" at bounding box center [200, 121] width 108 height 18
type input "bracelet"
click at [258, 147] on div "Apply" at bounding box center [262, 146] width 18 height 10
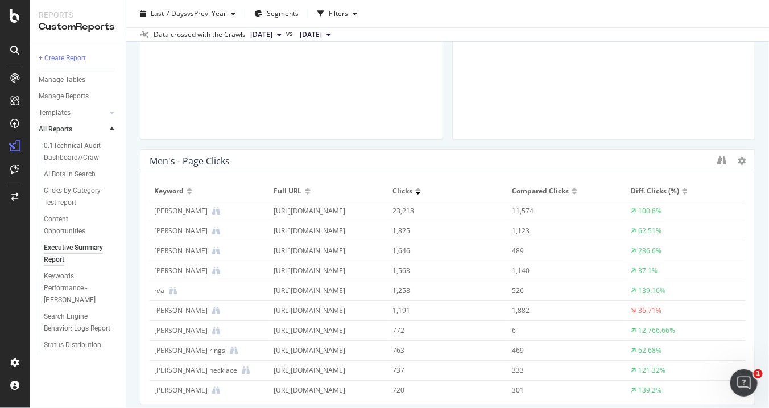
scroll to position [276, 0]
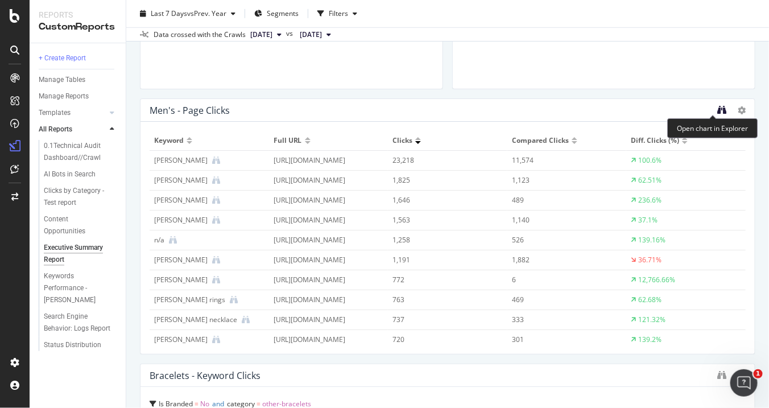
click at [717, 106] on icon "binoculars" at bounding box center [721, 109] width 9 height 9
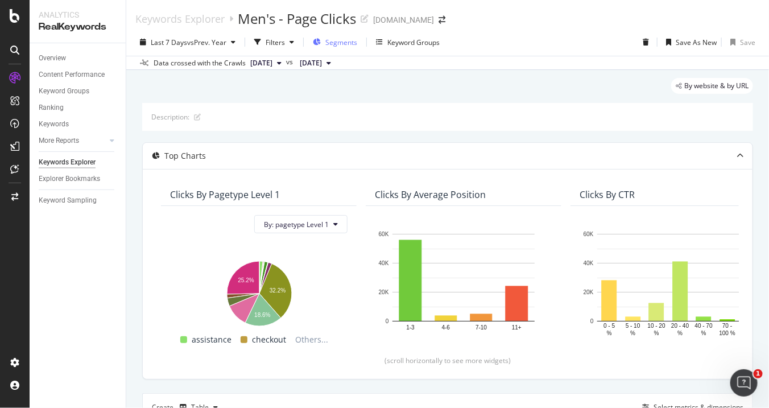
click at [344, 41] on span "Segments" at bounding box center [341, 43] width 32 height 10
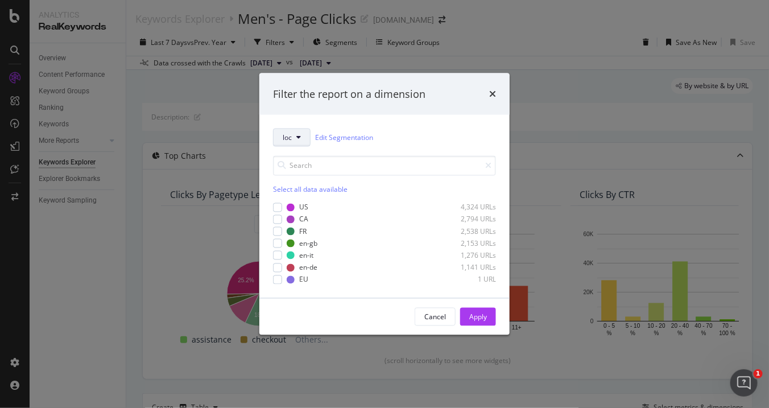
click at [297, 133] on button "loc" at bounding box center [292, 138] width 38 height 18
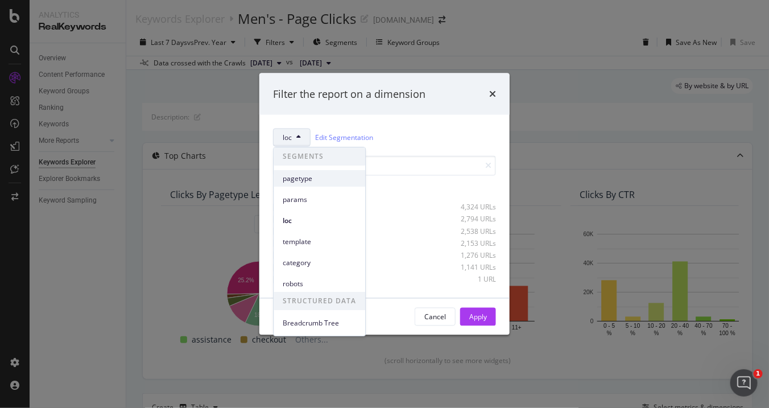
click at [293, 179] on span "pagetype" at bounding box center [319, 179] width 73 height 10
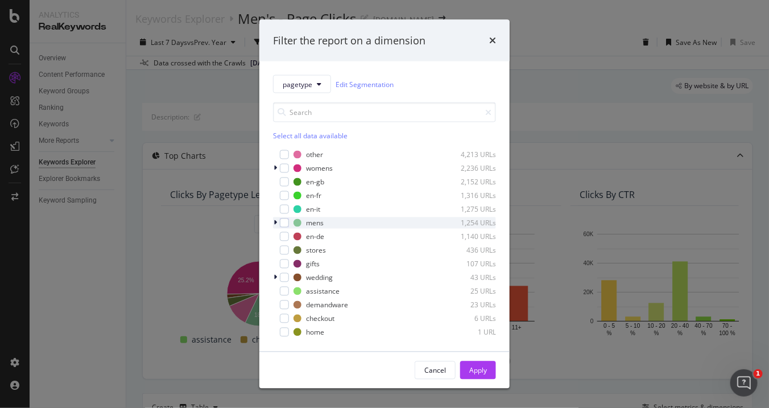
click at [274, 221] on icon "modal" at bounding box center [275, 223] width 3 height 7
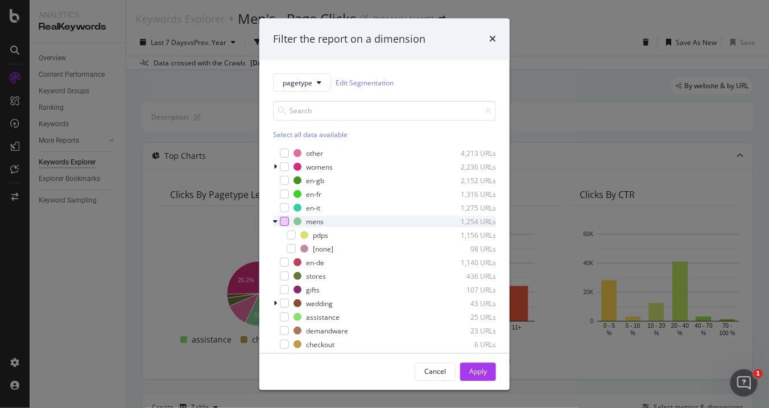
click at [284, 220] on div "modal" at bounding box center [284, 221] width 9 height 9
click at [477, 373] on div "Apply" at bounding box center [478, 371] width 18 height 10
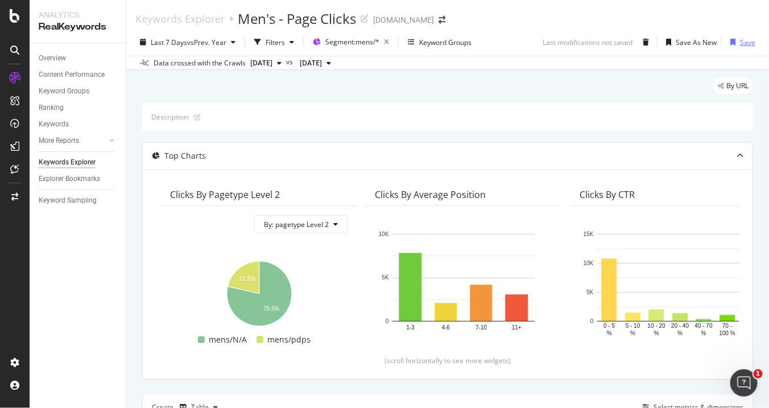
click at [740, 40] on div "Save" at bounding box center [747, 43] width 15 height 10
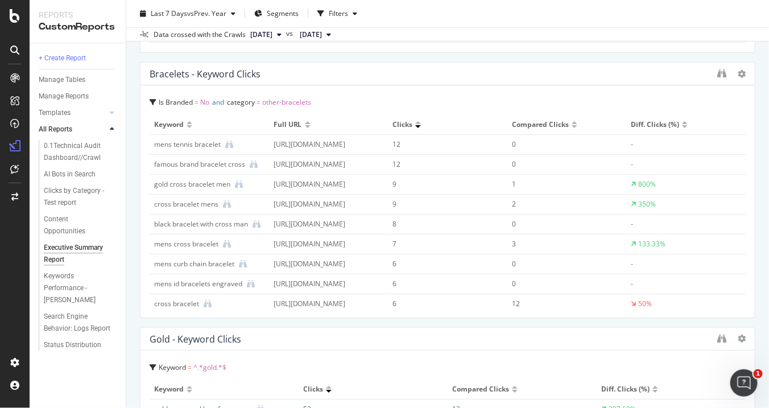
scroll to position [580, 0]
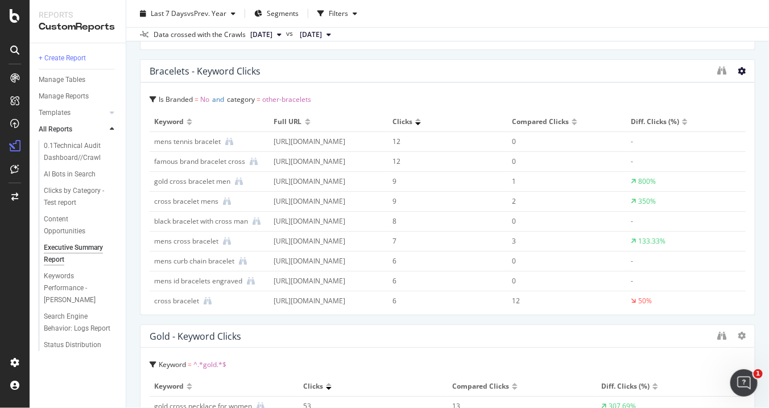
click at [738, 68] on icon at bounding box center [742, 71] width 8 height 8
click at [752, 134] on div "Executive Summary Report Executive Summary Report davidyurman.com Clone Email S…" at bounding box center [447, 204] width 643 height 408
click at [717, 70] on icon "binoculars" at bounding box center [721, 70] width 9 height 9
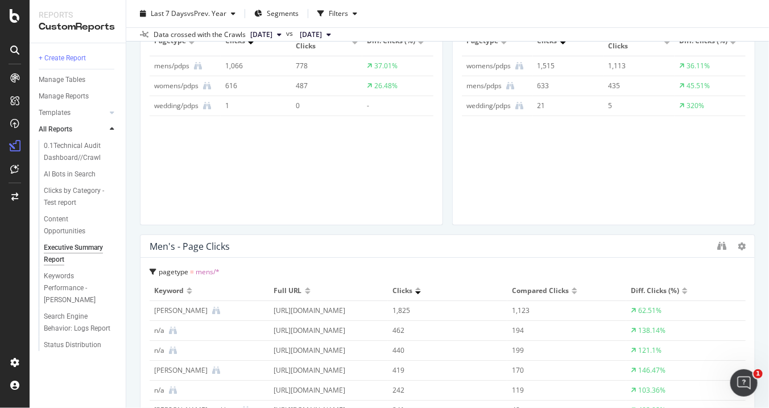
scroll to position [0, 0]
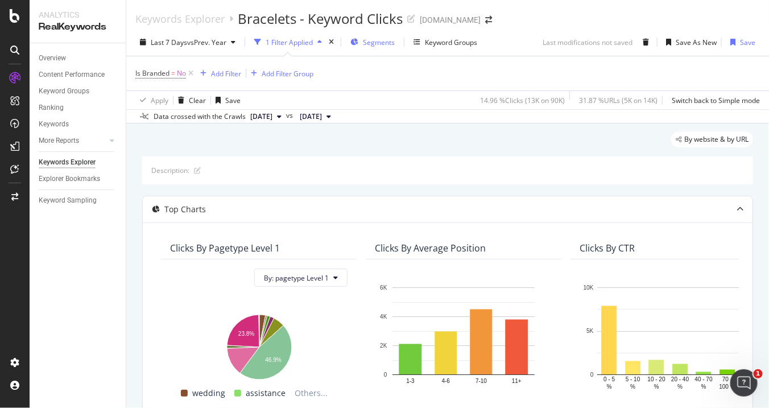
click at [371, 42] on span "Segments" at bounding box center [379, 43] width 32 height 10
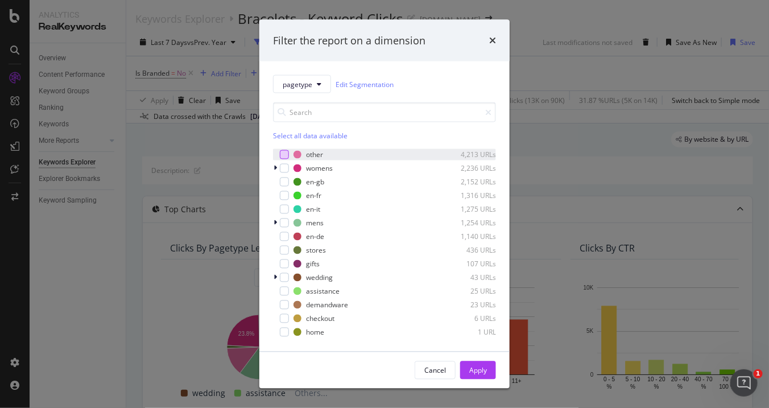
click at [286, 153] on div "modal" at bounding box center [284, 154] width 9 height 9
click at [329, 152] on icon "modal" at bounding box center [331, 155] width 8 height 8
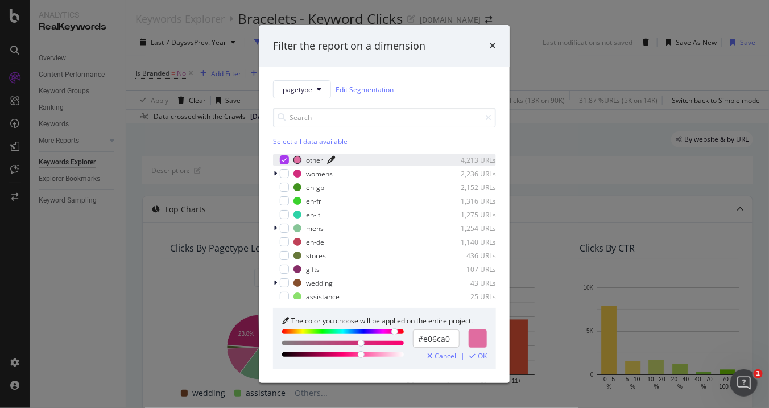
scroll to position [44, 0]
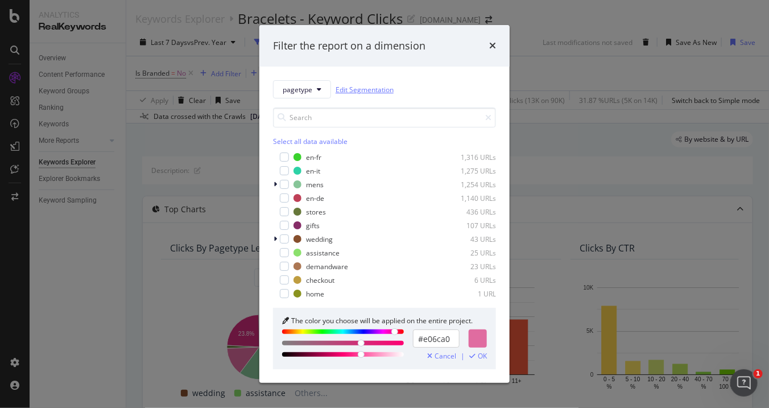
click at [377, 92] on link "Edit Segmentation" at bounding box center [365, 90] width 58 height 12
click at [302, 93] on span "pagetype" at bounding box center [298, 90] width 30 height 10
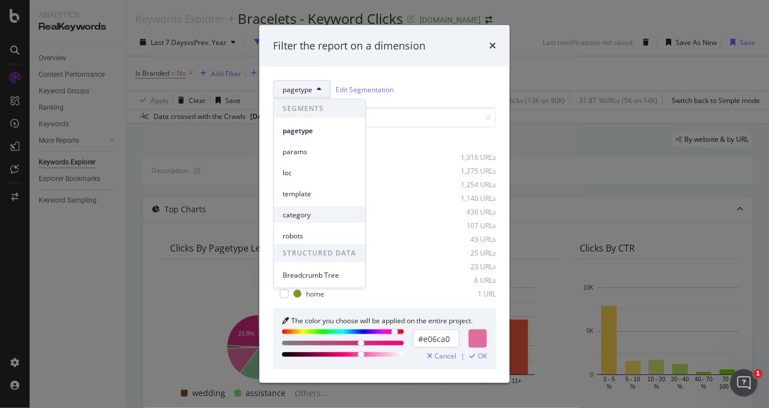
click at [297, 221] on div "category" at bounding box center [320, 215] width 92 height 16
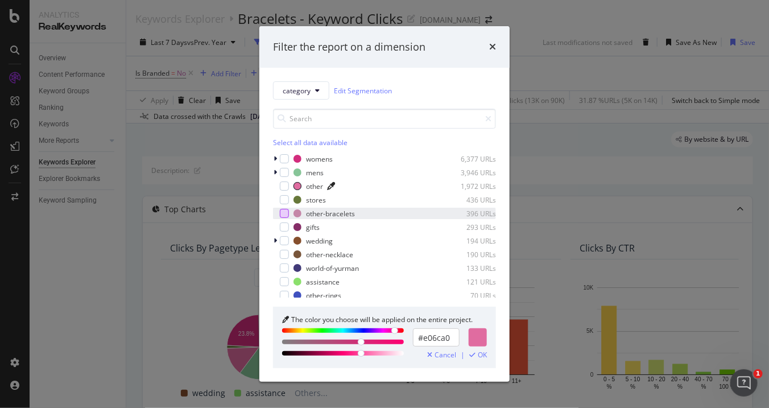
click at [282, 211] on div "modal" at bounding box center [284, 213] width 9 height 9
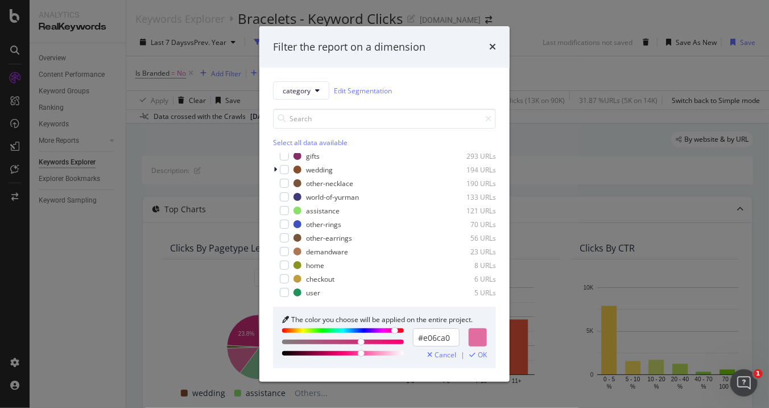
scroll to position [0, 0]
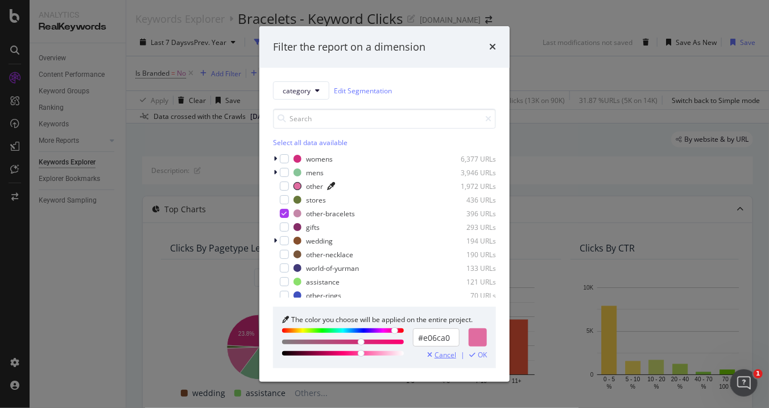
click at [439, 352] on span "Cancel" at bounding box center [446, 355] width 22 height 8
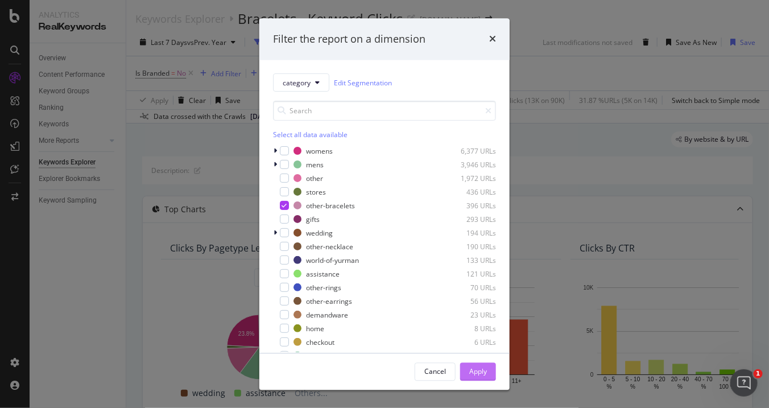
click at [481, 372] on div "Apply" at bounding box center [478, 371] width 18 height 10
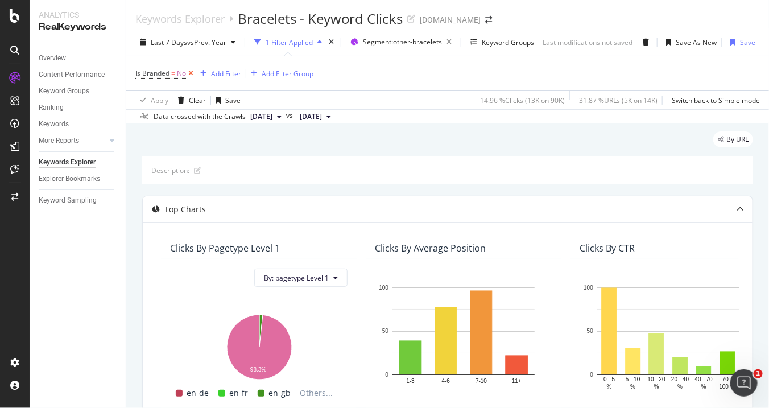
click at [192, 70] on icon at bounding box center [191, 73] width 10 height 11
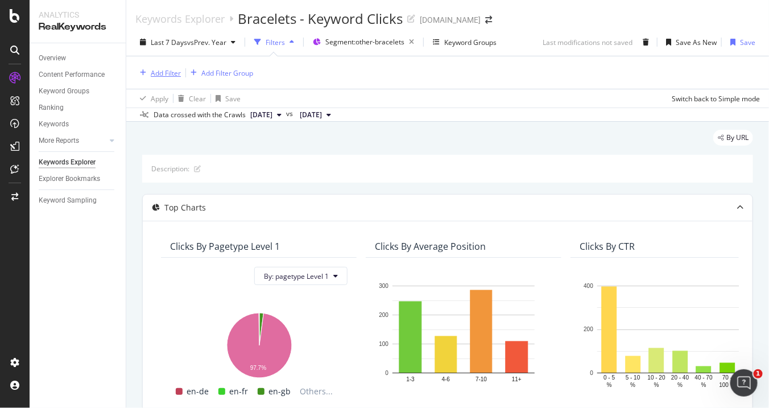
click at [166, 71] on div "Add Filter" at bounding box center [166, 73] width 30 height 10
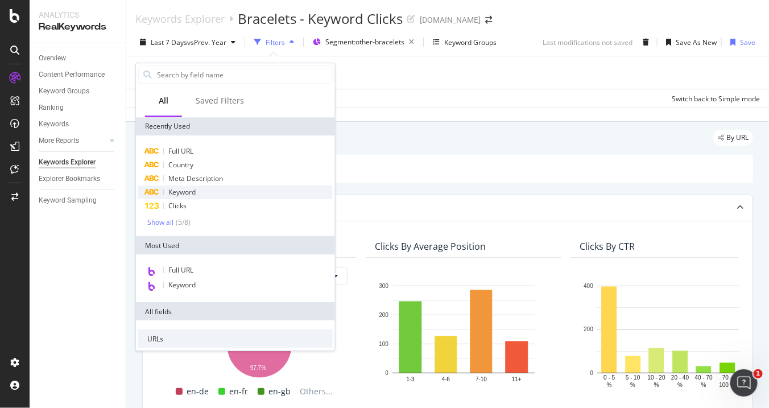
click at [185, 196] on span "Keyword" at bounding box center [181, 192] width 27 height 10
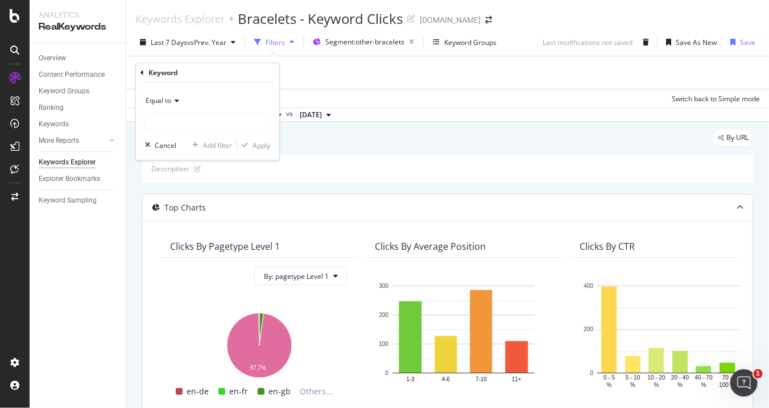
click at [177, 102] on icon at bounding box center [175, 100] width 8 height 7
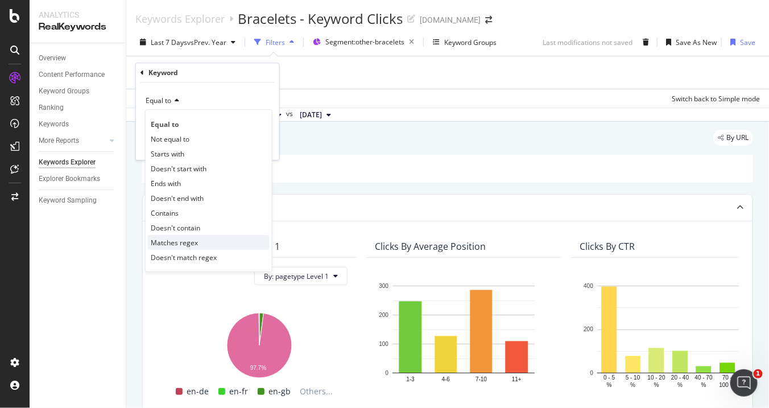
click at [160, 250] on div "Doesn't match regex" at bounding box center [209, 257] width 122 height 15
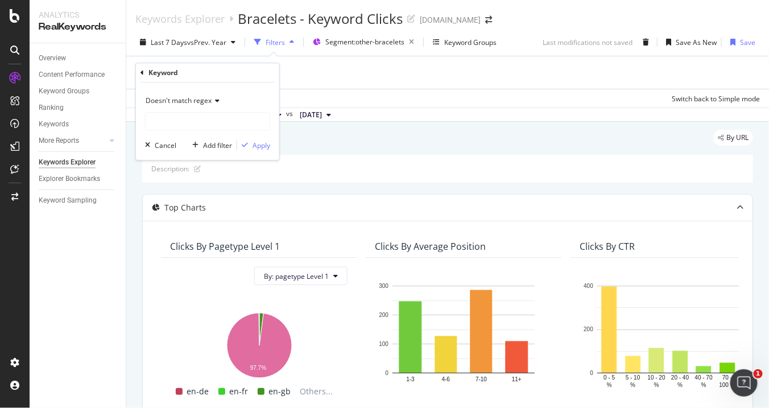
click at [178, 104] on span "Doesn't match regex" at bounding box center [179, 101] width 66 height 10
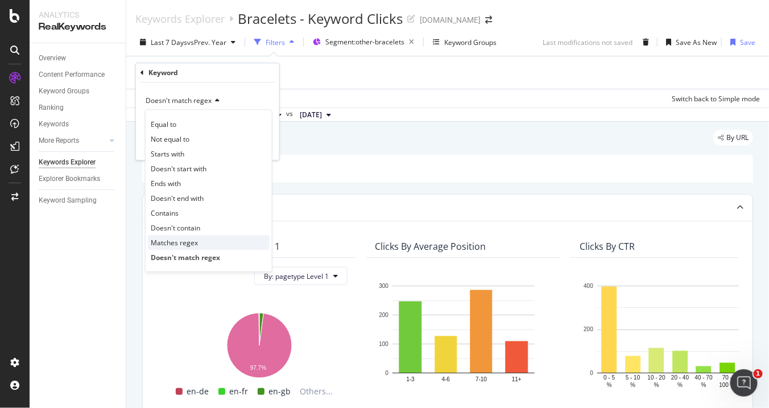
click at [172, 243] on span "Matches regex" at bounding box center [174, 243] width 47 height 10
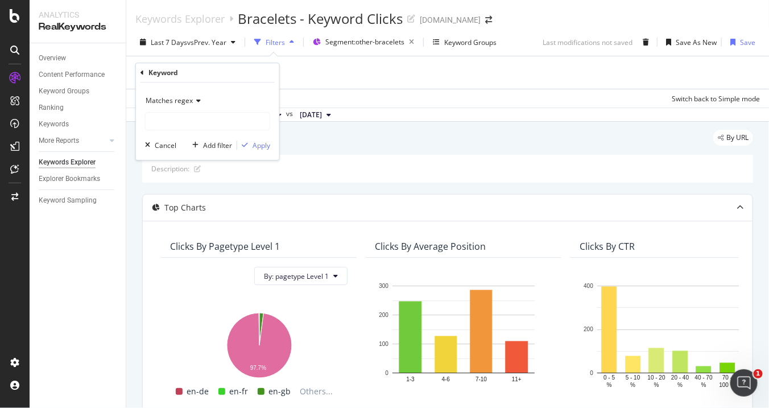
click at [141, 69] on icon at bounding box center [142, 72] width 3 height 7
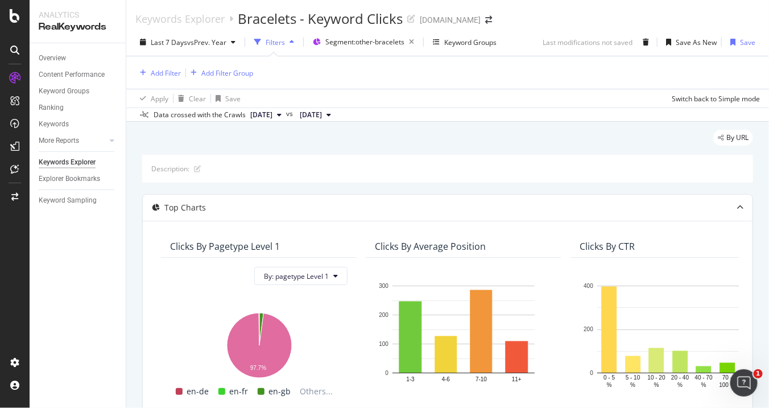
click at [441, 93] on div "Apply Clear Save Switch back to Simple mode" at bounding box center [447, 98] width 643 height 19
click at [218, 72] on div "Add Filter Group" at bounding box center [227, 73] width 52 height 10
click at [403, 106] on div "Add Filter Add Filter Group Apply Clear Save Switch back to Simple mode" at bounding box center [447, 81] width 625 height 51
click at [160, 73] on div "Add Filter" at bounding box center [166, 73] width 30 height 10
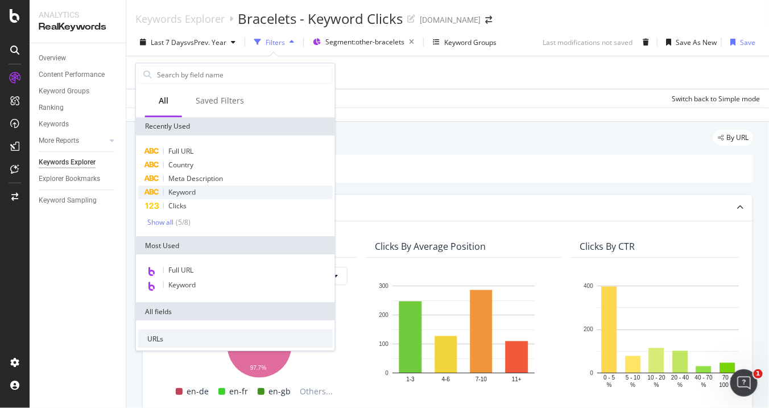
click at [185, 192] on span "Keyword" at bounding box center [181, 192] width 27 height 10
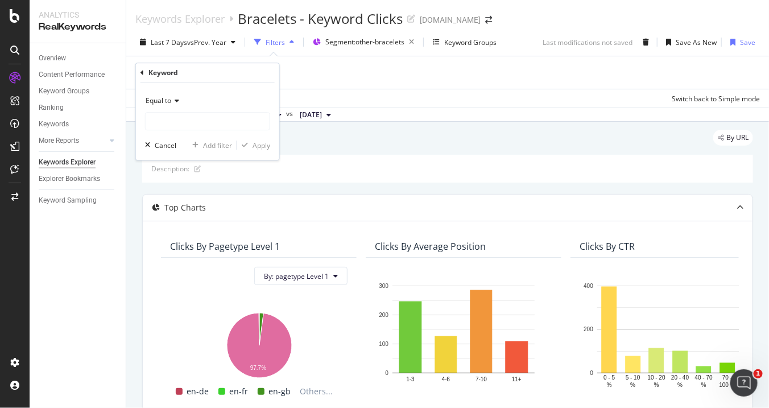
click at [172, 108] on div "Equal to" at bounding box center [207, 101] width 125 height 18
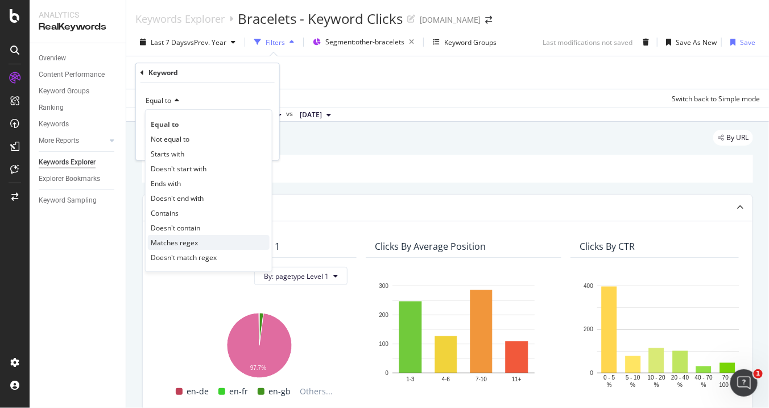
click at [176, 241] on span "Matches regex" at bounding box center [174, 243] width 47 height 10
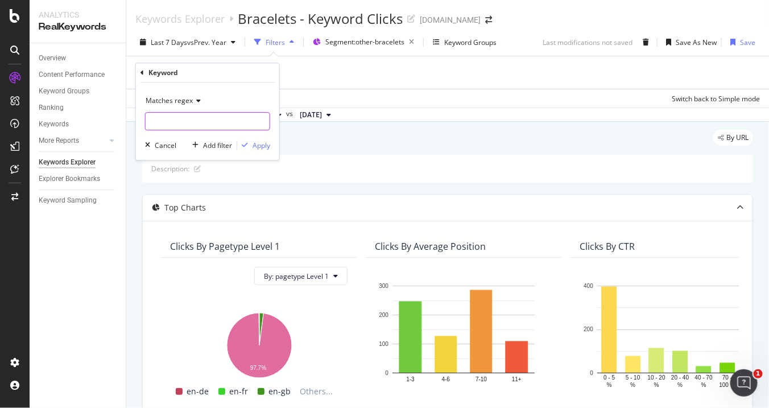
click at [187, 118] on input "text" at bounding box center [208, 121] width 124 height 18
type input "bracelet|bangle|cuff|"
click at [258, 146] on div "Apply" at bounding box center [262, 146] width 18 height 10
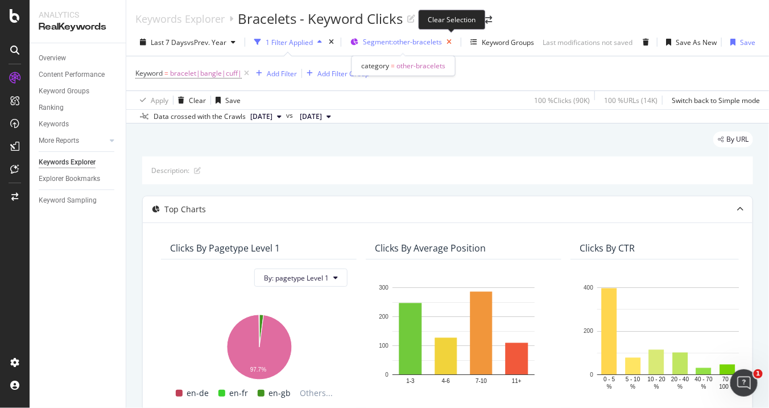
click at [453, 45] on icon "button" at bounding box center [449, 42] width 14 height 16
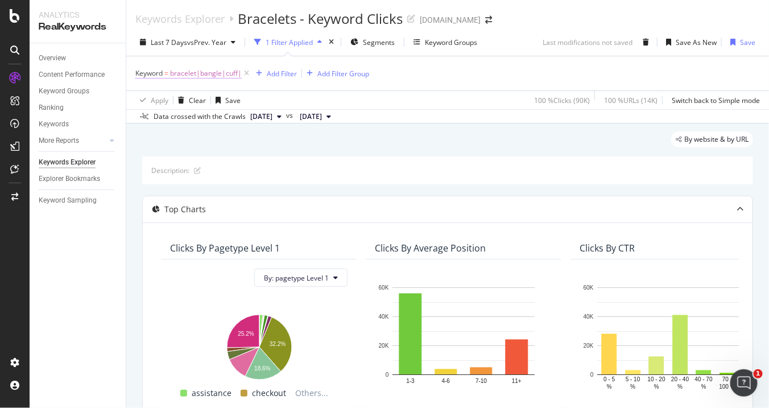
click at [226, 74] on span "bracelet|bangle|cuff|" at bounding box center [206, 73] width 72 height 16
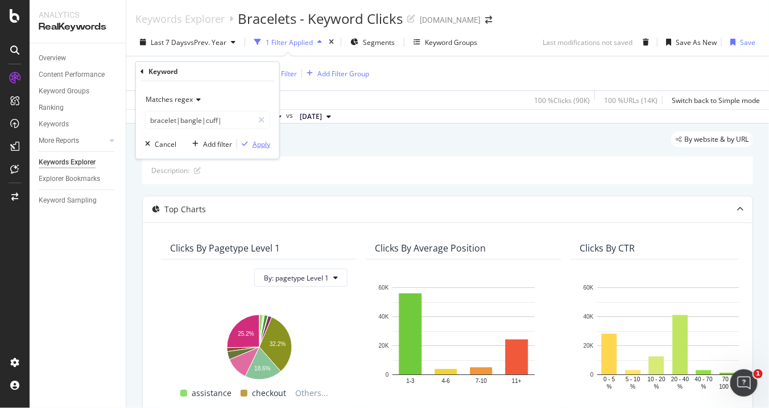
click at [251, 143] on div "button" at bounding box center [244, 144] width 15 height 7
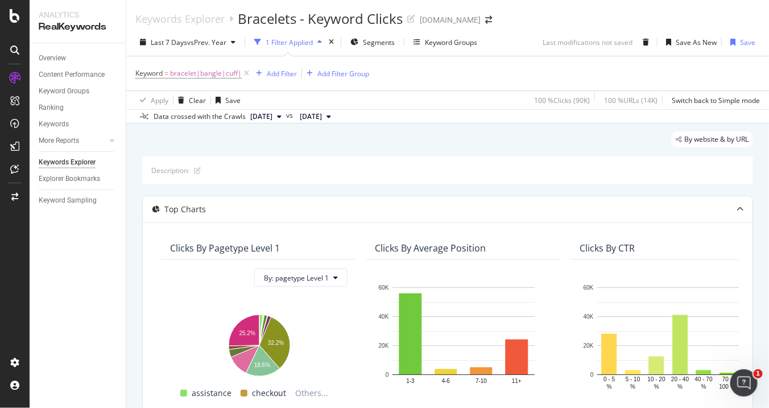
click at [309, 43] on div "1 Filter Applied" at bounding box center [289, 43] width 47 height 10
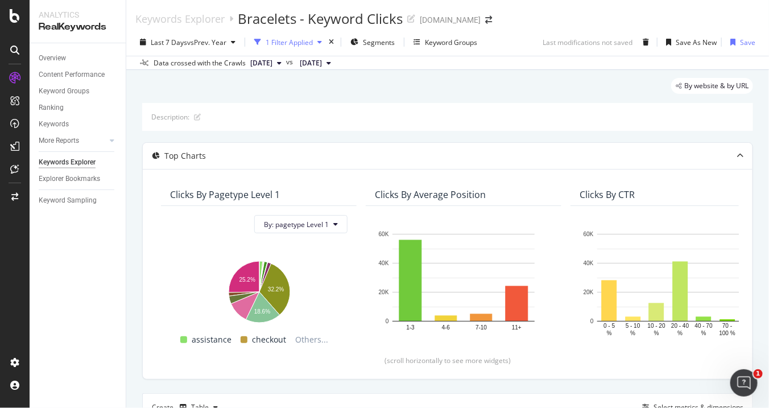
click at [309, 43] on div "1 Filter Applied" at bounding box center [289, 43] width 47 height 10
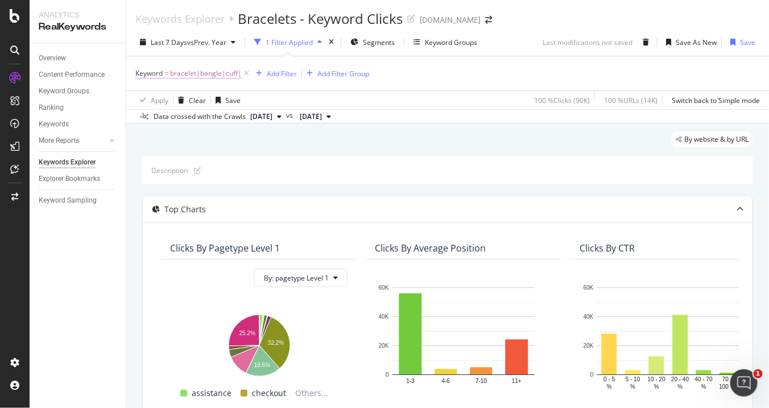
click at [216, 75] on span "bracelet|bangle|cuff|" at bounding box center [206, 73] width 72 height 16
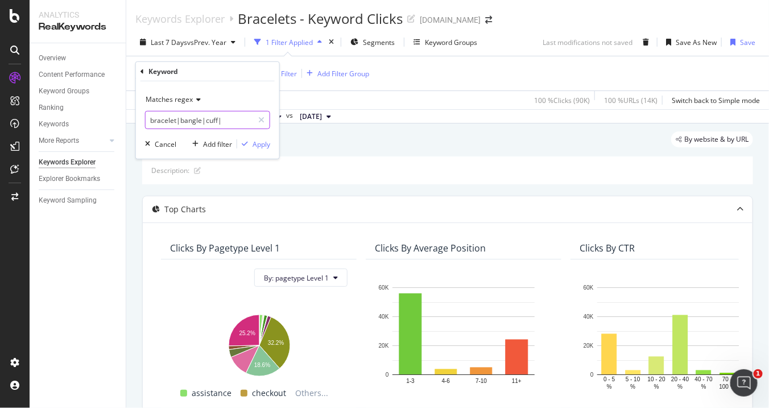
click at [208, 119] on input "bracelet|bangle|cuff|" at bounding box center [200, 120] width 108 height 18
click at [193, 99] on icon at bounding box center [197, 99] width 8 height 7
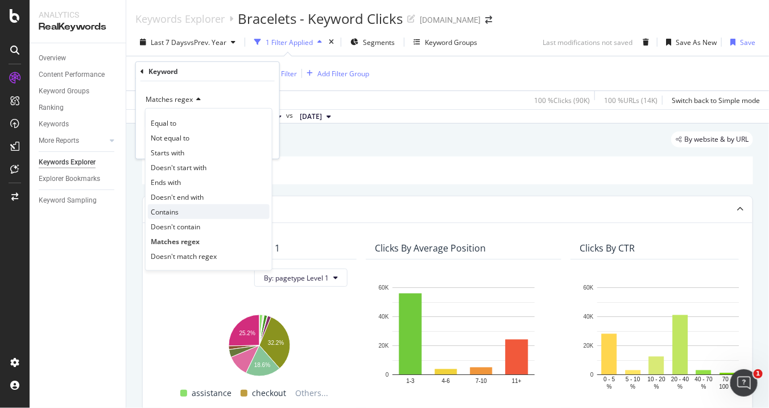
click at [162, 205] on div "Contains" at bounding box center [209, 211] width 122 height 15
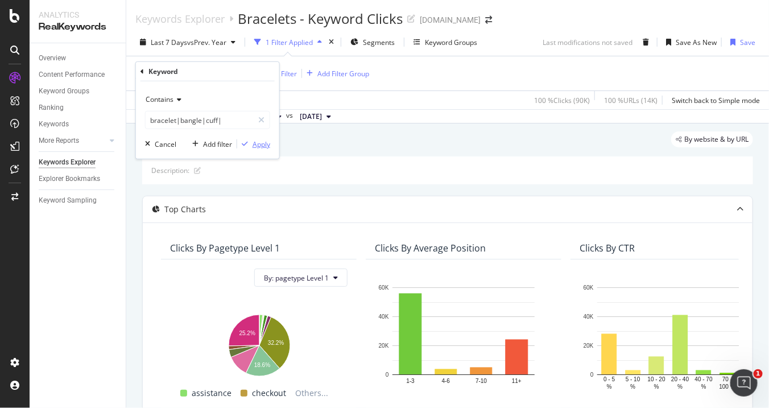
click at [255, 140] on div "Apply" at bounding box center [262, 144] width 18 height 10
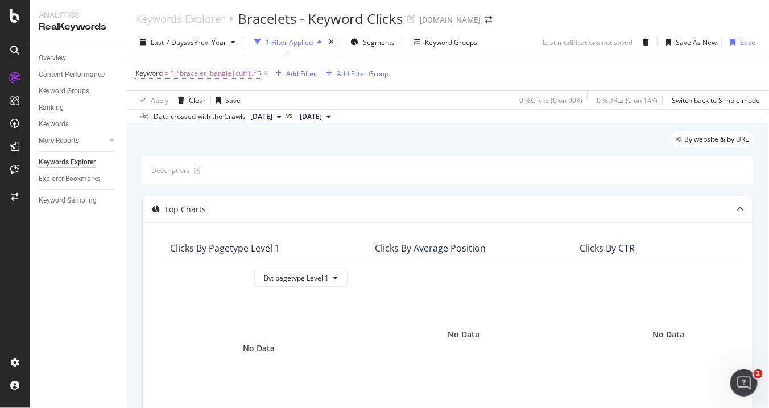
click at [227, 75] on span "^.*bracelet|bangle|cuff|.*$" at bounding box center [215, 73] width 91 height 16
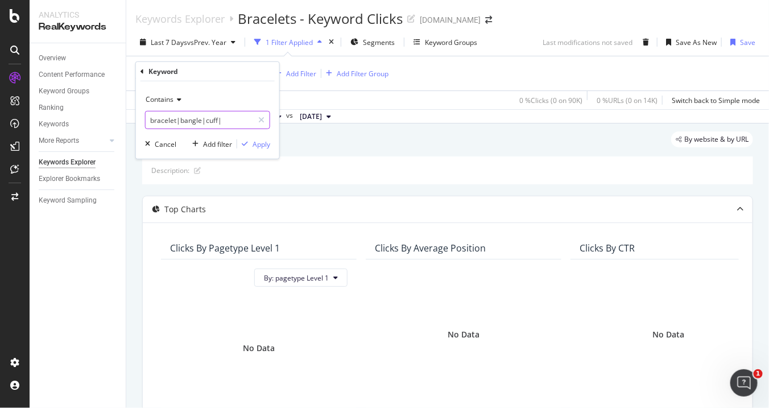
click at [232, 120] on input "bracelet|bangle|cuff|" at bounding box center [200, 120] width 108 height 18
type input "bracelet|bangle|cuff"
click at [259, 141] on div "Apply" at bounding box center [262, 144] width 18 height 10
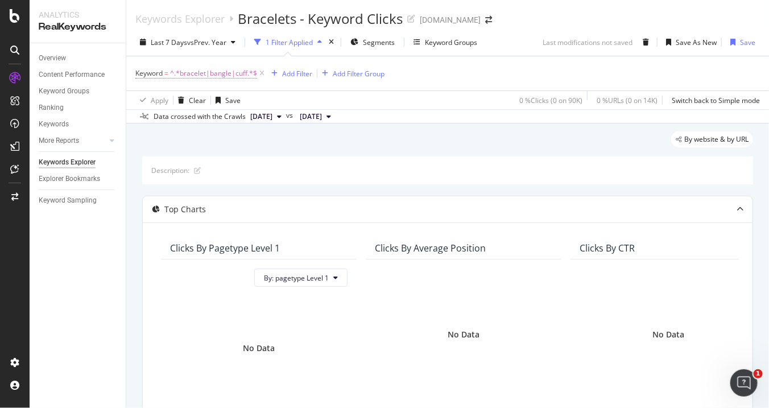
click at [231, 75] on span "^.*bracelet|bangle|cuff.*$" at bounding box center [213, 73] width 87 height 16
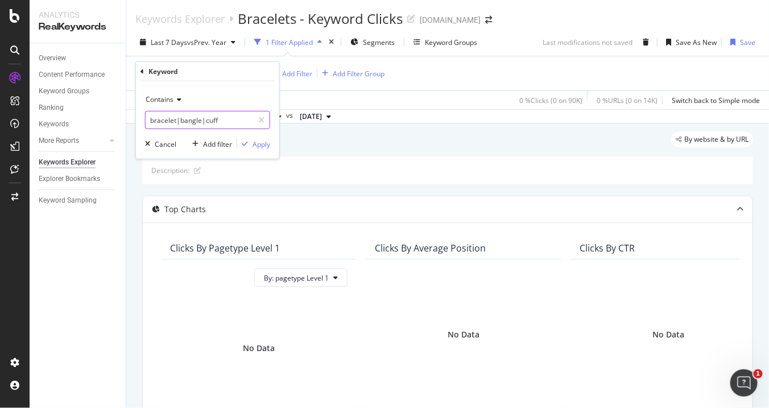
click at [226, 121] on input "bracelet|bangle|cuff" at bounding box center [200, 120] width 108 height 18
type input "bracelet,bangle,cuff"
click at [263, 141] on div "Apply" at bounding box center [262, 144] width 18 height 10
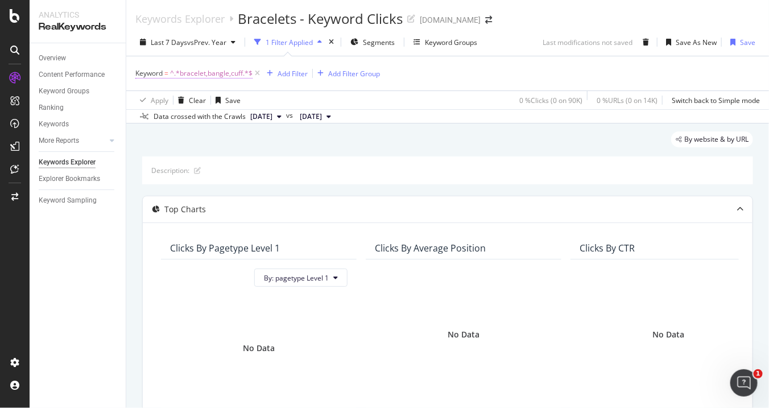
click at [229, 71] on span "^.*bracelet,bangle,cuff.*$" at bounding box center [211, 73] width 82 height 16
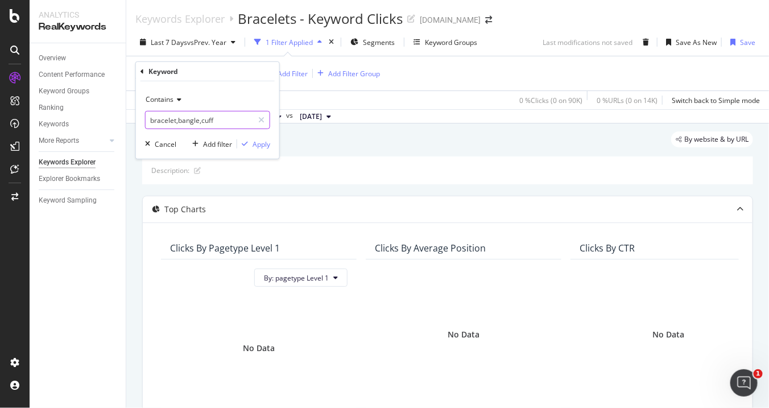
click at [187, 121] on input "bracelet,bangle,cuff" at bounding box center [200, 120] width 108 height 18
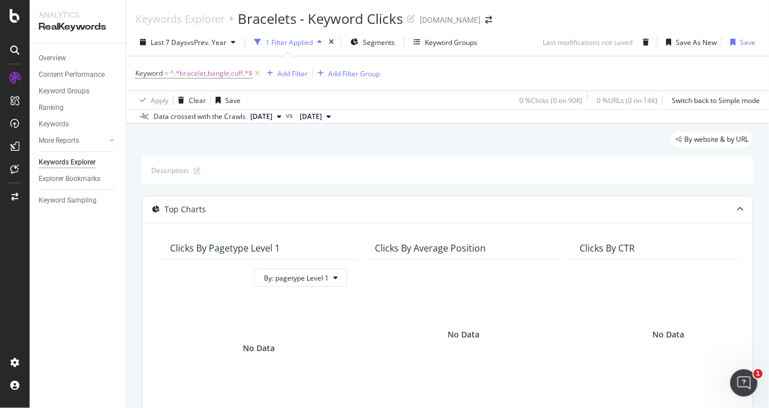
click at [430, 88] on div "Keyword = ^.*bracelet,bangle,cuff.*$ Add Filter Add Filter Group" at bounding box center [447, 73] width 625 height 34
click at [151, 75] on span "Keyword" at bounding box center [148, 73] width 27 height 10
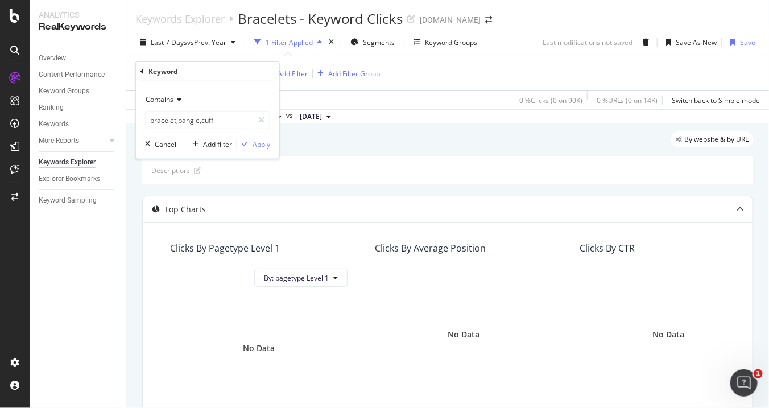
click at [141, 70] on icon at bounding box center [142, 71] width 3 height 7
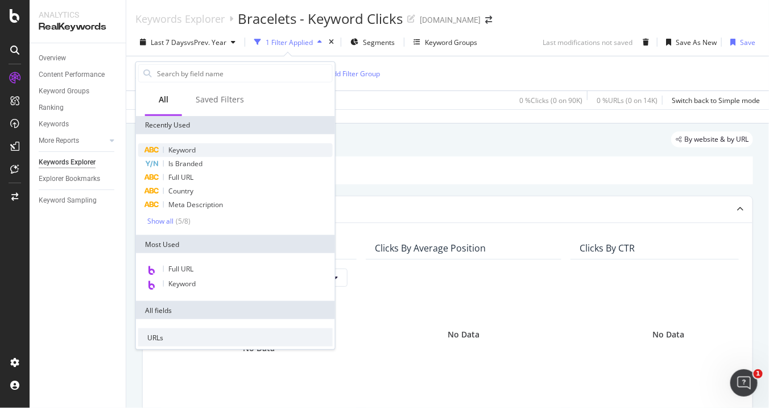
click at [193, 151] on span "Keyword" at bounding box center [181, 150] width 27 height 10
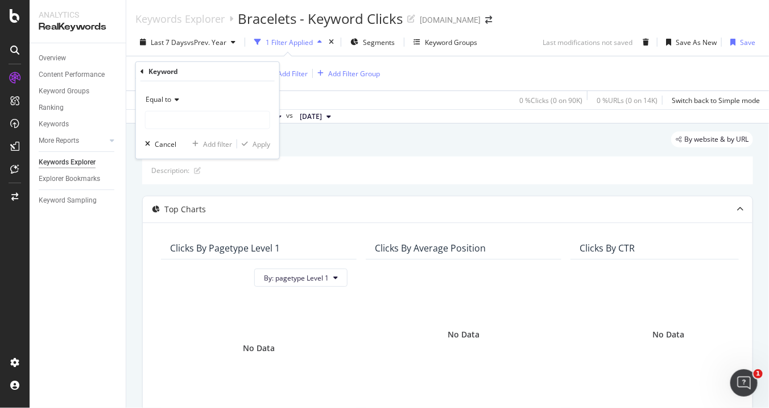
click at [171, 98] on icon at bounding box center [175, 99] width 8 height 7
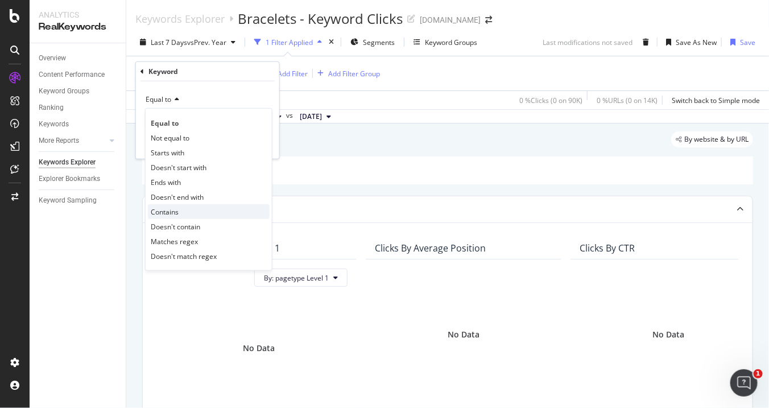
click at [167, 211] on span "Contains" at bounding box center [165, 212] width 28 height 10
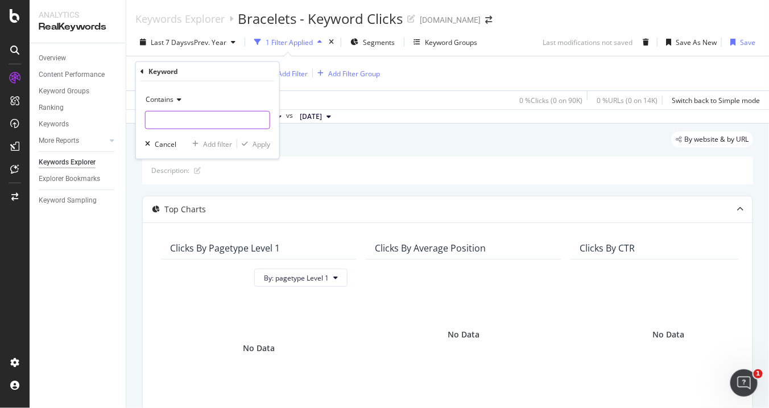
click at [169, 118] on input "text" at bounding box center [208, 120] width 124 height 18
paste input "bracelet,bangle,cuff"
type input "bracelet,bangle,cuff"
click at [262, 142] on div "Apply" at bounding box center [262, 144] width 18 height 10
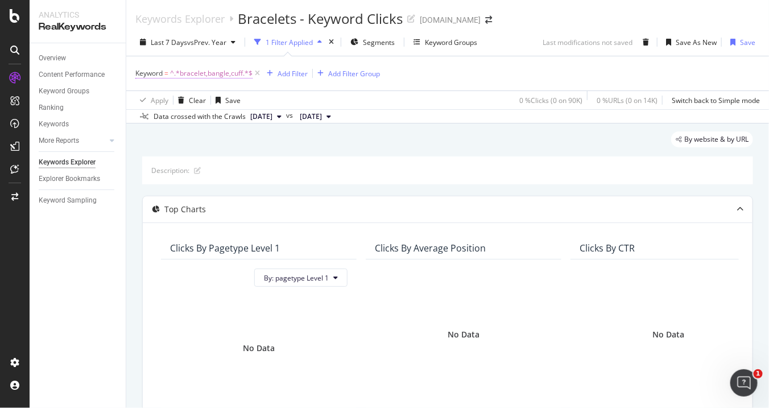
click at [225, 69] on span "^.*bracelet,bangle,cuff.*$" at bounding box center [211, 73] width 82 height 16
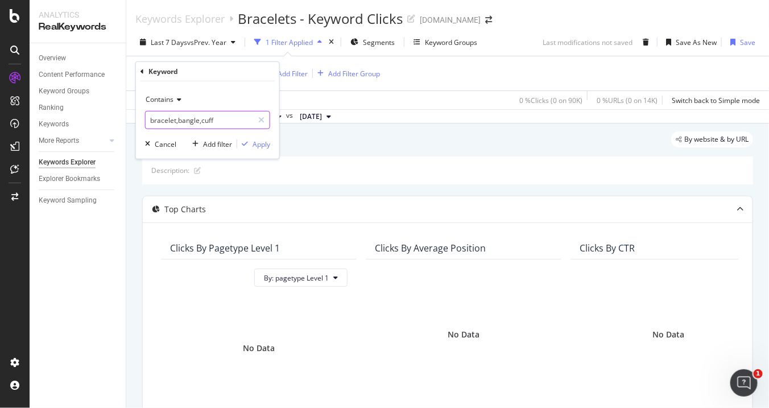
click at [191, 117] on input "bracelet,bangle,cuff" at bounding box center [200, 120] width 108 height 18
click at [221, 117] on input "bracelet|bangle|cuff" at bounding box center [200, 120] width 108 height 18
drag, startPoint x: 220, startPoint y: 117, endPoint x: 71, endPoint y: 126, distance: 148.7
click at [71, 126] on body "Analytics RealKeywords Overview Content Performance Keyword Groups Ranking Keyw…" at bounding box center [384, 204] width 769 height 408
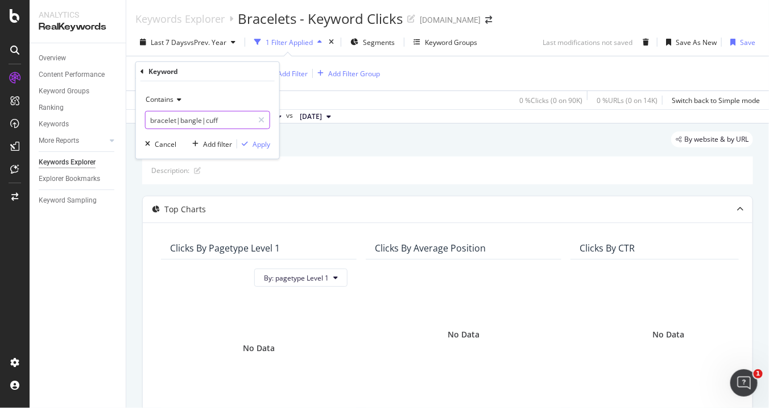
click at [223, 117] on input "bracelet|bangle|cuff" at bounding box center [200, 120] width 108 height 18
drag, startPoint x: 223, startPoint y: 117, endPoint x: 108, endPoint y: 112, distance: 115.6
click at [108, 112] on body "Analytics RealKeywords Overview Content Performance Keyword Groups Ranking Keyw…" at bounding box center [384, 204] width 769 height 408
drag, startPoint x: 231, startPoint y: 122, endPoint x: 147, endPoint y: 115, distance: 84.0
click at [147, 115] on input "bracelet|bangle|cuffbra" at bounding box center [200, 120] width 108 height 18
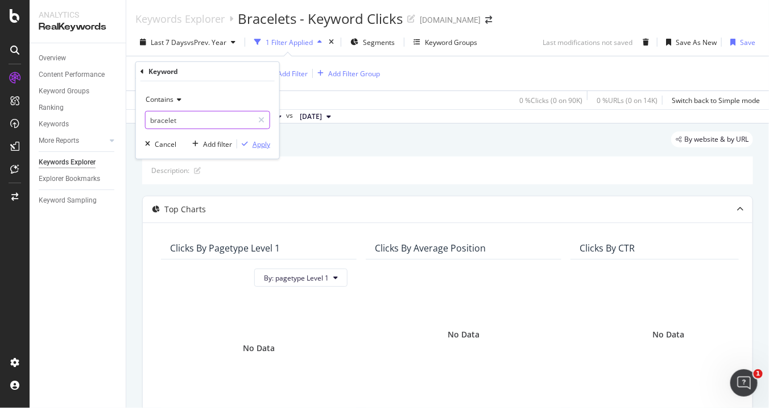
type input "bracelet"
click at [266, 143] on div "Apply" at bounding box center [262, 144] width 18 height 10
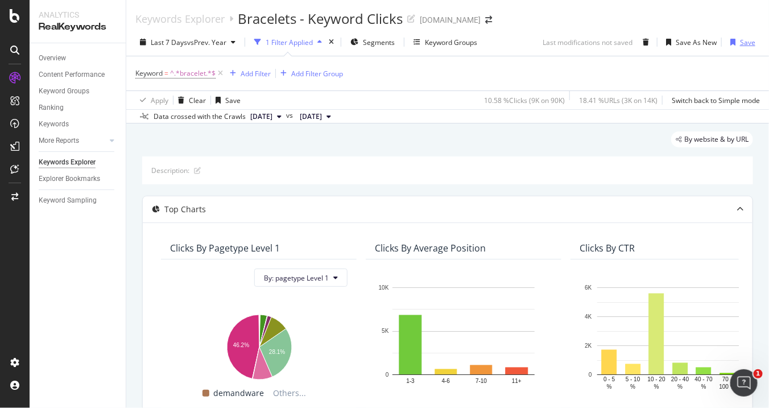
click at [740, 40] on div "Save" at bounding box center [747, 43] width 15 height 10
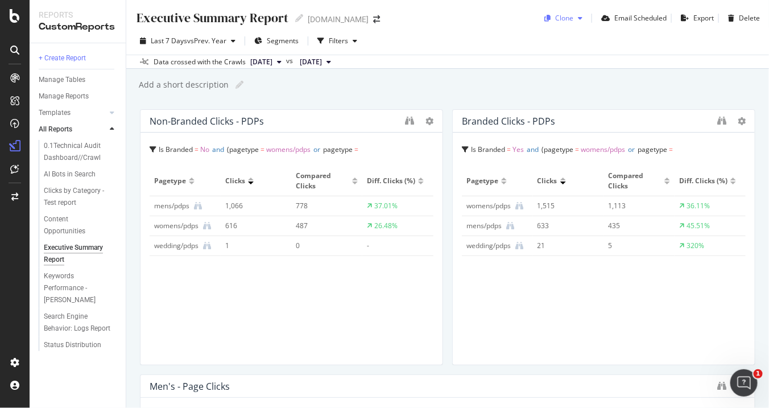
click at [573, 19] on div "button" at bounding box center [580, 18] width 14 height 7
click at [713, 79] on div "Add a short description Add a short description" at bounding box center [453, 84] width 631 height 17
click at [72, 230] on div "Content Opportunities" at bounding box center [75, 225] width 63 height 24
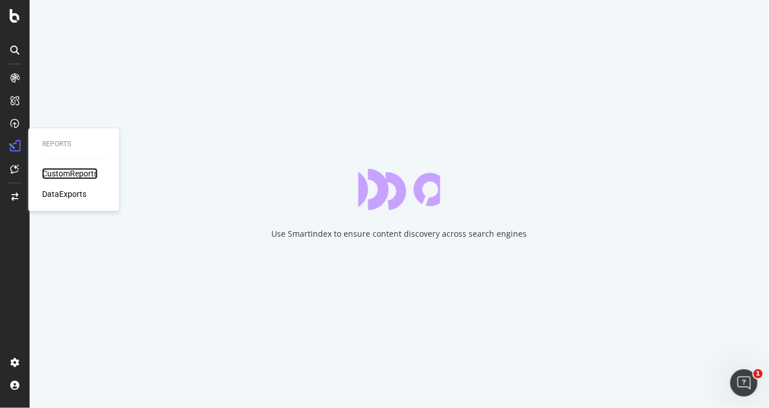
click at [79, 172] on div "CustomReports" at bounding box center [70, 173] width 56 height 11
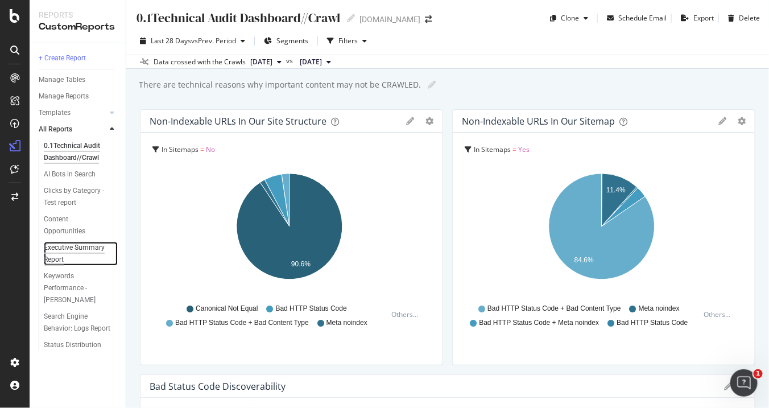
click at [74, 246] on div "Executive Summary Report" at bounding box center [76, 254] width 65 height 24
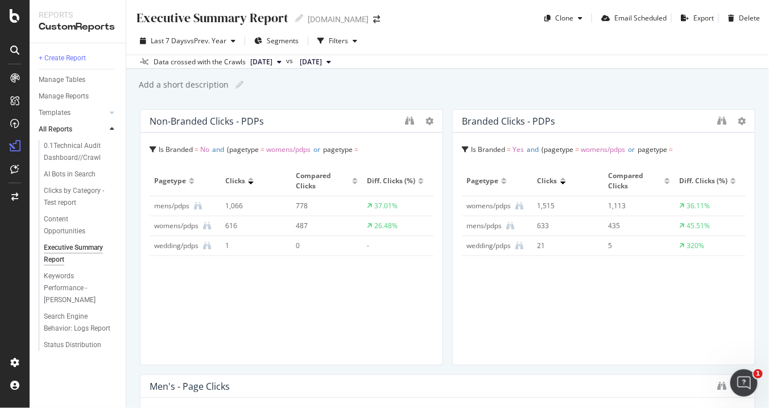
click at [225, 84] on div "Add a short description" at bounding box center [183, 84] width 91 height 11
type input "W"
type input "Metrics shared weekly for Ecommerce reporting."
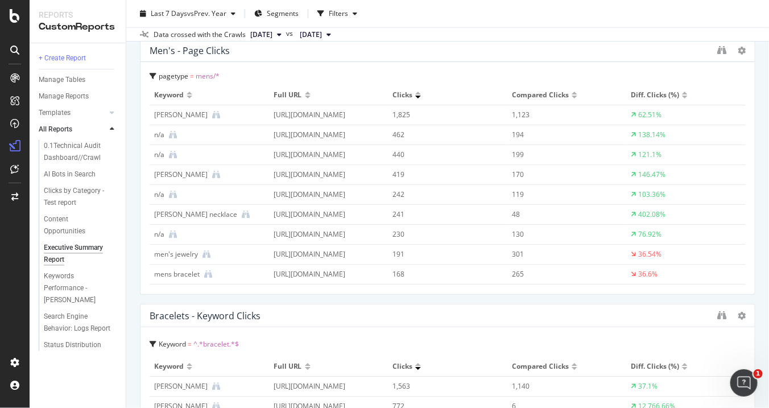
scroll to position [276, 0]
